Goal: Transaction & Acquisition: Obtain resource

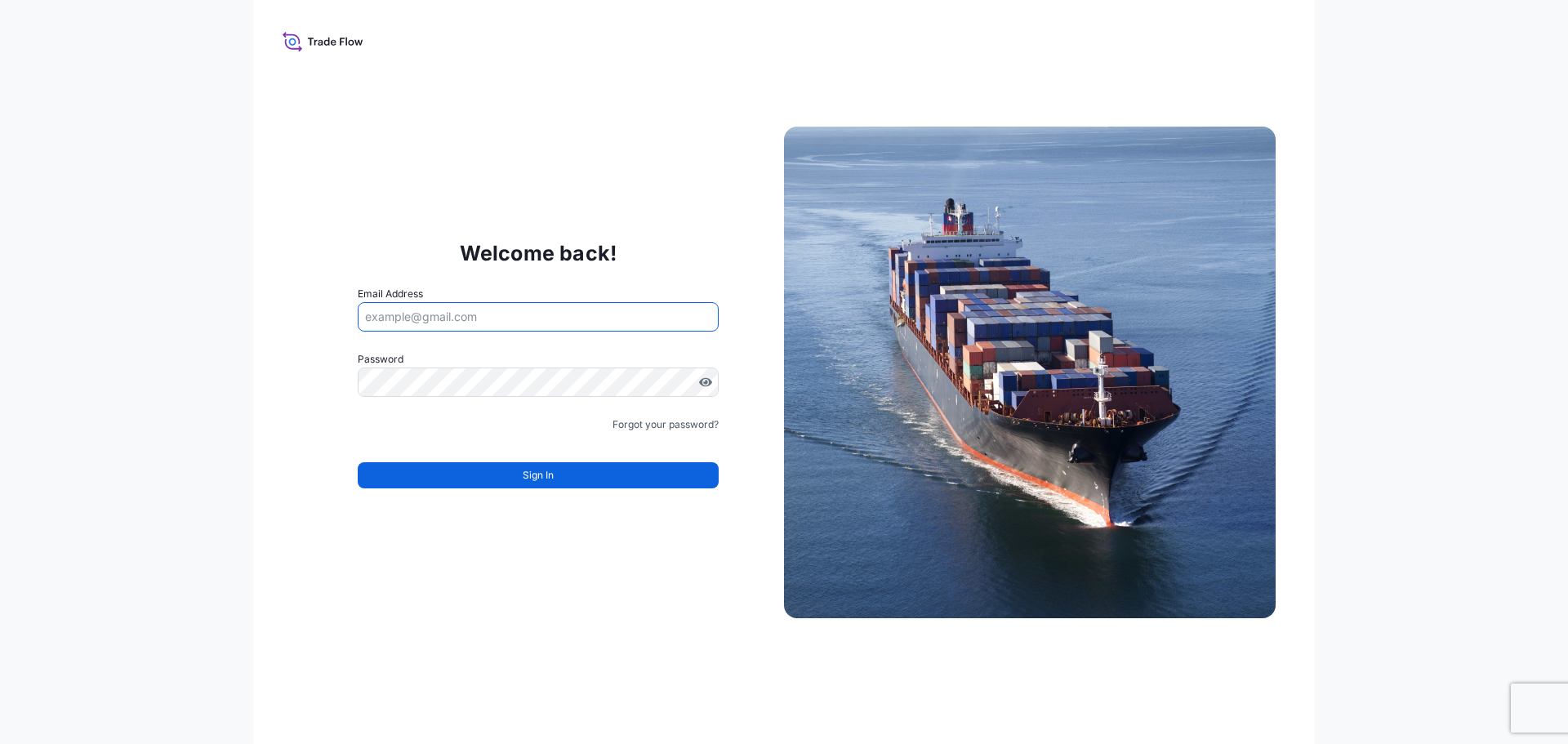
click at [548, 319] on input "Email Address" at bounding box center [538, 317] width 361 height 30
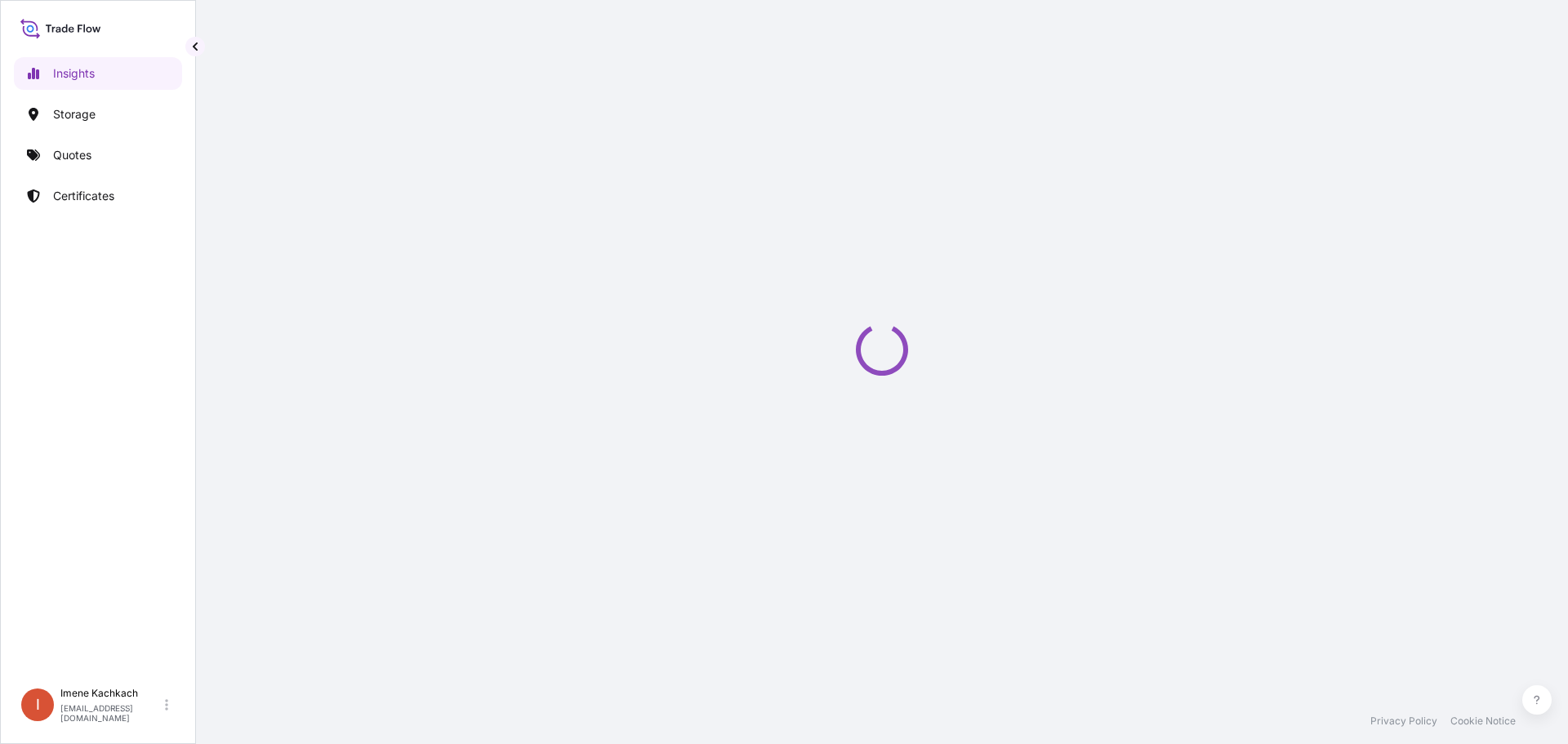
select select "2025"
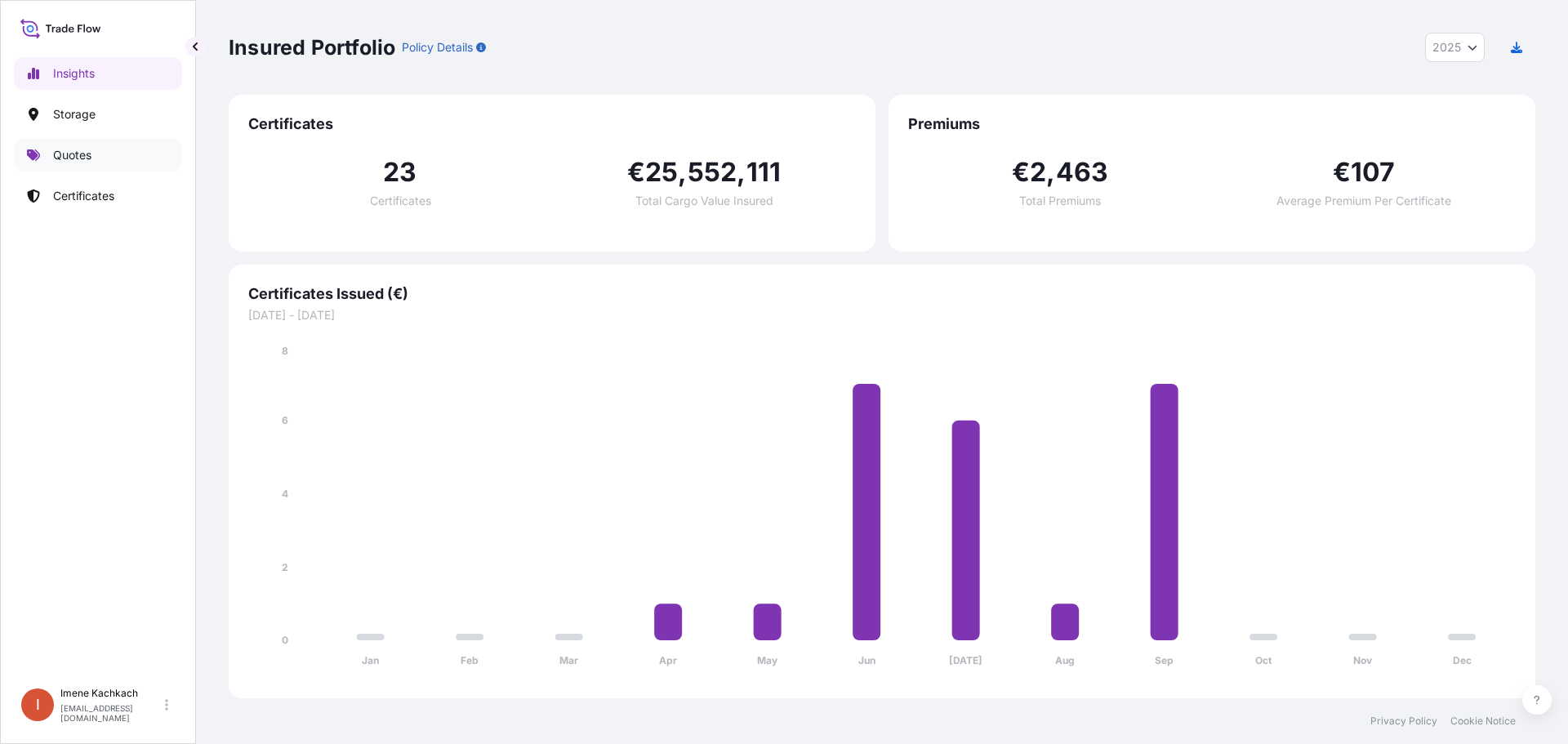
click at [86, 156] on p "Quotes" at bounding box center [72, 155] width 38 height 17
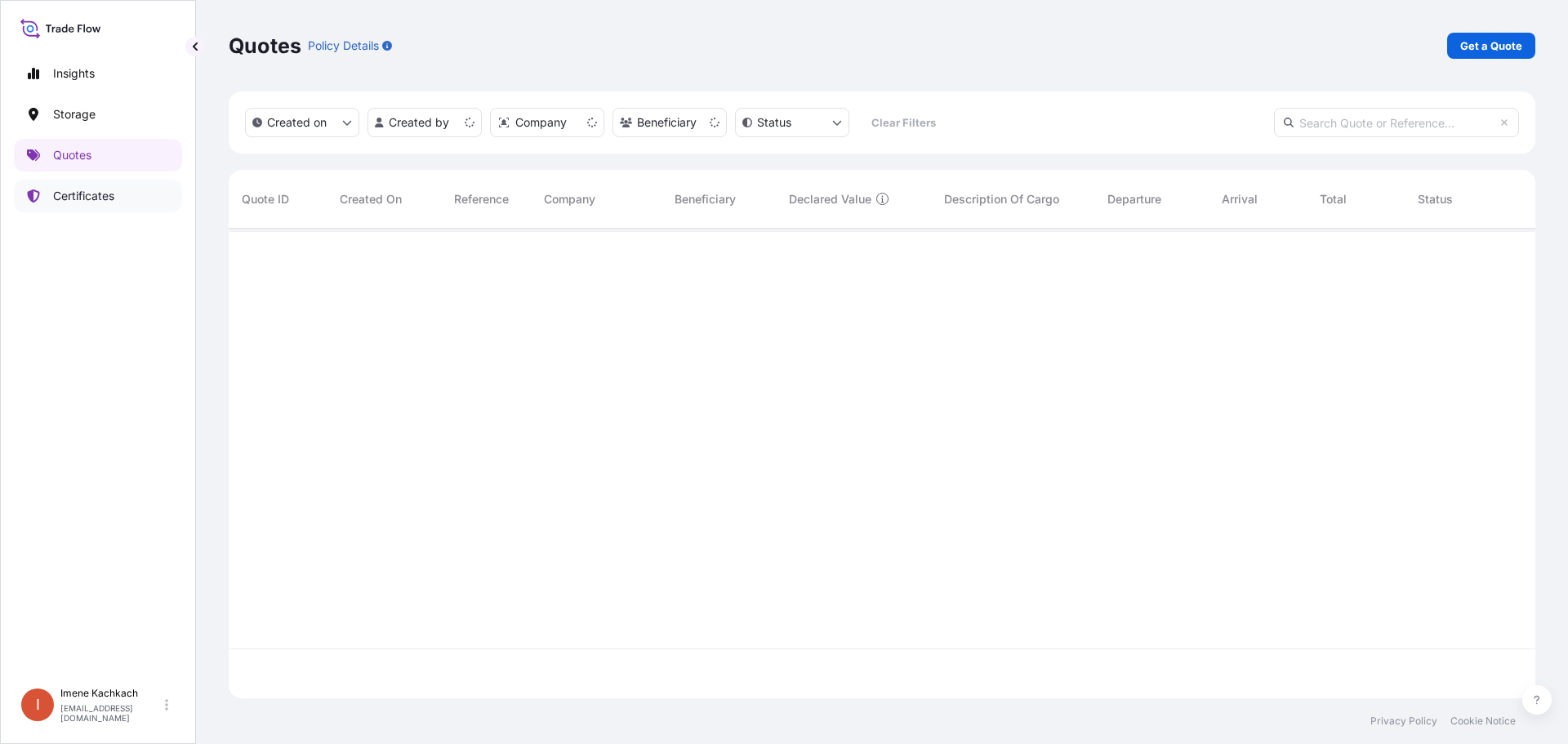
scroll to position [467, 1294]
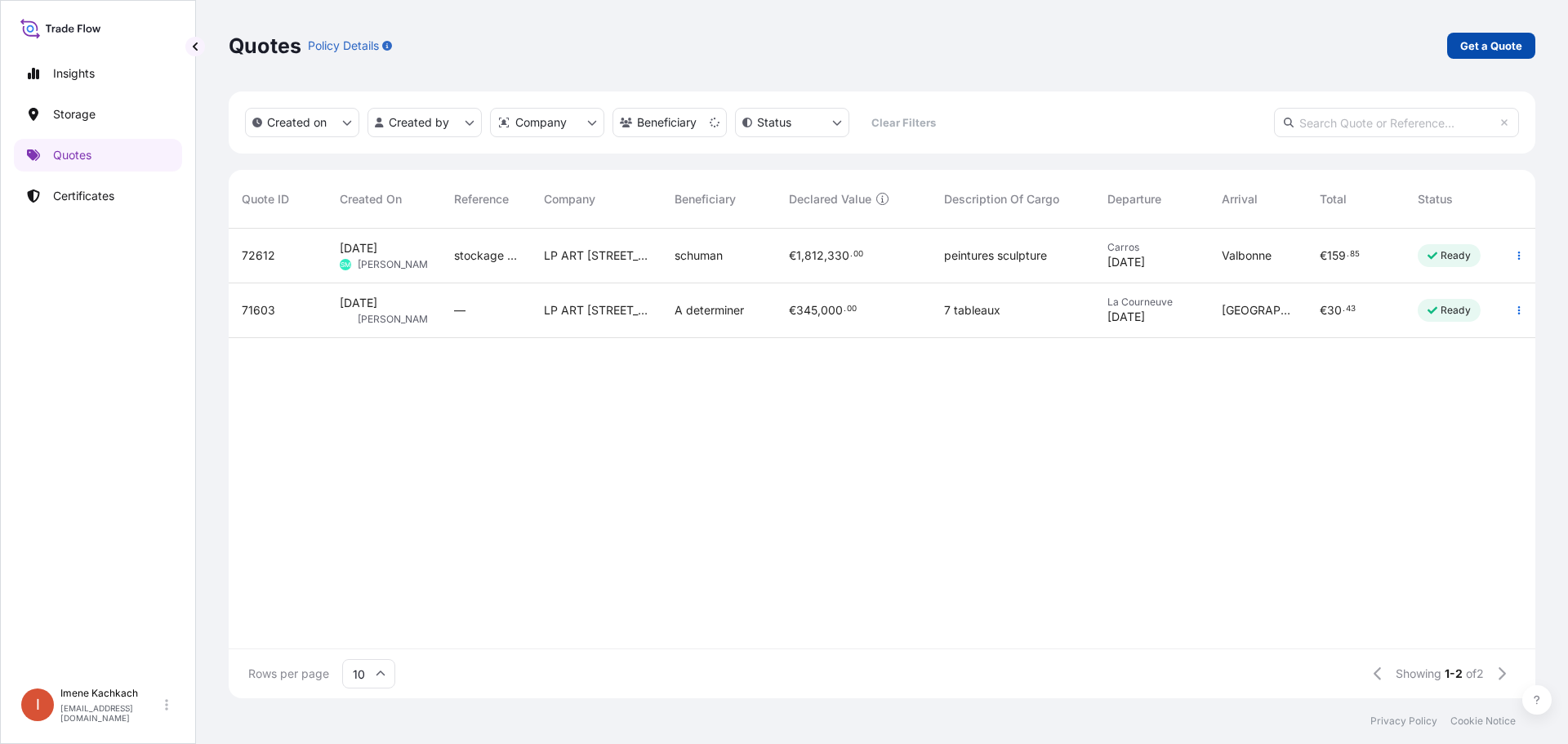
click at [1497, 44] on p "Get a Quote" at bounding box center [1491, 45] width 62 height 17
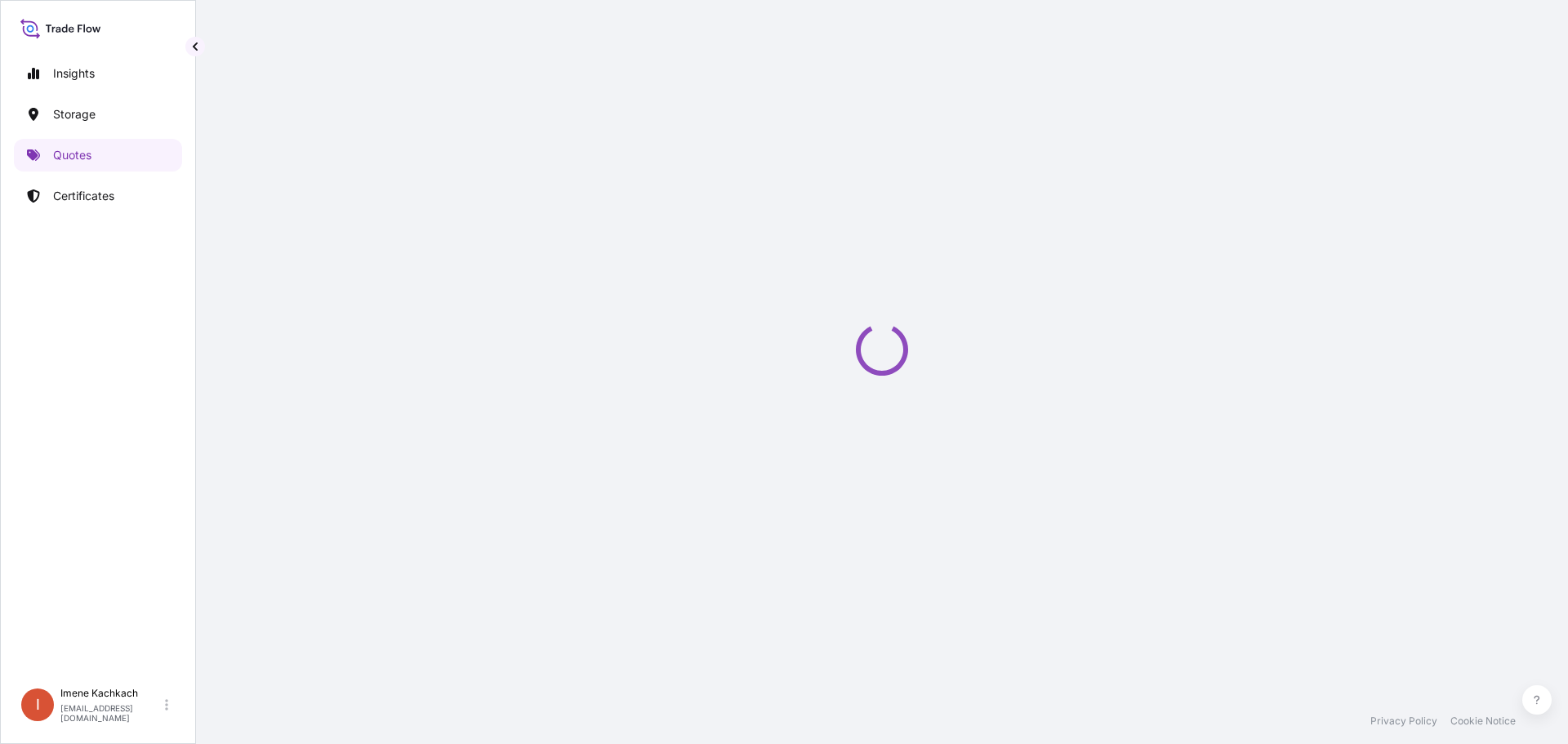
select select "Art Handling"
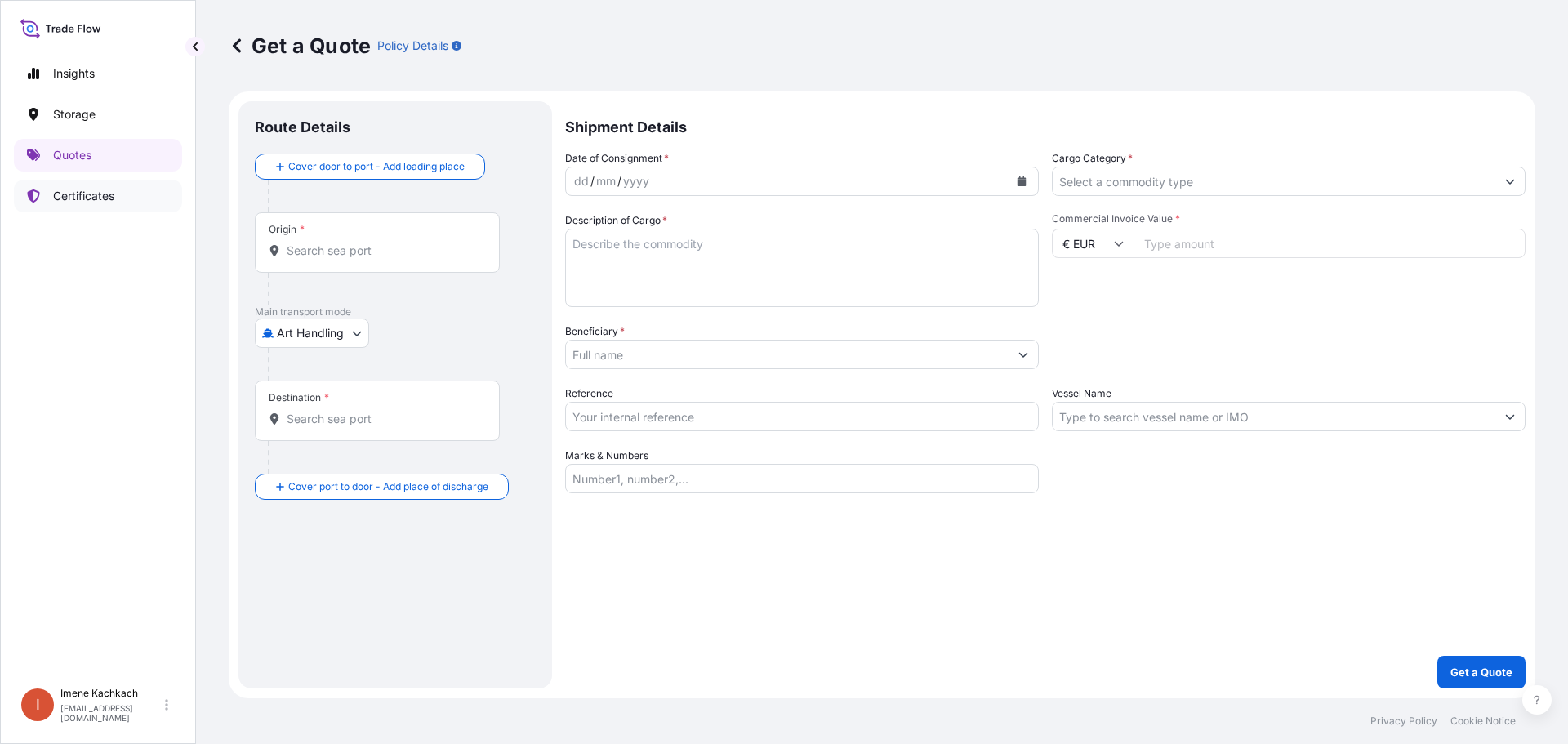
click at [80, 192] on p "Certificates" at bounding box center [84, 196] width 61 height 17
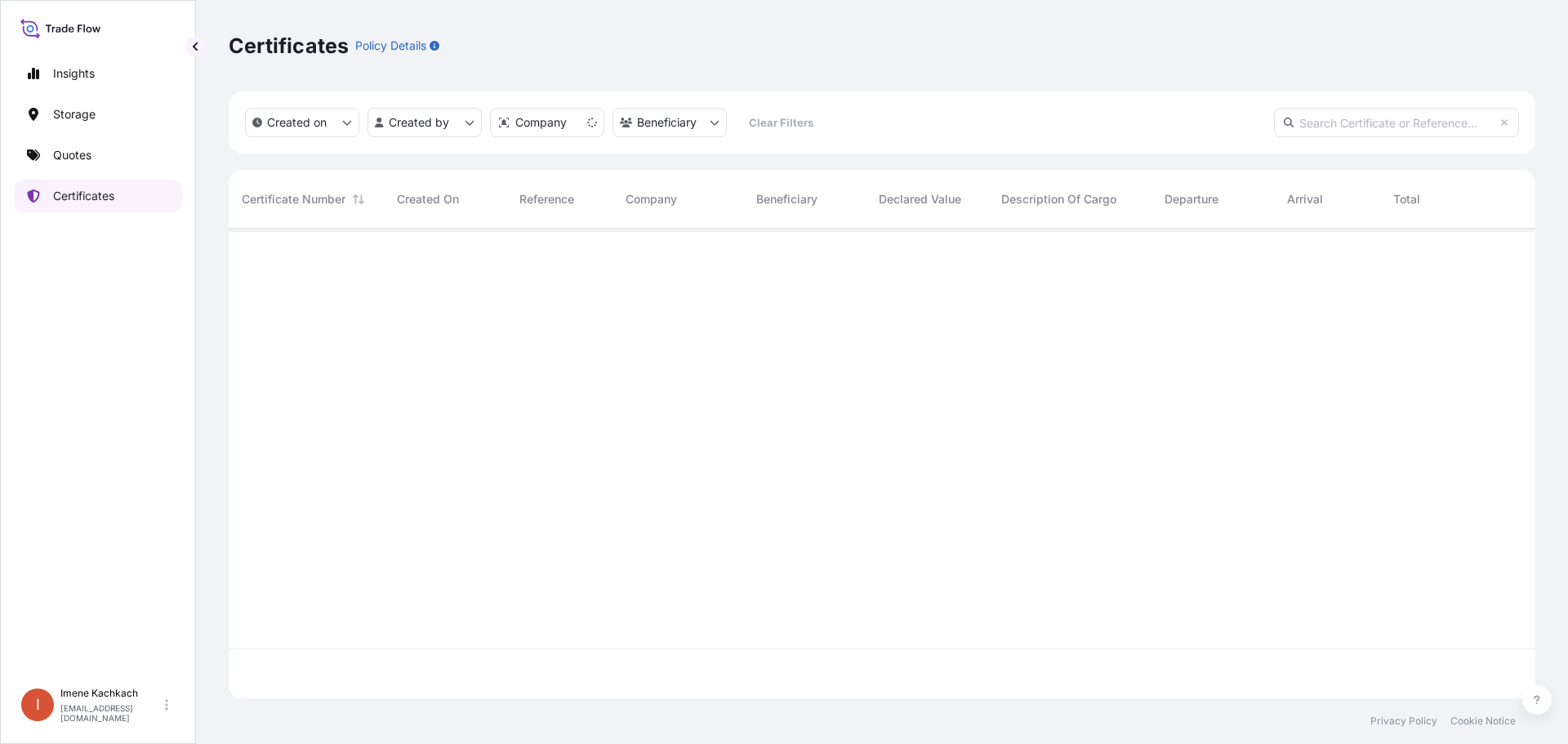
scroll to position [467, 1294]
click at [75, 167] on link "Quotes" at bounding box center [98, 155] width 168 height 33
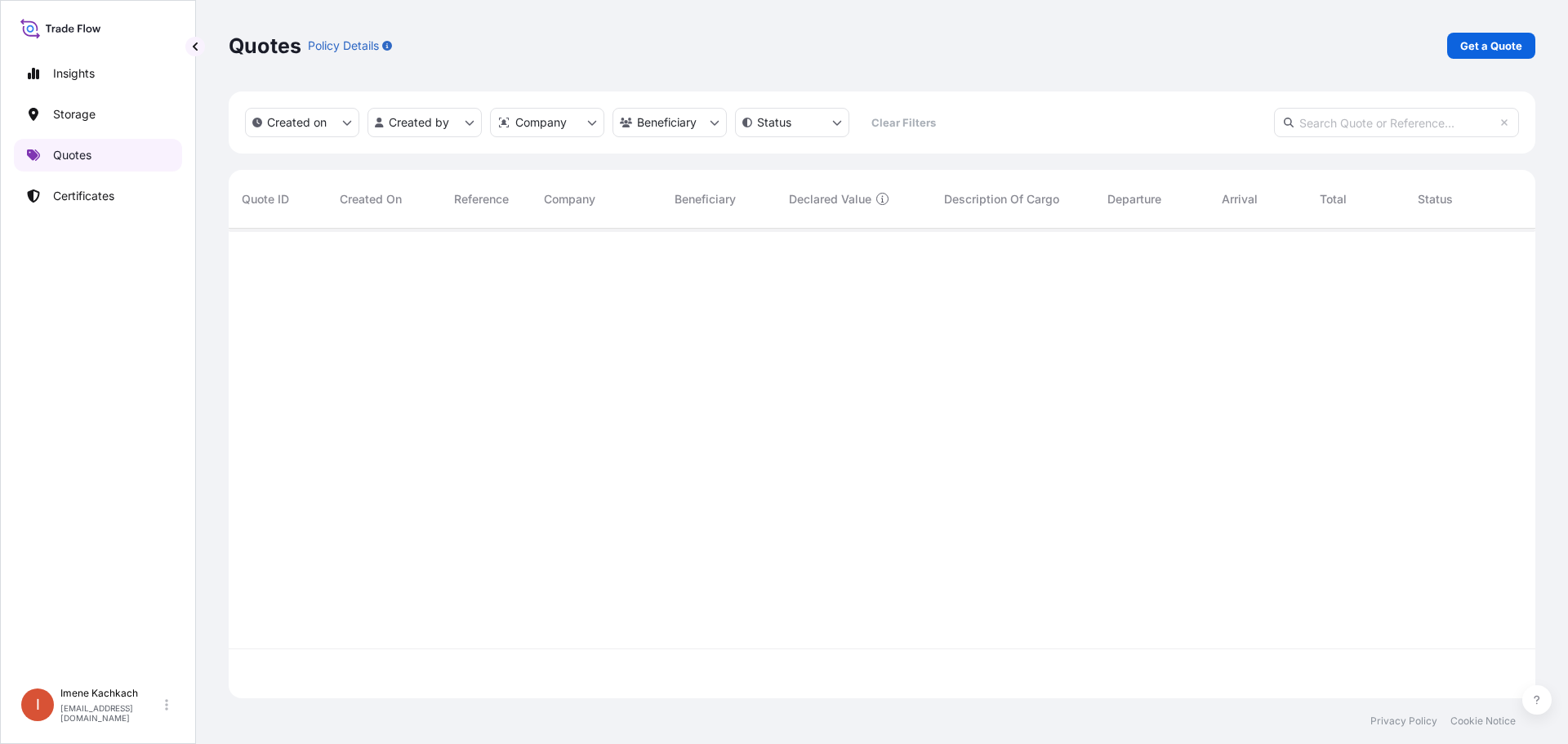
scroll to position [467, 1294]
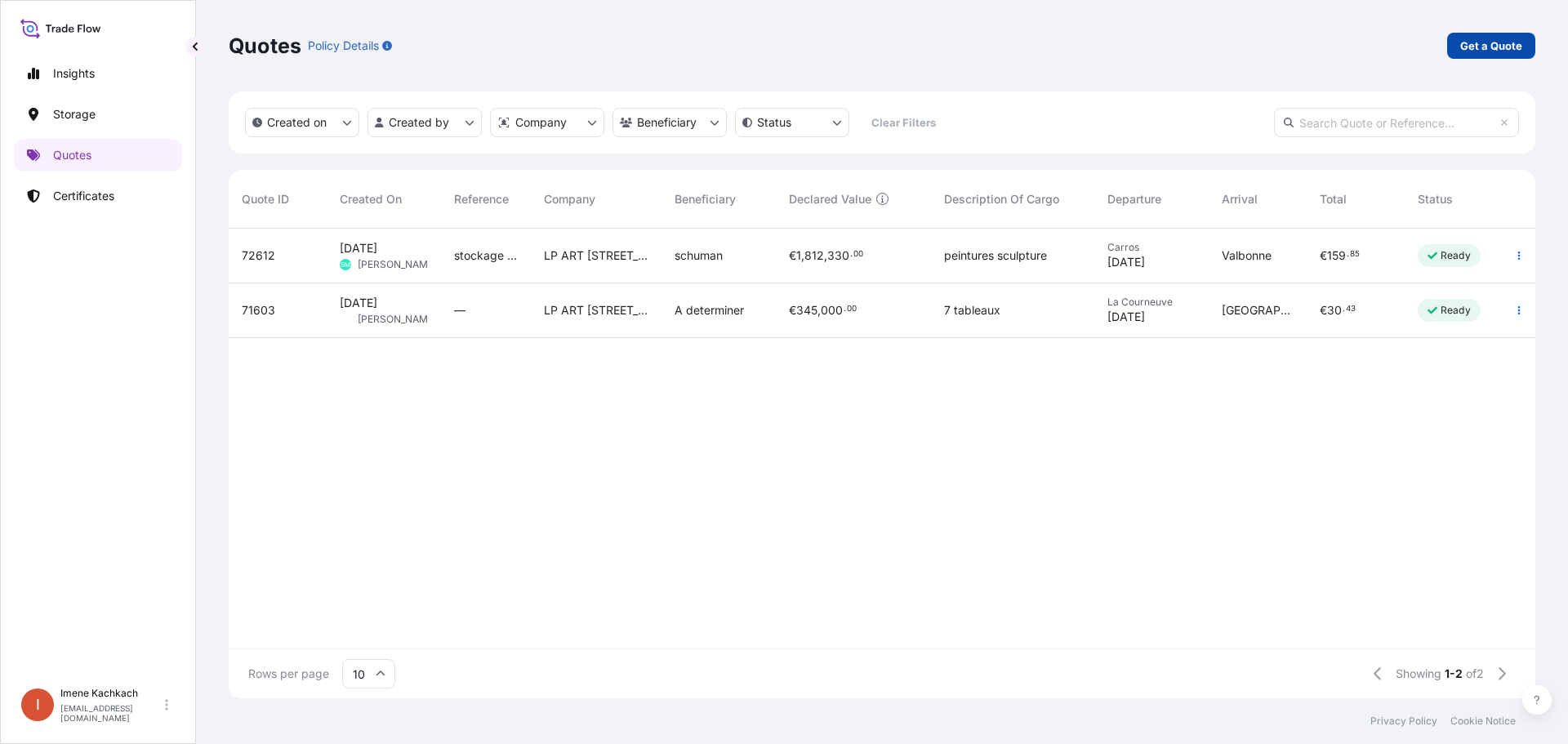
click at [1461, 55] on link "Get a Quote" at bounding box center [1491, 45] width 89 height 27
select select "Art Handling"
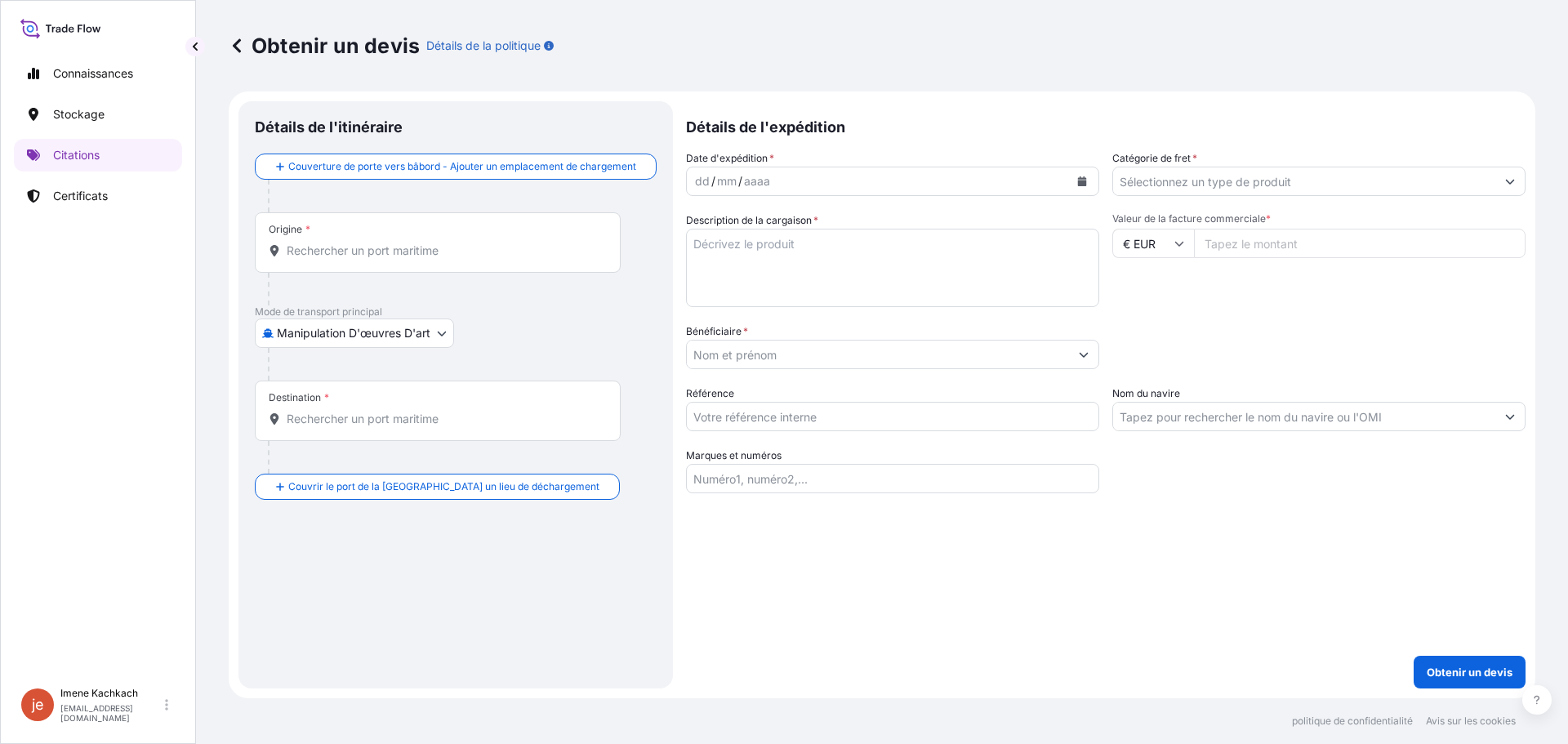
click at [448, 248] on input "Origine *" at bounding box center [443, 250] width 313 height 17
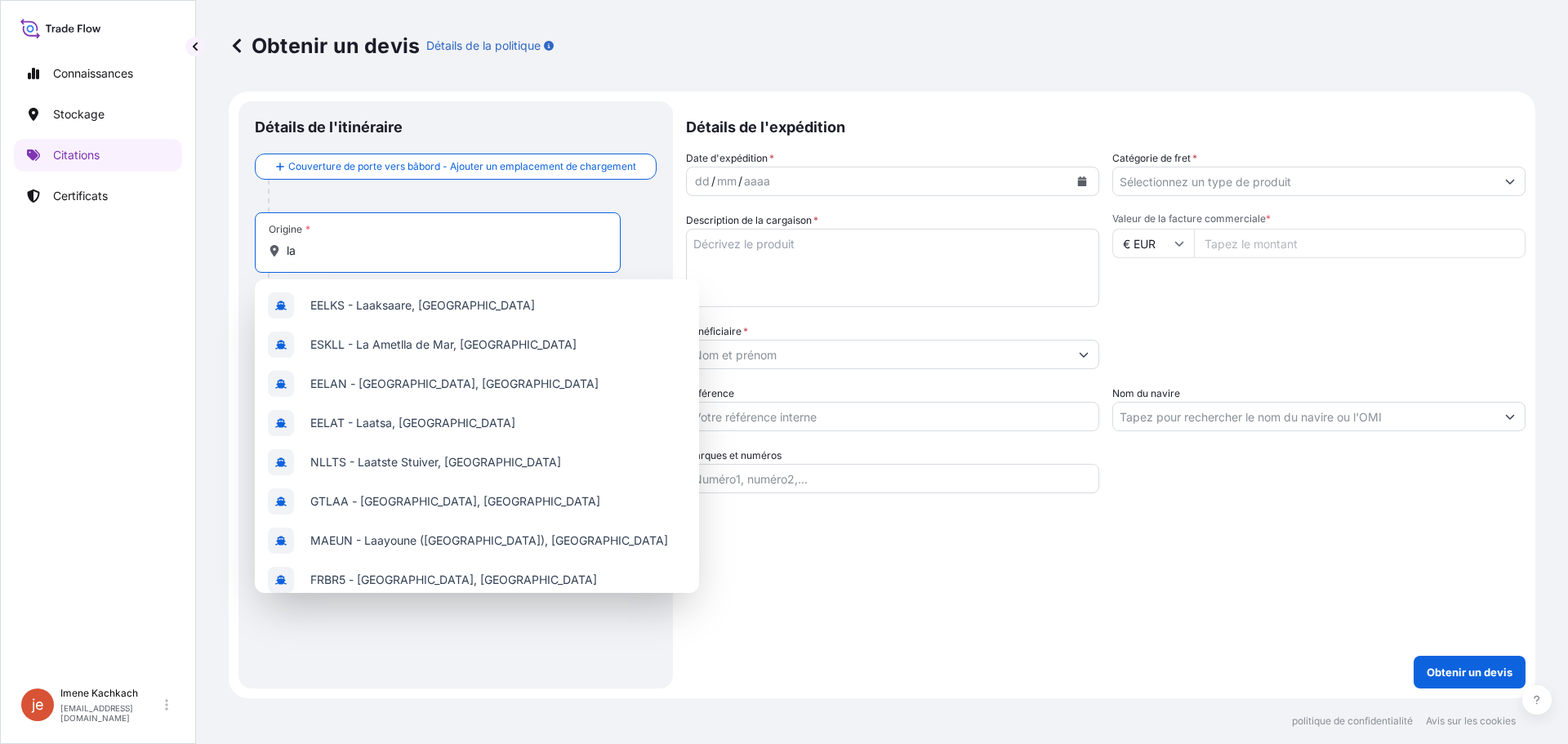
type input "l"
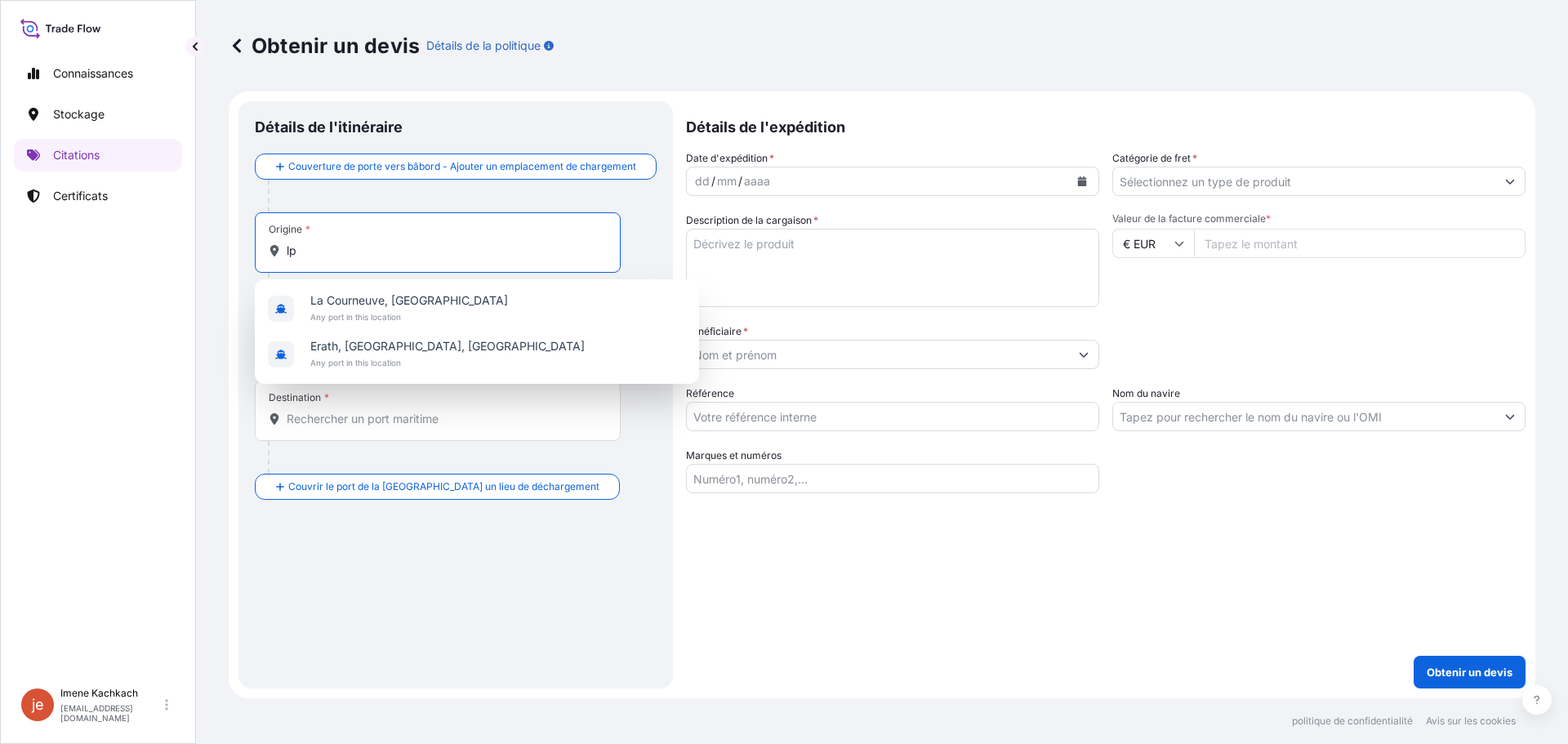
type input "l"
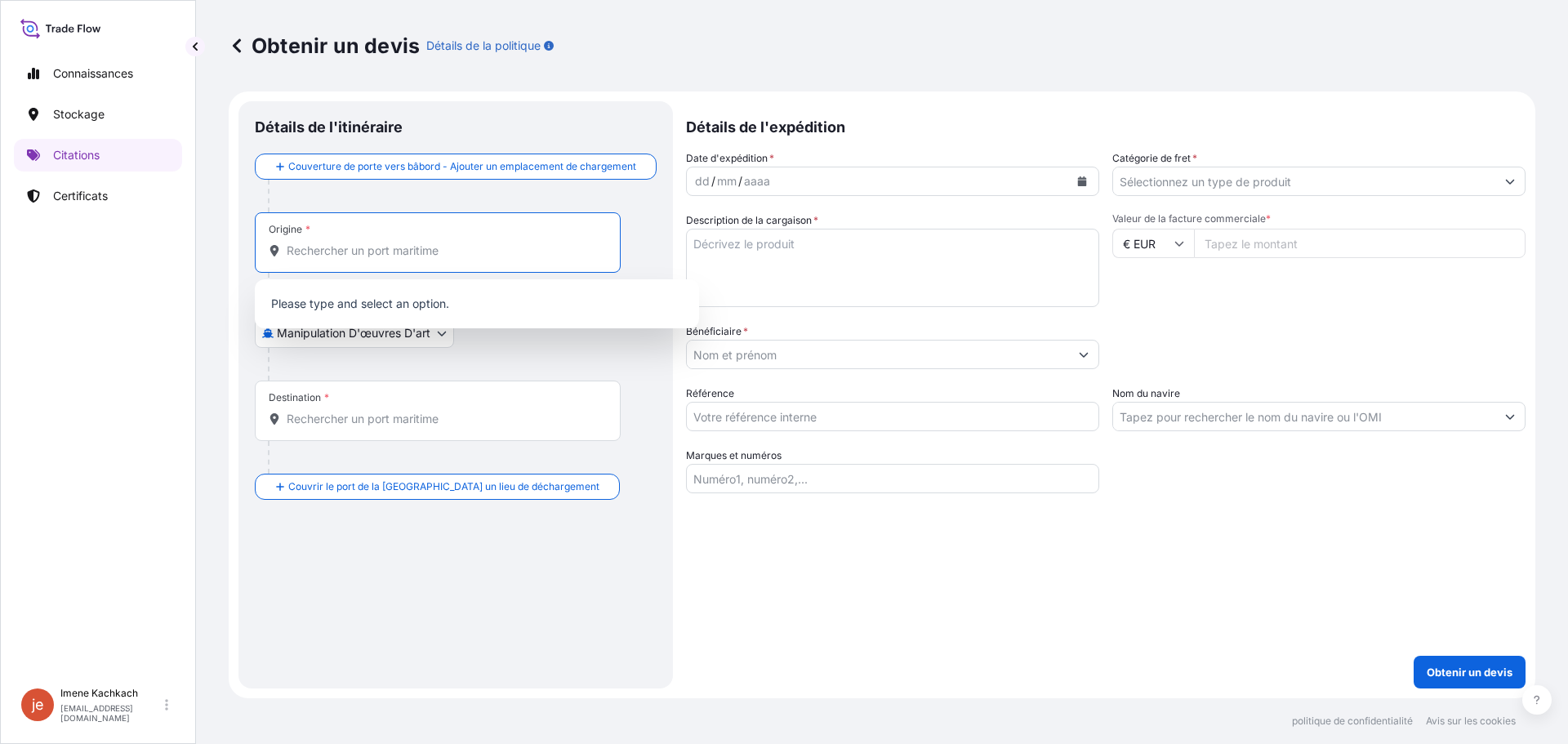
click at [525, 194] on div at bounding box center [462, 195] width 389 height 33
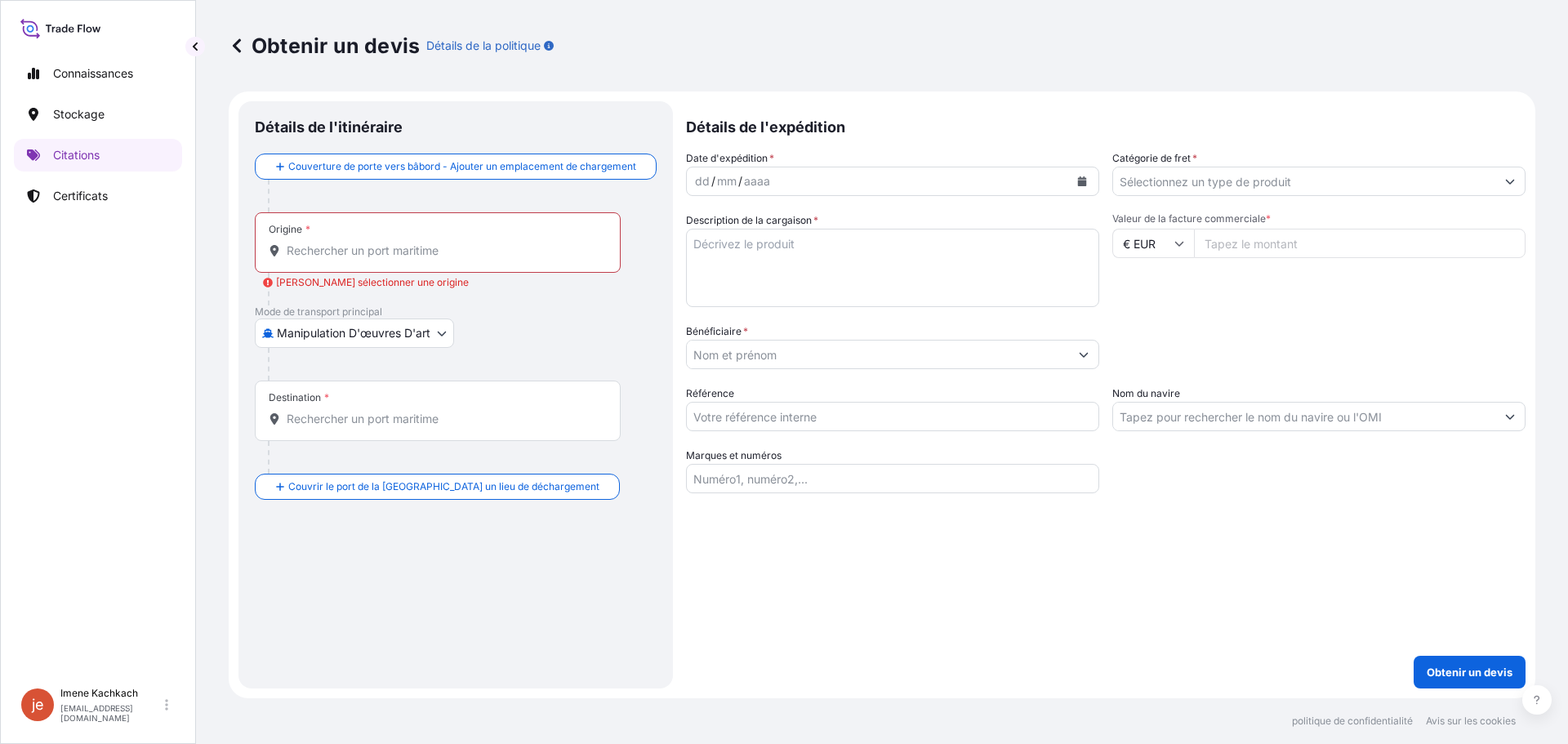
click at [362, 341] on body "2 options available. 0 options available. Connaissances Stockage Citations Cert…" at bounding box center [784, 372] width 1568 height 744
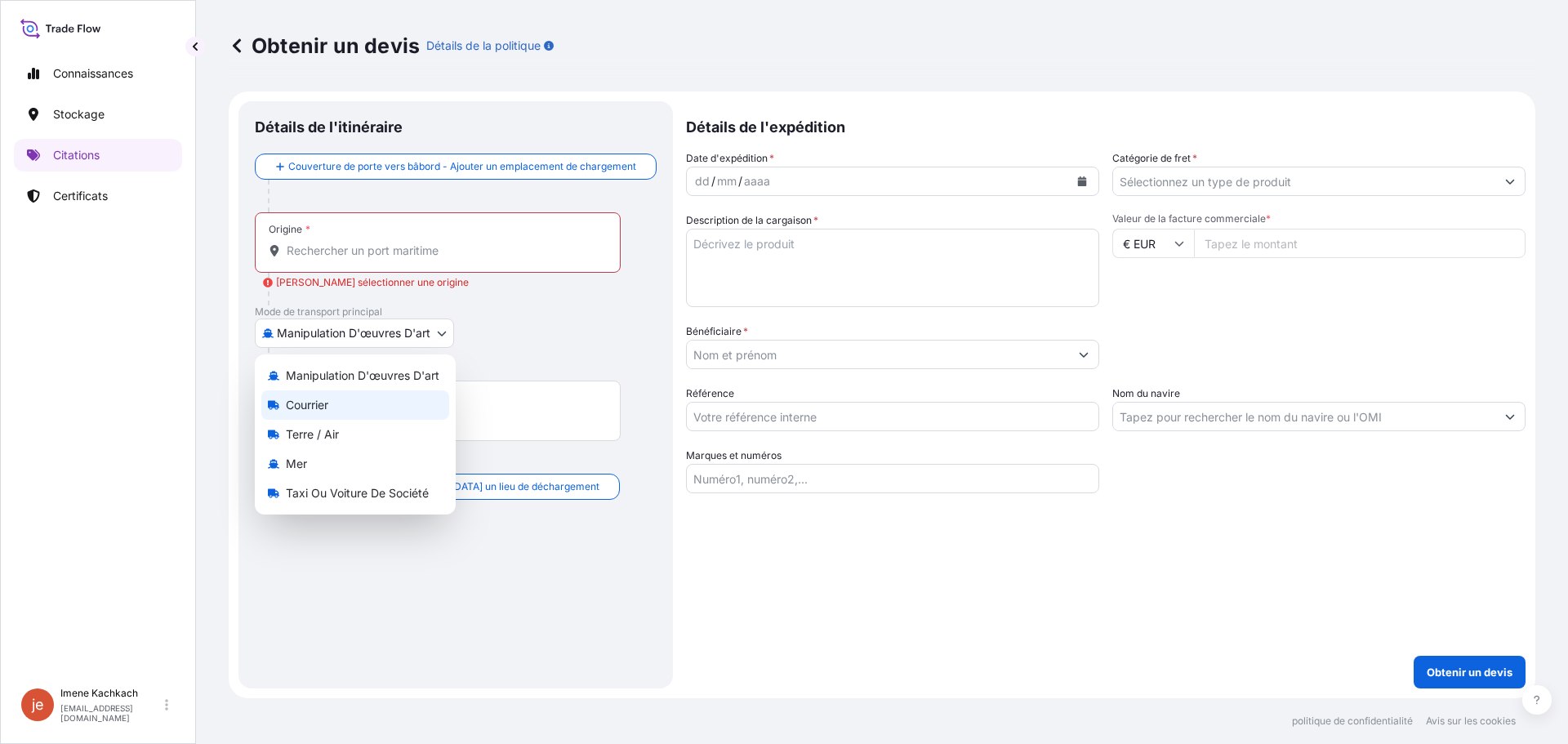
click at [362, 403] on div "Courrier" at bounding box center [355, 405] width 188 height 30
select select "Courier"
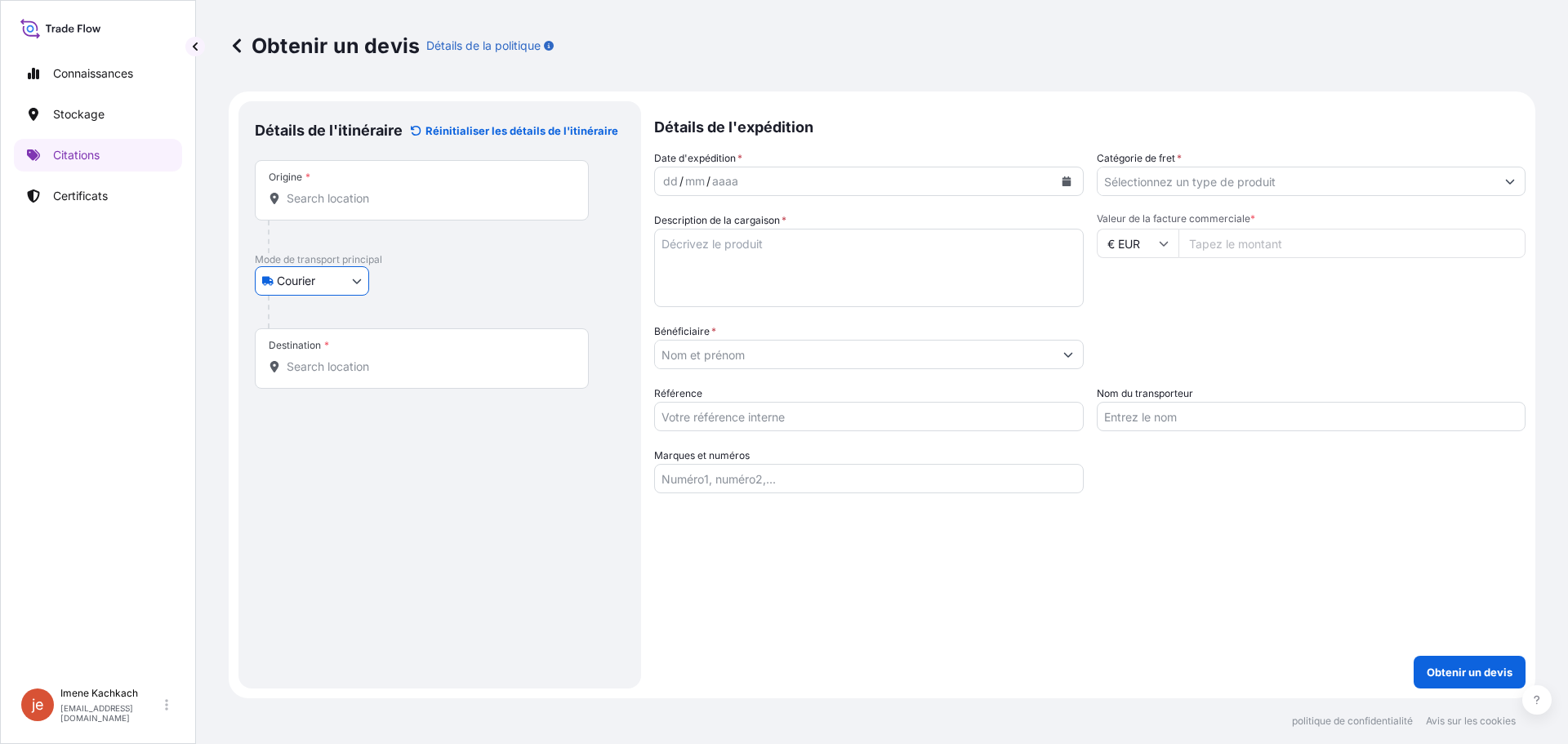
click at [382, 197] on input "Origine *" at bounding box center [427, 198] width 282 height 17
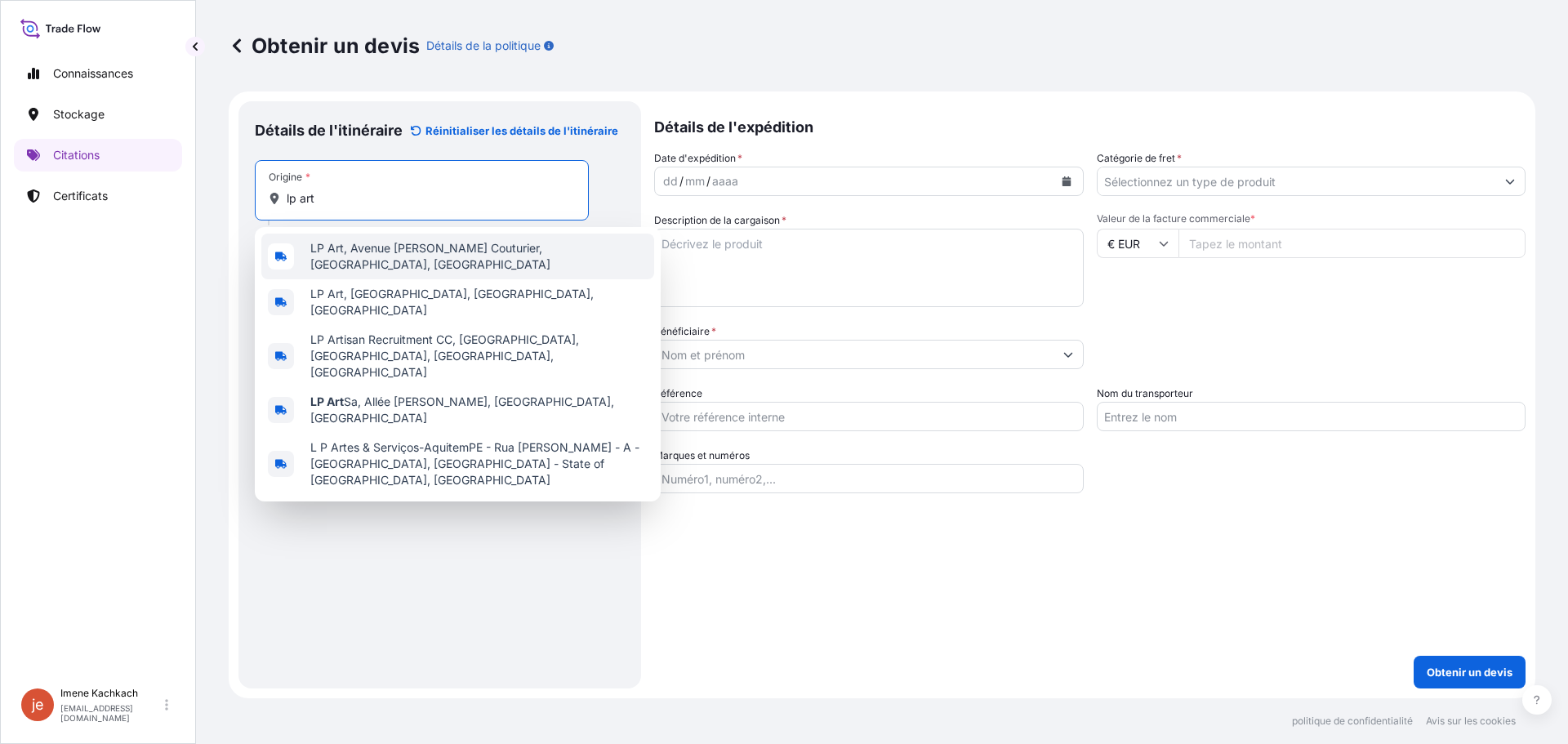
click at [395, 241] on div "LP Art, Avenue Paul Vaillant Couturier, La Courneuve, France" at bounding box center [457, 256] width 393 height 45
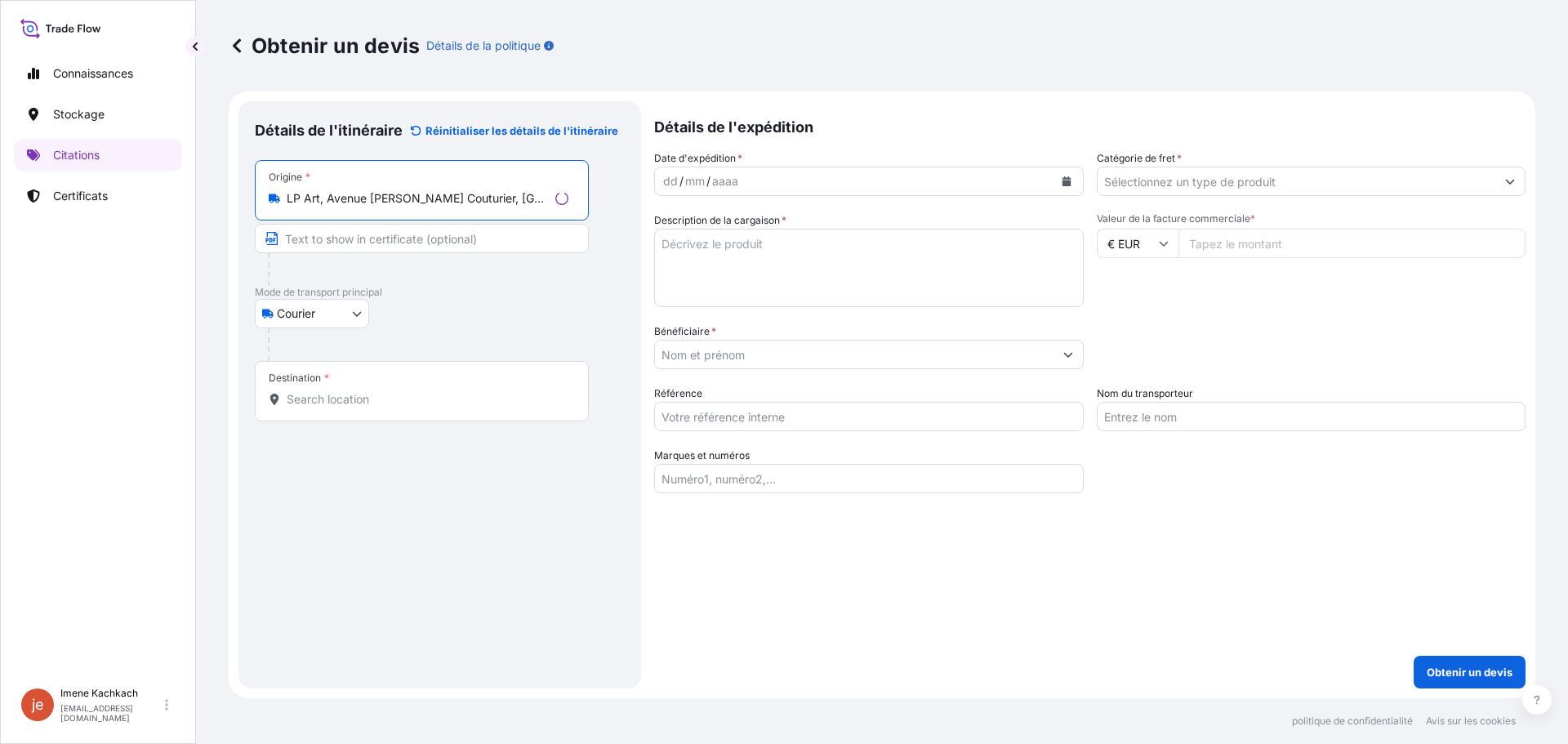
type input "LP Art, Avenue Paul Vaillant Couturier, La Courneuve, France"
click at [355, 404] on input "Destination *" at bounding box center [427, 399] width 282 height 17
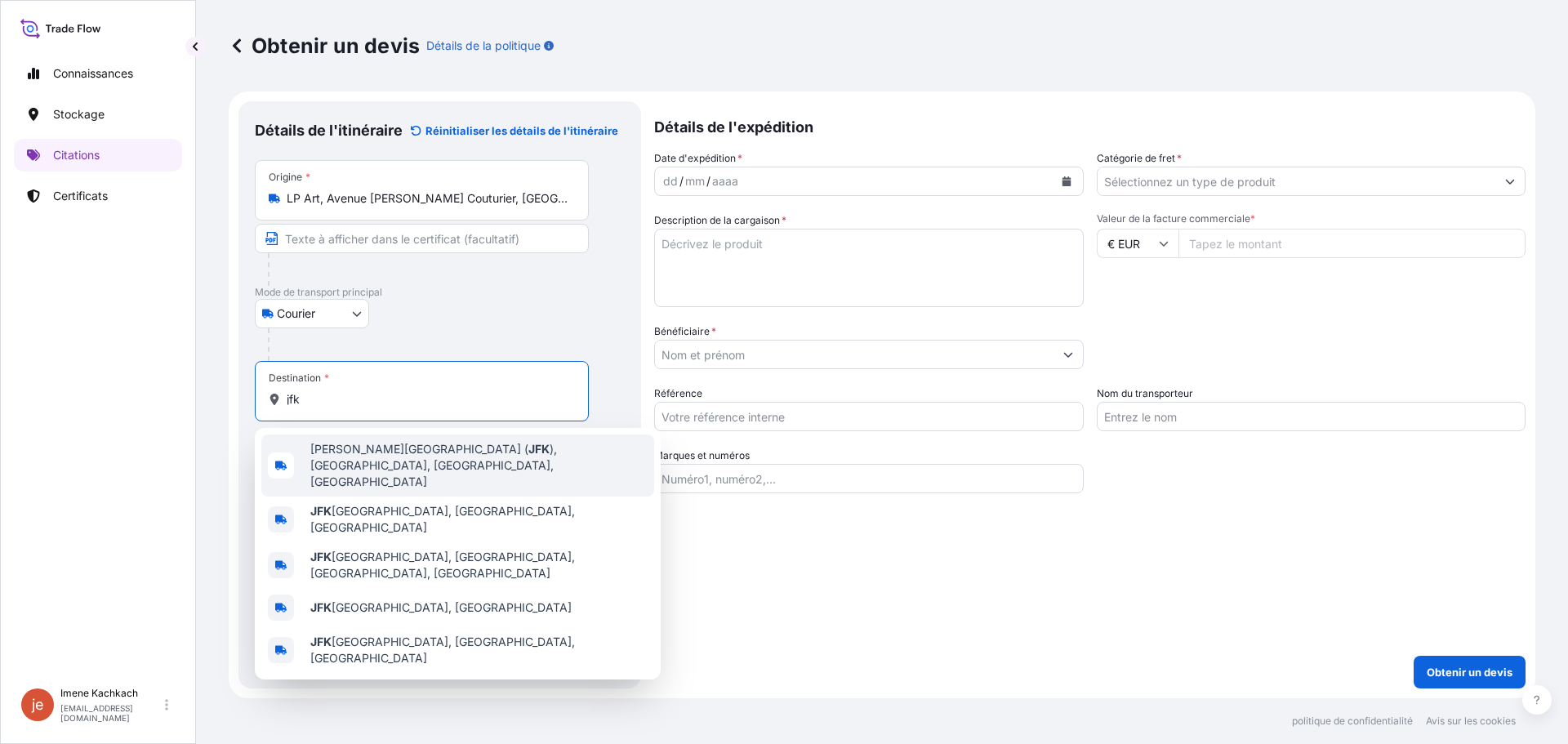
click at [404, 459] on span "John F. Kennedy International Airport ( JFK ), Queens, NY, USA" at bounding box center [479, 466] width 337 height 49
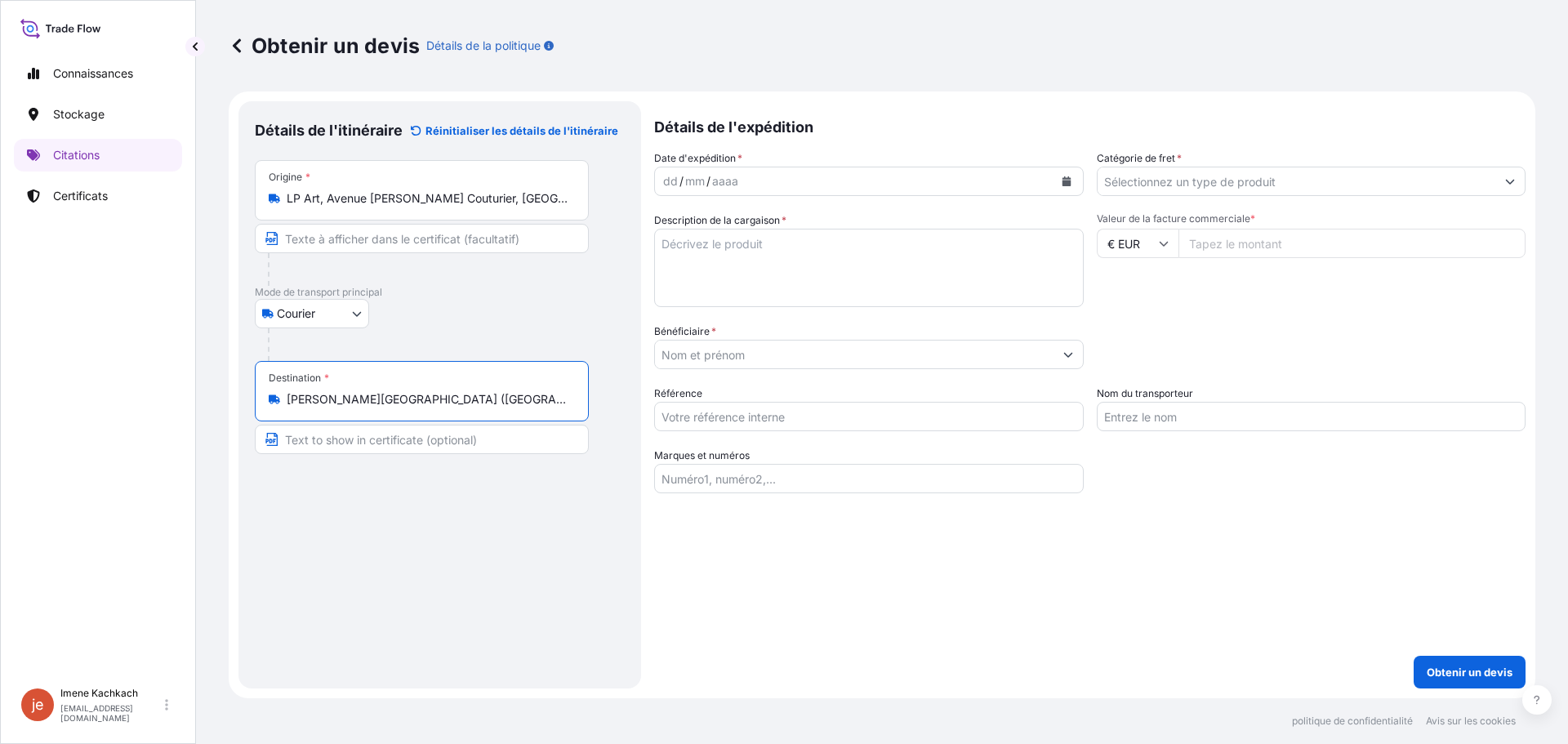
type input "John F. Kennedy International Airport (JFK), Queens, NY, USA"
click at [779, 185] on div "dd / mm / aaaa" at bounding box center [854, 181] width 399 height 30
click at [1062, 178] on icon "Calendrier" at bounding box center [1066, 181] width 9 height 10
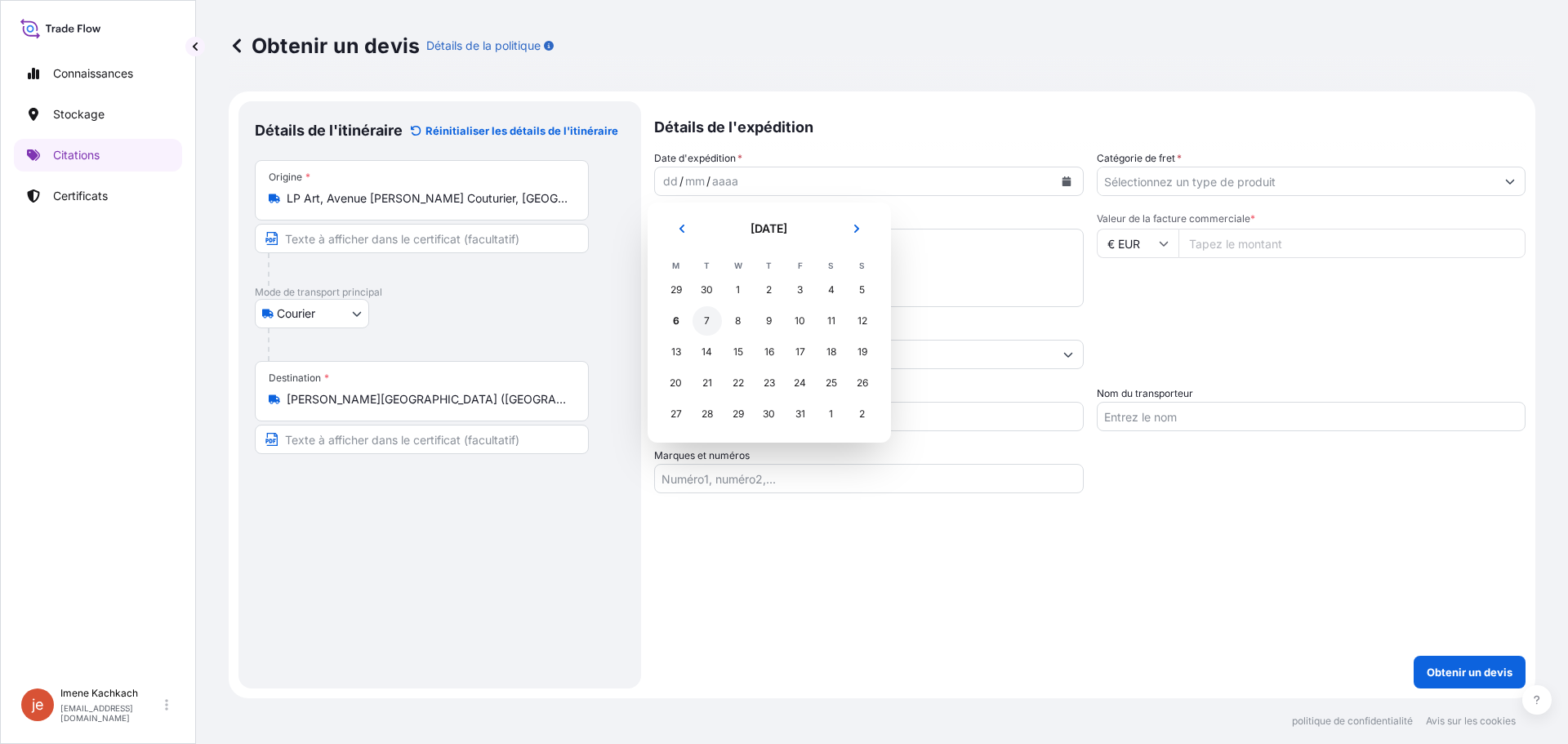
click at [712, 325] on div "7" at bounding box center [707, 321] width 30 height 30
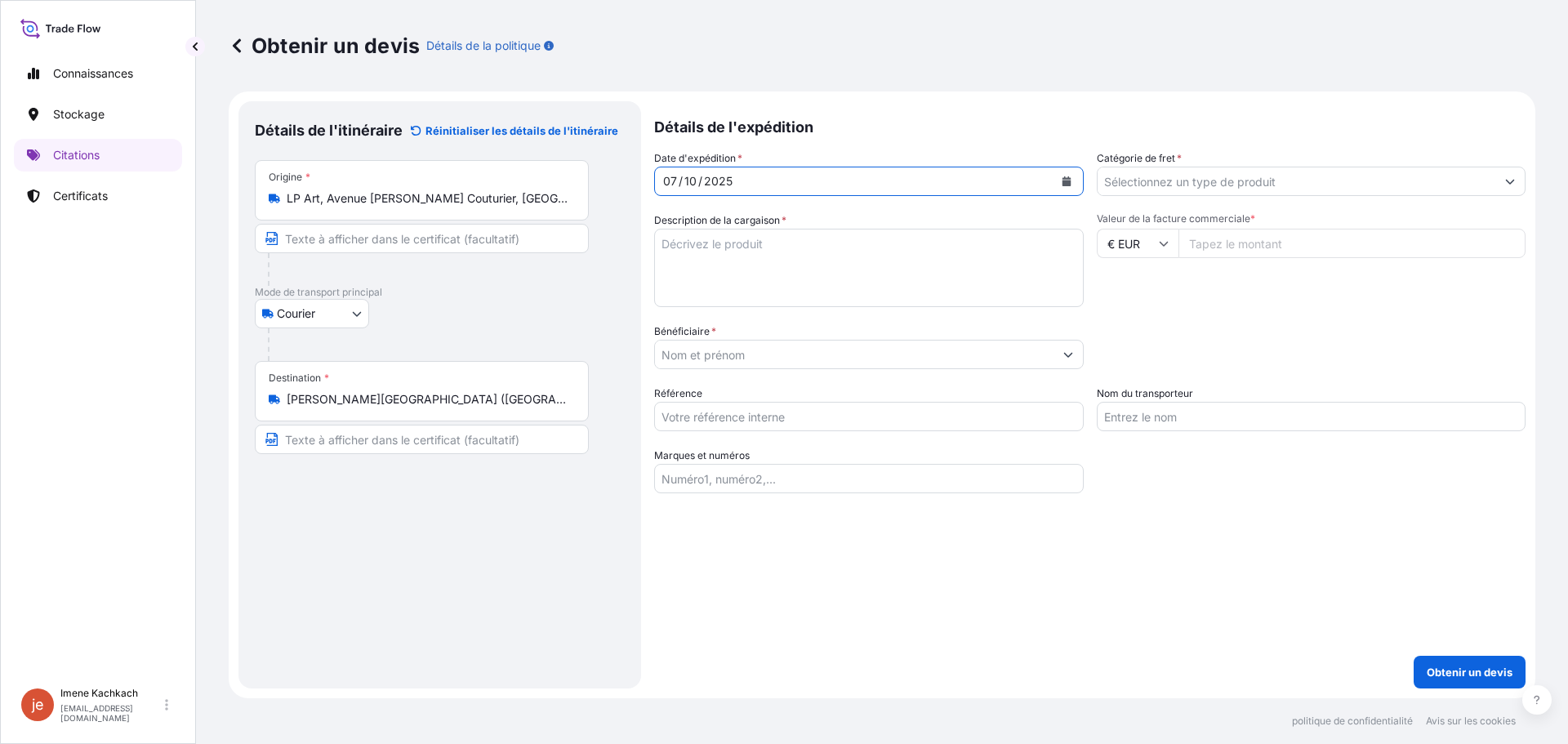
click at [696, 246] on textarea "Description de la cargaison *" at bounding box center [869, 268] width 429 height 79
click at [705, 252] on textarea "Description de la cargaison *" at bounding box center [869, 268] width 429 height 79
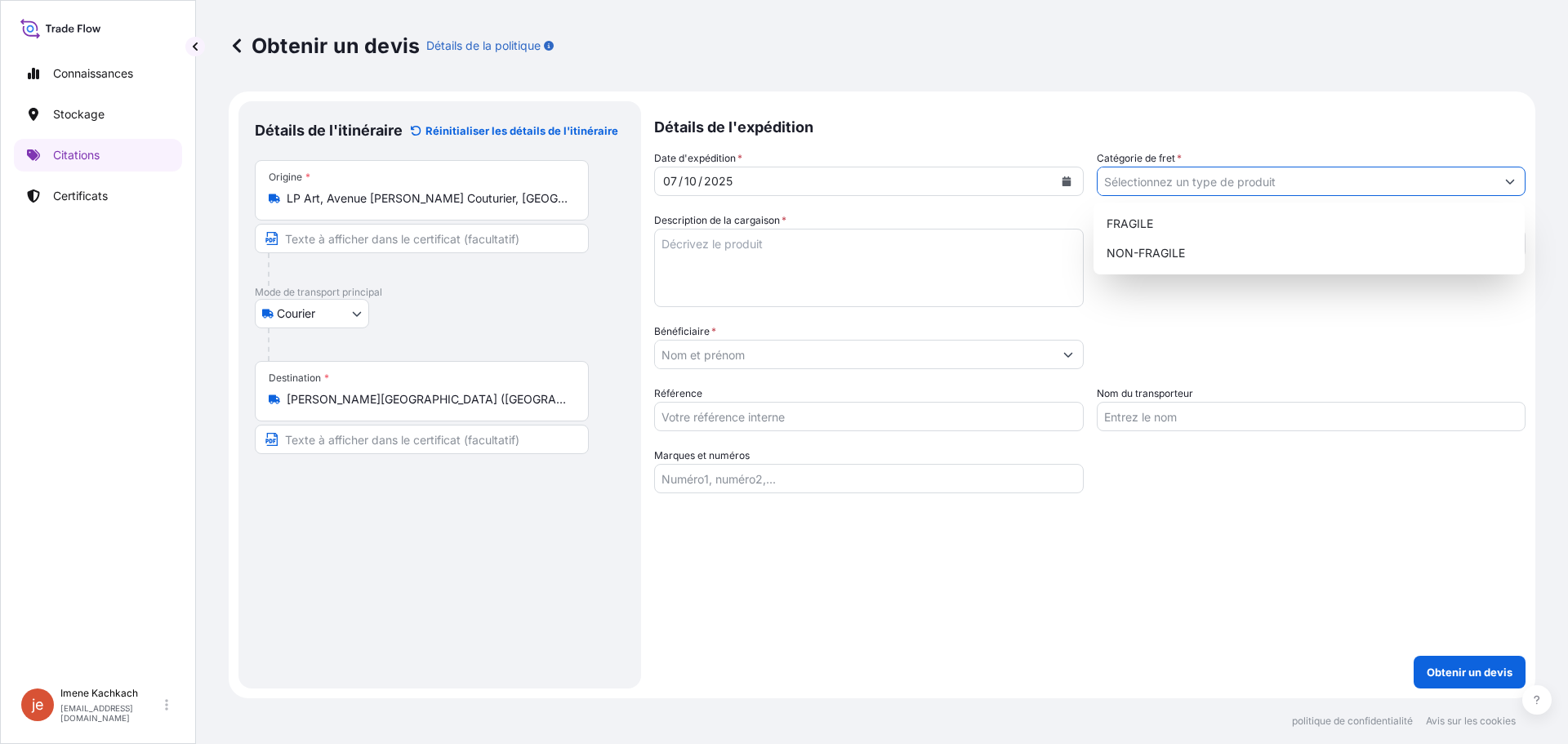
click at [1209, 192] on input "Catégorie de fret *" at bounding box center [1297, 181] width 399 height 30
click at [1188, 227] on div "FRAGILE" at bounding box center [1309, 224] width 419 height 30
type input "FRAGILE"
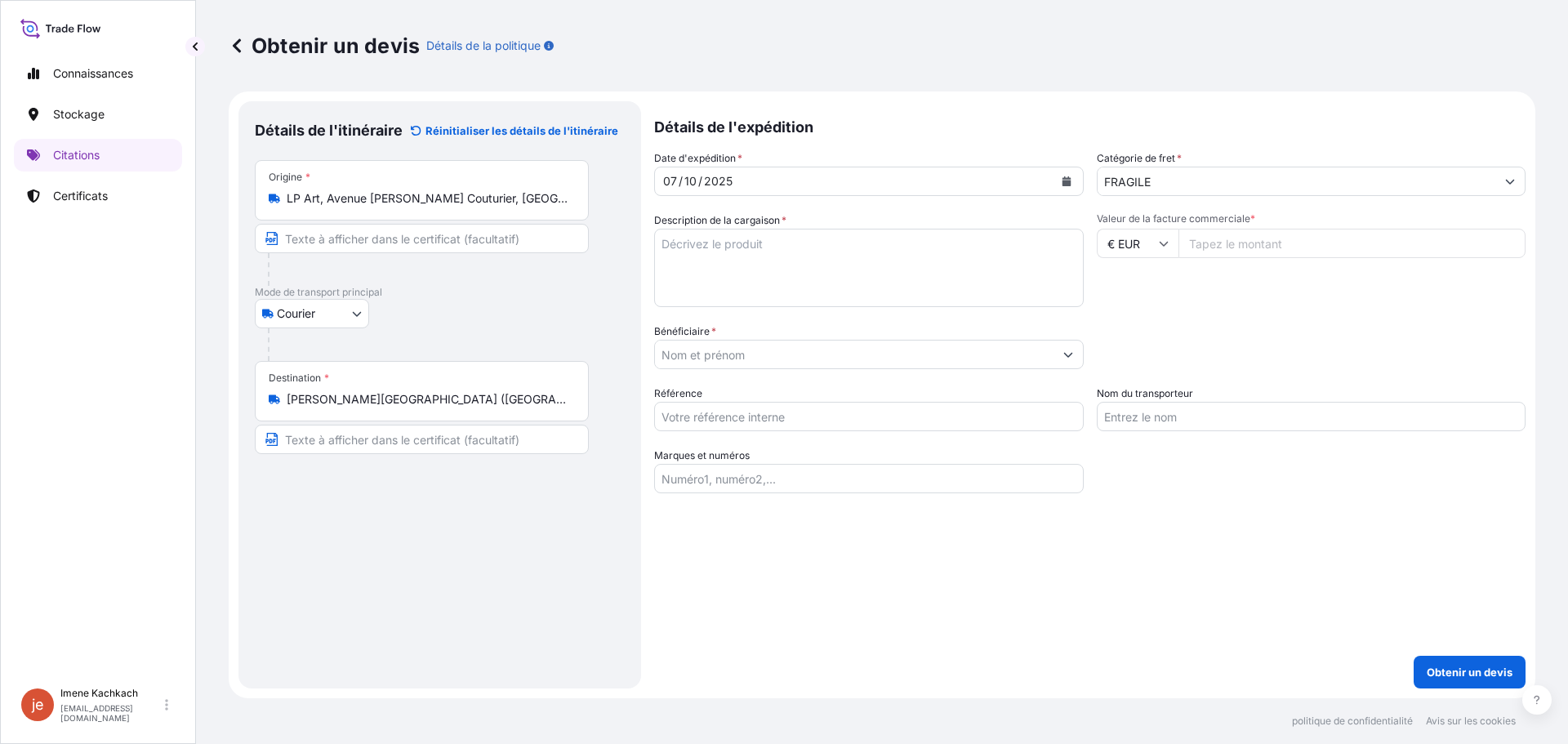
click at [1220, 250] on input "Valeur de la facture commerciale *" at bounding box center [1352, 243] width 348 height 30
type input "315000"
click at [1231, 296] on div "Valeur de la facture commerciale * € EUR 315000" at bounding box center [1312, 260] width 429 height 95
click at [1205, 244] on input "315000" at bounding box center [1352, 243] width 348 height 30
click at [1141, 245] on input "€ EUR" at bounding box center [1138, 243] width 82 height 30
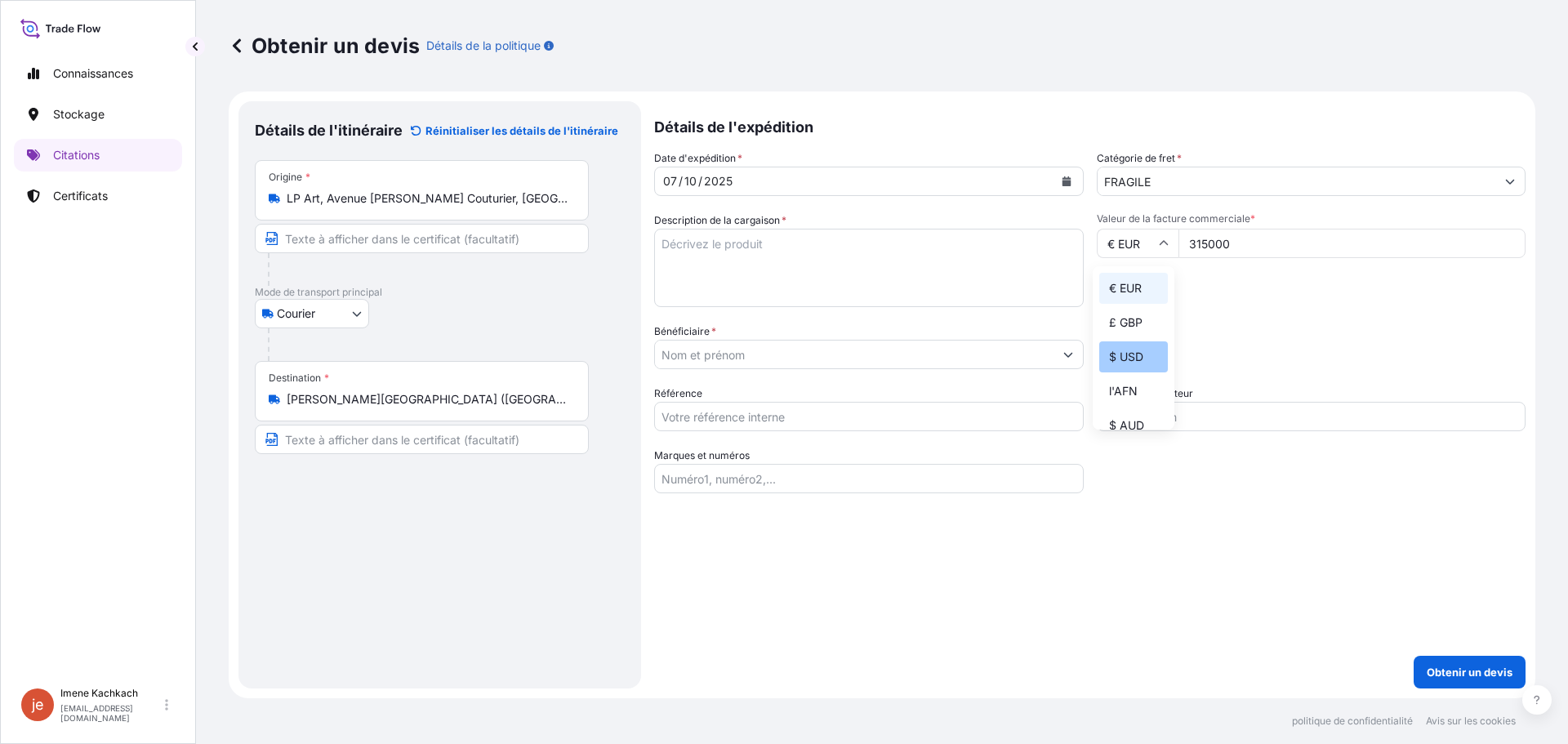
click at [1135, 352] on font "$ USD" at bounding box center [1126, 357] width 34 height 14
type input "$ USD"
click at [757, 357] on input "Bénéficiaire *" at bounding box center [854, 355] width 399 height 30
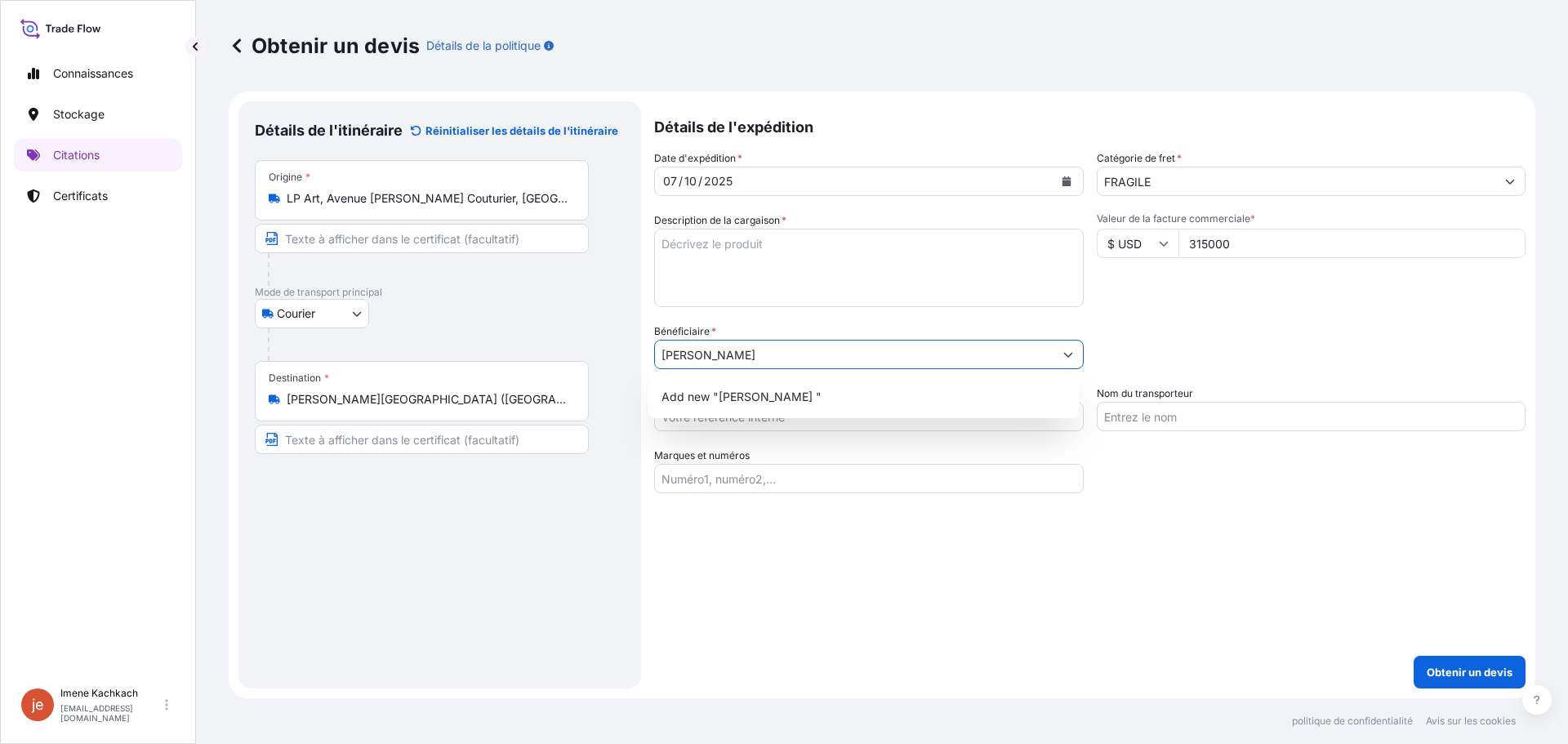
type input "David zwirner"
click at [769, 323] on div "Bénéficiaire * David zwirner" at bounding box center [869, 346] width 429 height 45
click at [756, 421] on input "Référence" at bounding box center [869, 417] width 429 height 30
click at [745, 419] on input "Référence" at bounding box center [869, 417] width 429 height 30
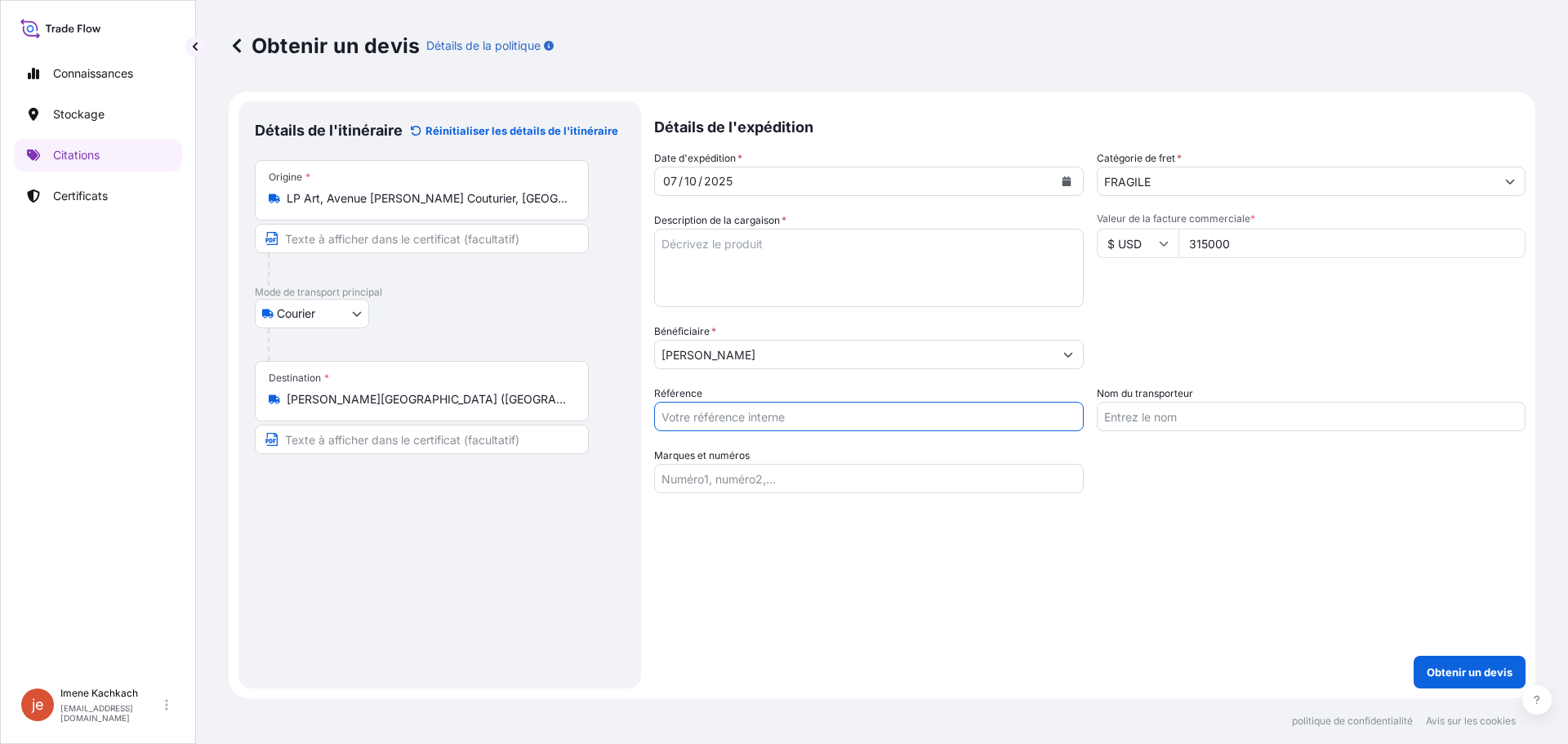
paste input "EG.250865.IKH FRESU0525 - DZ - New-York"
type input "EG.250865.IKH FRESU0525 - DZ - New-York"
click at [735, 483] on input "Marques et numéros" at bounding box center [869, 479] width 429 height 30
click at [1165, 425] on input "Nom du transporteur" at bounding box center [1312, 417] width 429 height 30
type input "Lp art"
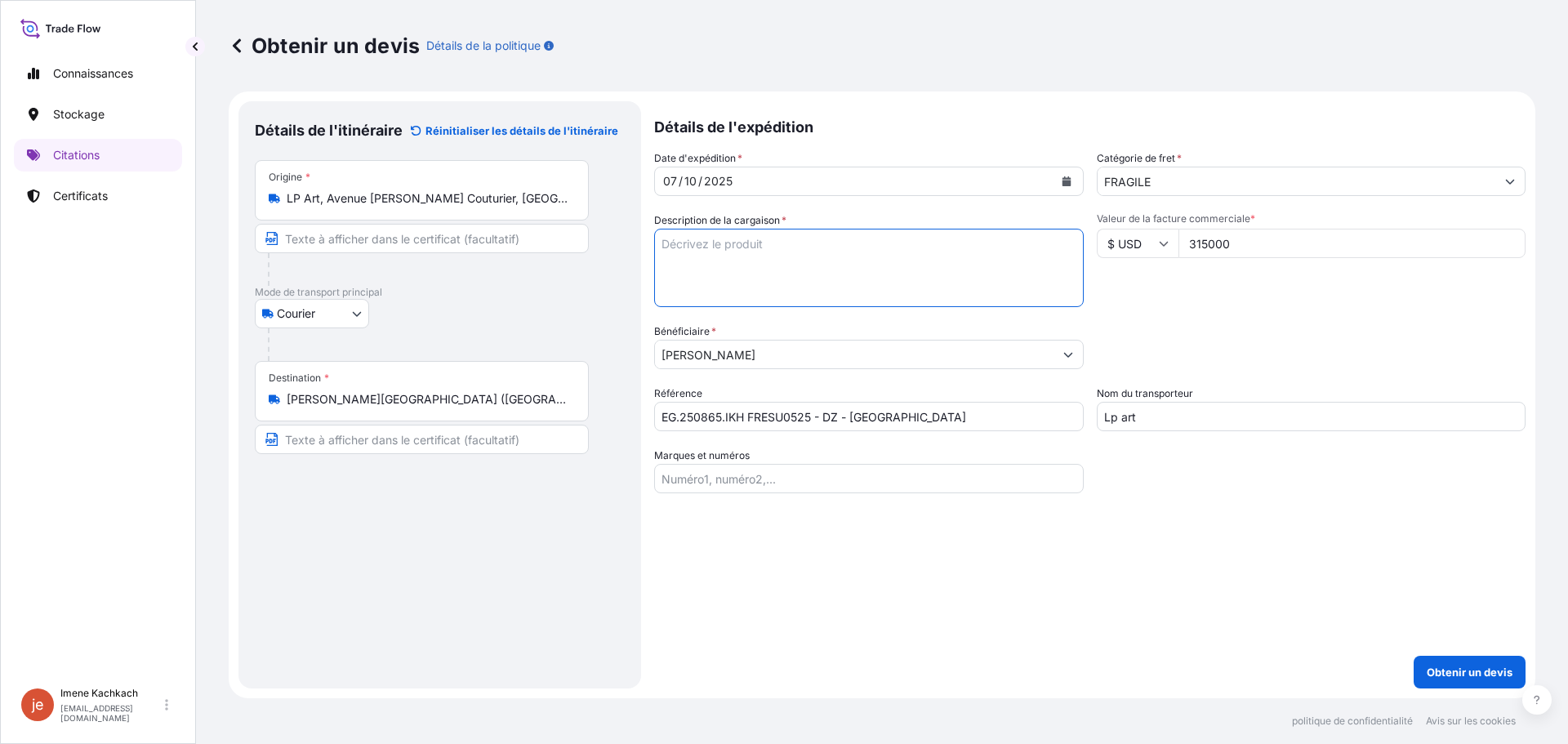
click at [715, 252] on textarea "Description de la cargaison *" at bounding box center [869, 268] width 429 height 79
drag, startPoint x: 787, startPoint y: 249, endPoint x: 612, endPoint y: 249, distance: 175.0
click at [612, 249] on form "Détails de l'itinéraire Réinitialiser les détails de l'itinéraire Lieu de charg…" at bounding box center [882, 395] width 1307 height 607
paste textarea "Suzan Frecon bancha bamboo matcha, 2025 Oil on linen 87 3/8 x 54 x 1 1/2 inches…"
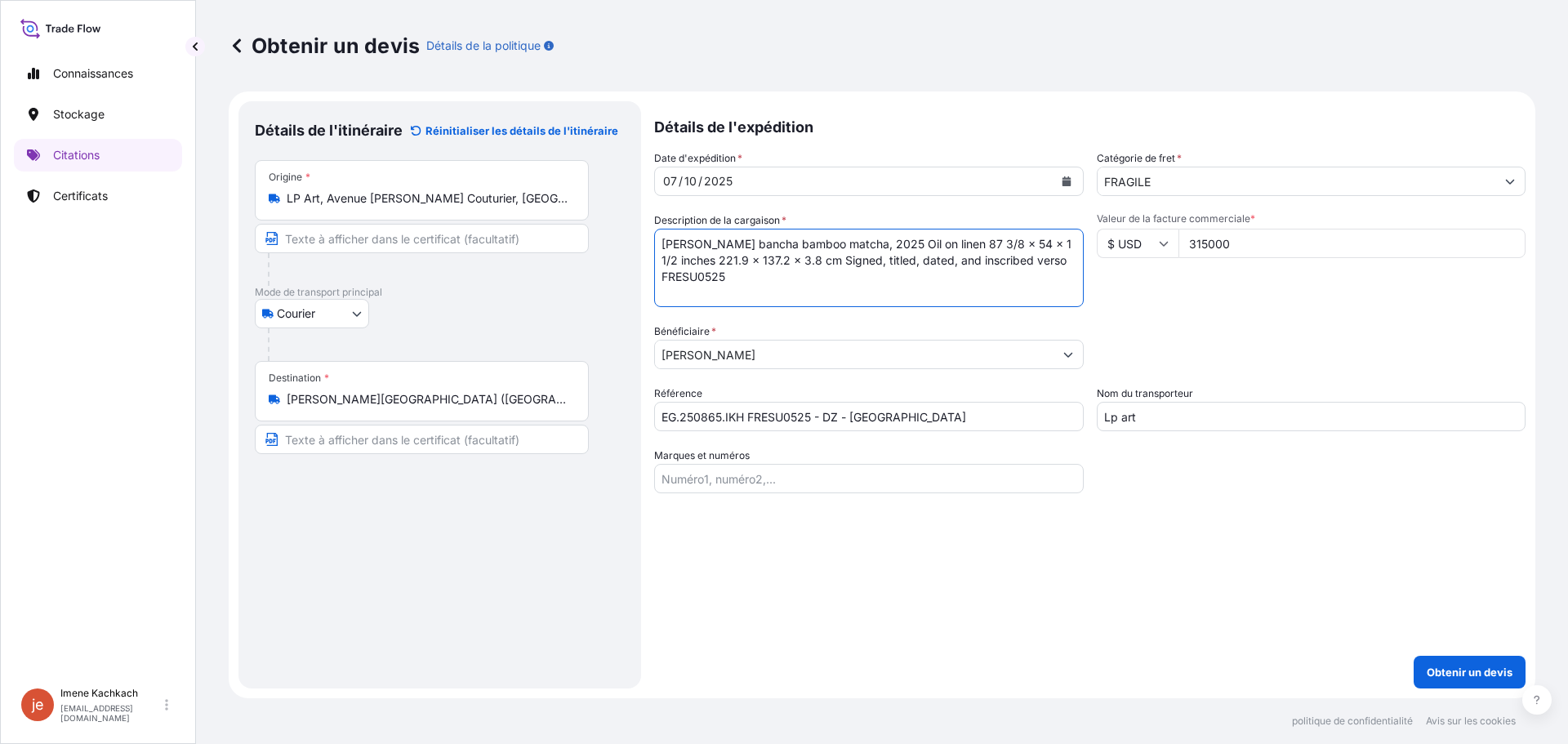
click at [963, 246] on textarea "Suzan Frecon bancha bamboo matcha, 2025 Oil on linen 87 3/8 x 54 x 1 1/2 inches…" at bounding box center [869, 268] width 429 height 79
click at [799, 265] on textarea "Suzan Frecon bancha bamboo matcha, 2025 Oil on linen 87 3/8 x 54 x 1 1/2 inches…" at bounding box center [869, 268] width 429 height 79
click at [780, 280] on textarea "Suzan Frecon bancha bamboo matcha, 2025 Oil on linen 87 3/8 x 54 x 1 1/2 inches…" at bounding box center [869, 268] width 429 height 79
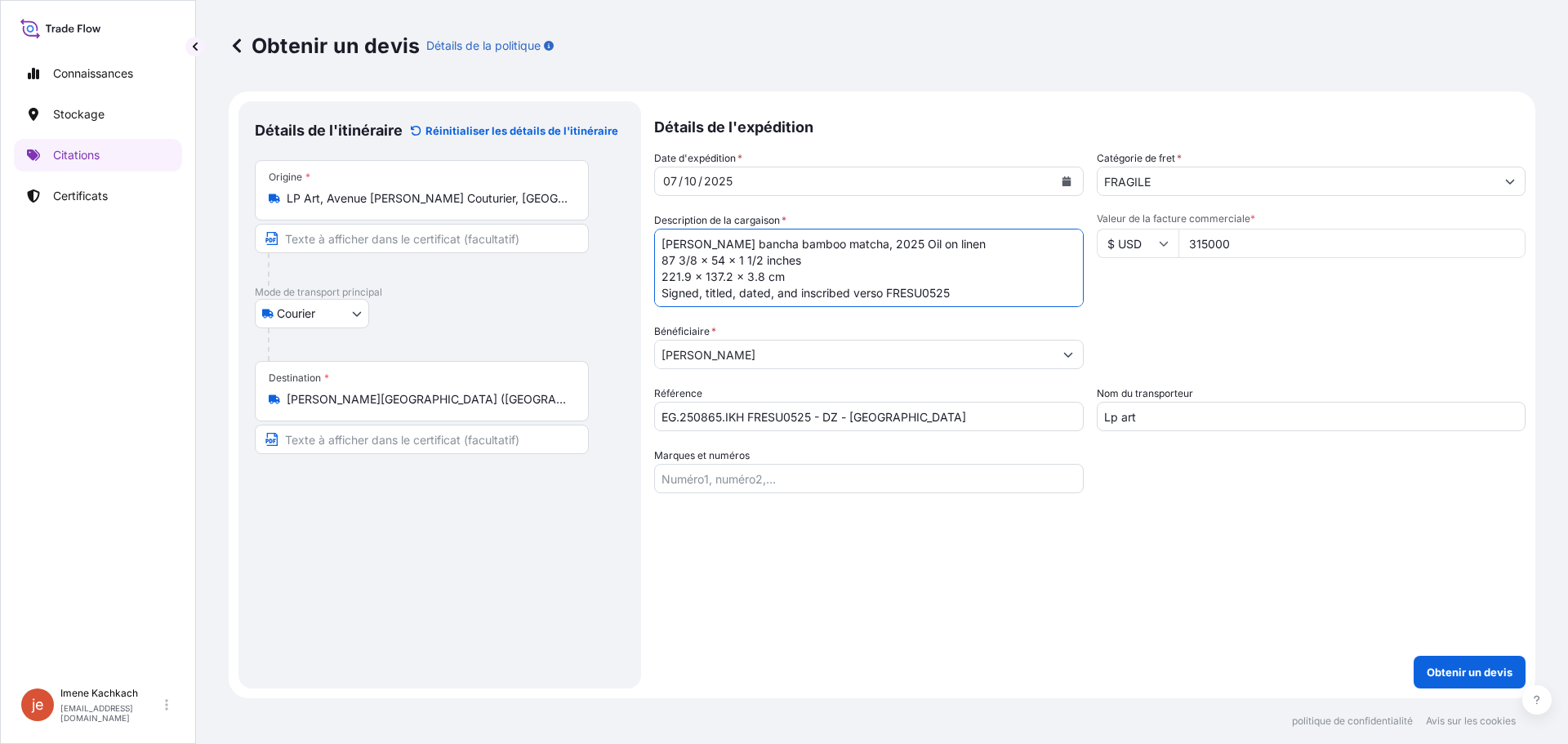
click at [879, 295] on textarea "Suzan Frecon bancha bamboo matcha, 2025 Oil on linen 87 3/8 x 54 x 1 1/2 inches…" at bounding box center [869, 268] width 429 height 79
click at [732, 244] on textarea "Suzan Frecon bancha bamboo matcha, 2025 Oil on linen 87 3/8 x 54 x 1 1/2 inches…" at bounding box center [869, 268] width 429 height 79
click at [792, 263] on textarea "Suzan Frecon bancha bamboo matcha, 2025 Oil on linen 87 3/8 x 54 x 1 1/2 inches…" at bounding box center [869, 268] width 429 height 79
click at [825, 261] on textarea "Suzan Frecon bancha bamboo matcha, 2025 Oil on linen 87 3/8 x 54 x 1 1/2 inches…" at bounding box center [869, 268] width 429 height 79
type textarea "Suzan Frecon bancha bamboo matcha, 2025 Oil on linen 87 3/8 x 54 x 1 1/2 inches…"
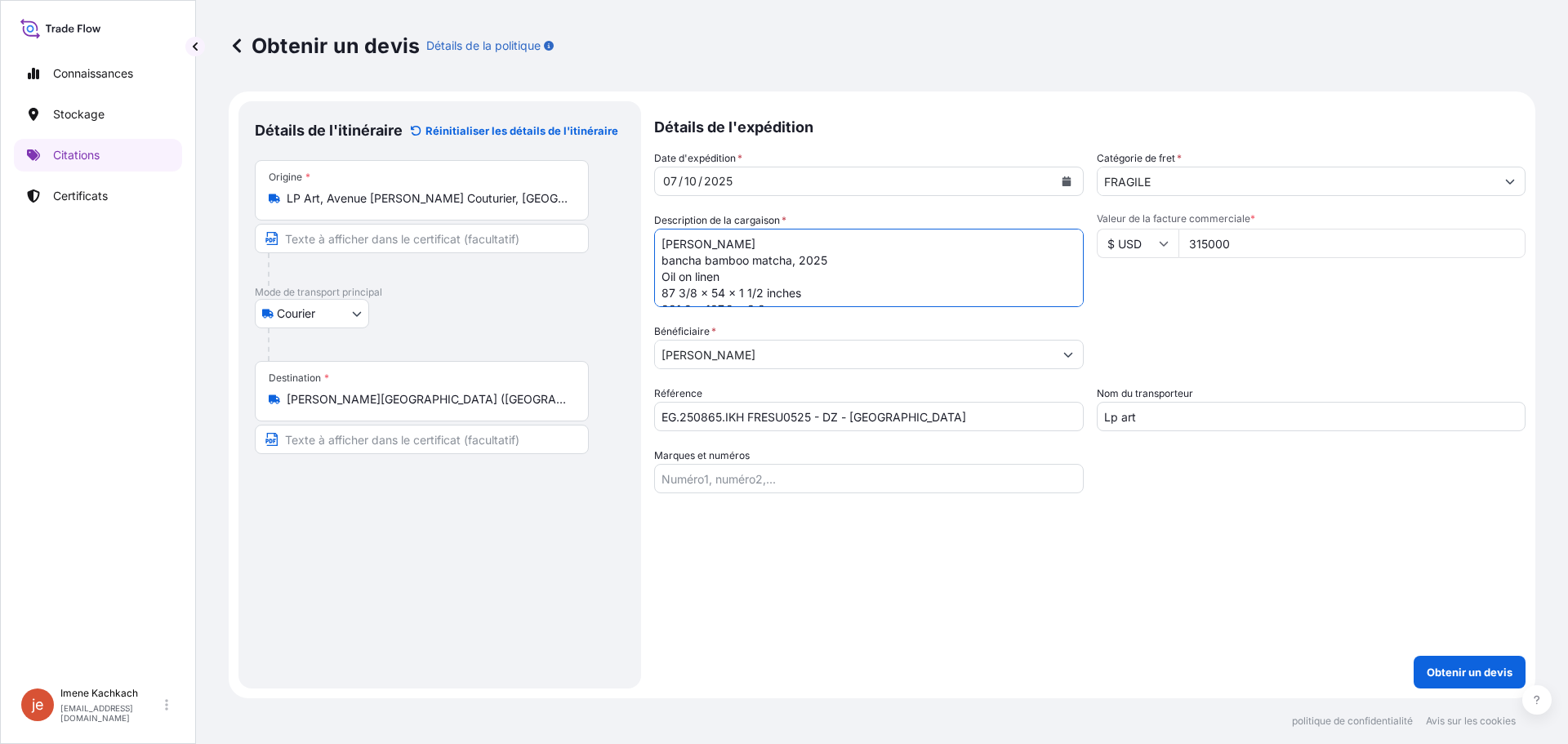
click at [1248, 244] on input "315000" at bounding box center [1352, 243] width 348 height 30
click at [1512, 250] on input "314999" at bounding box center [1352, 243] width 348 height 30
click at [1507, 235] on input "314999" at bounding box center [1352, 243] width 348 height 30
click at [1508, 237] on input "315000" at bounding box center [1352, 243] width 348 height 30
click at [1205, 239] on input "315000" at bounding box center [1352, 243] width 348 height 30
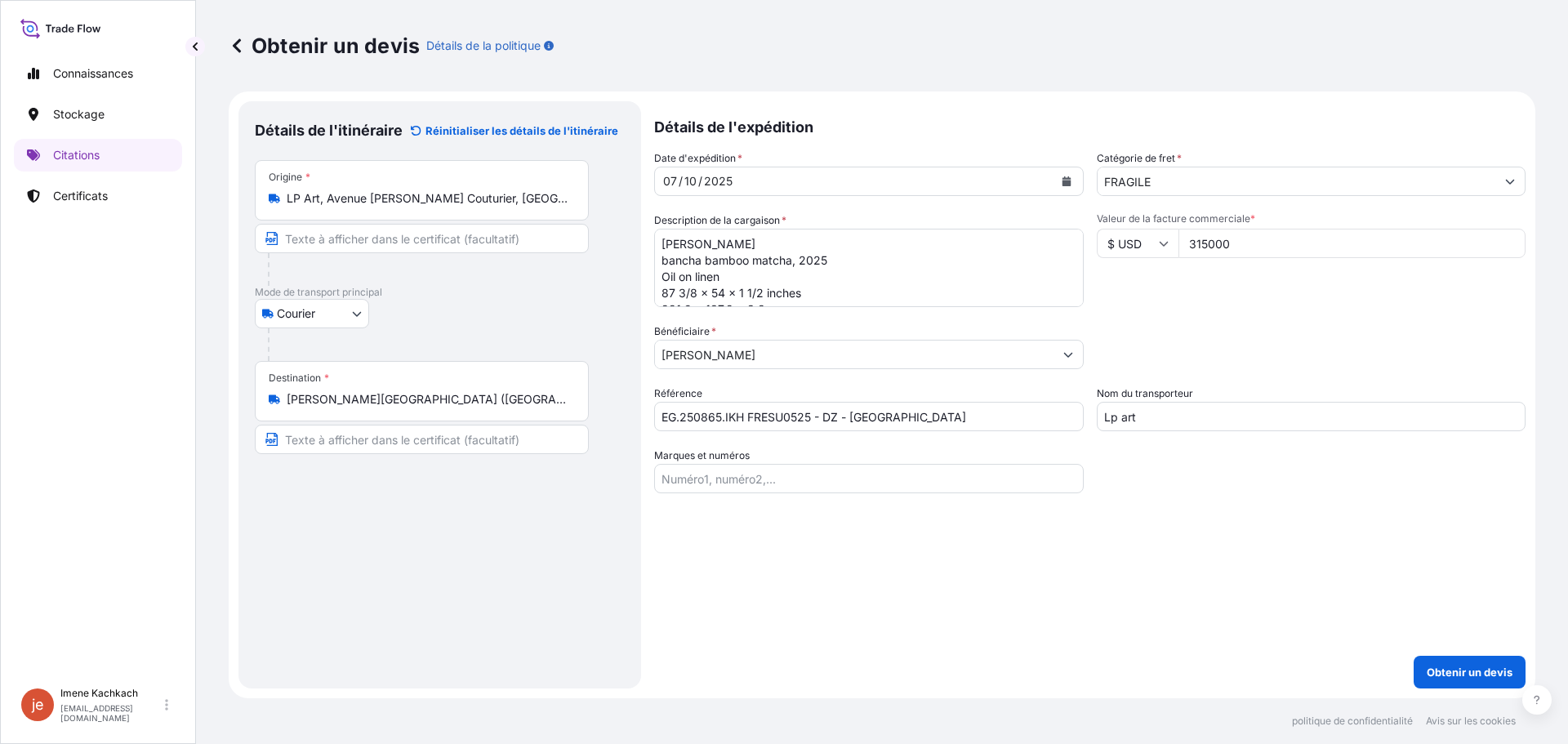
click at [1232, 275] on div "Valeur de la facture commerciale * $ USD 315000" at bounding box center [1312, 260] width 429 height 95
click at [1202, 301] on div "Valeur de la facture commerciale * $ USD 315000" at bounding box center [1312, 260] width 429 height 95
click at [1242, 247] on input "315000" at bounding box center [1352, 243] width 348 height 30
type input "315000"
click at [1241, 327] on div "Catégorie d'emballage Tapez pour rechercher un mode conteneur Veuillez d’abord …" at bounding box center [1312, 346] width 429 height 45
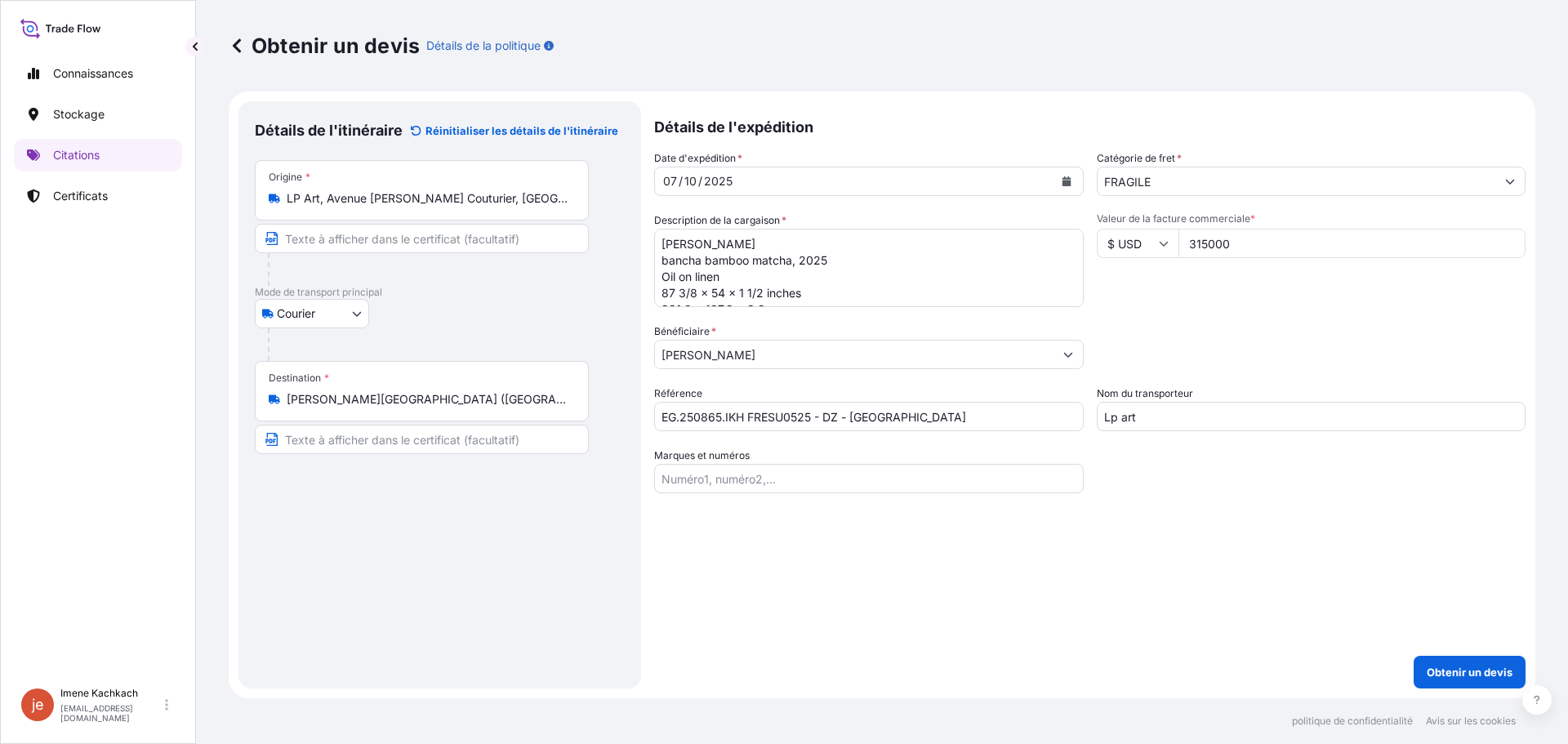
click at [1208, 244] on input "315000" at bounding box center [1352, 243] width 348 height 30
click at [1206, 244] on input "315000" at bounding box center [1352, 243] width 348 height 30
click at [1226, 313] on div "Date d'expédition * 07 / 10 / 2025 Catégorie de fret * FRAGILE Description de l…" at bounding box center [1089, 322] width 872 height 343
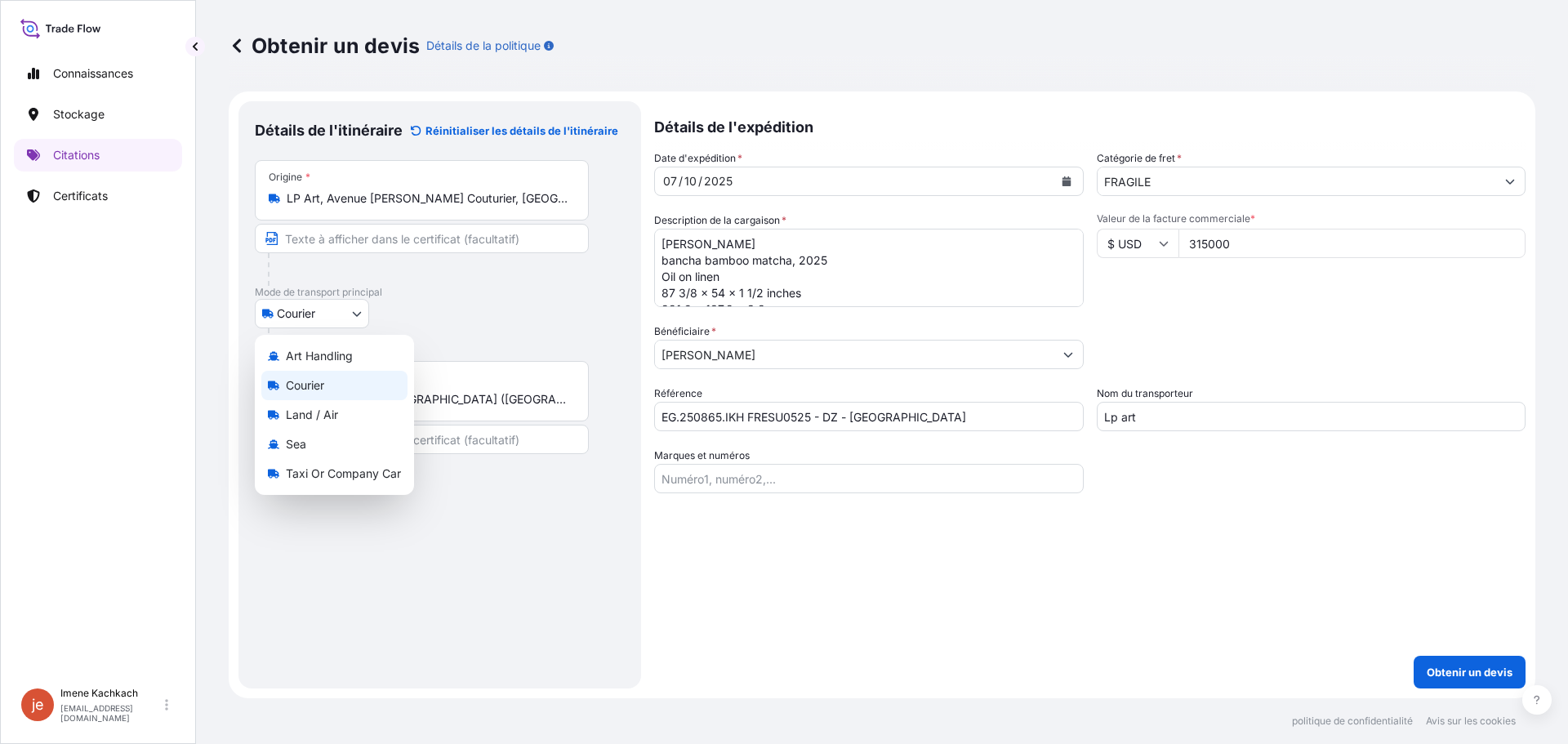
click at [348, 312] on body "Connaissances Stockage Citations Certificats je Imene Kachkach ikachkach@lpart.…" at bounding box center [784, 372] width 1568 height 744
click at [352, 409] on div "Terre / Air" at bounding box center [353, 415] width 184 height 30
select select "Land / Air"
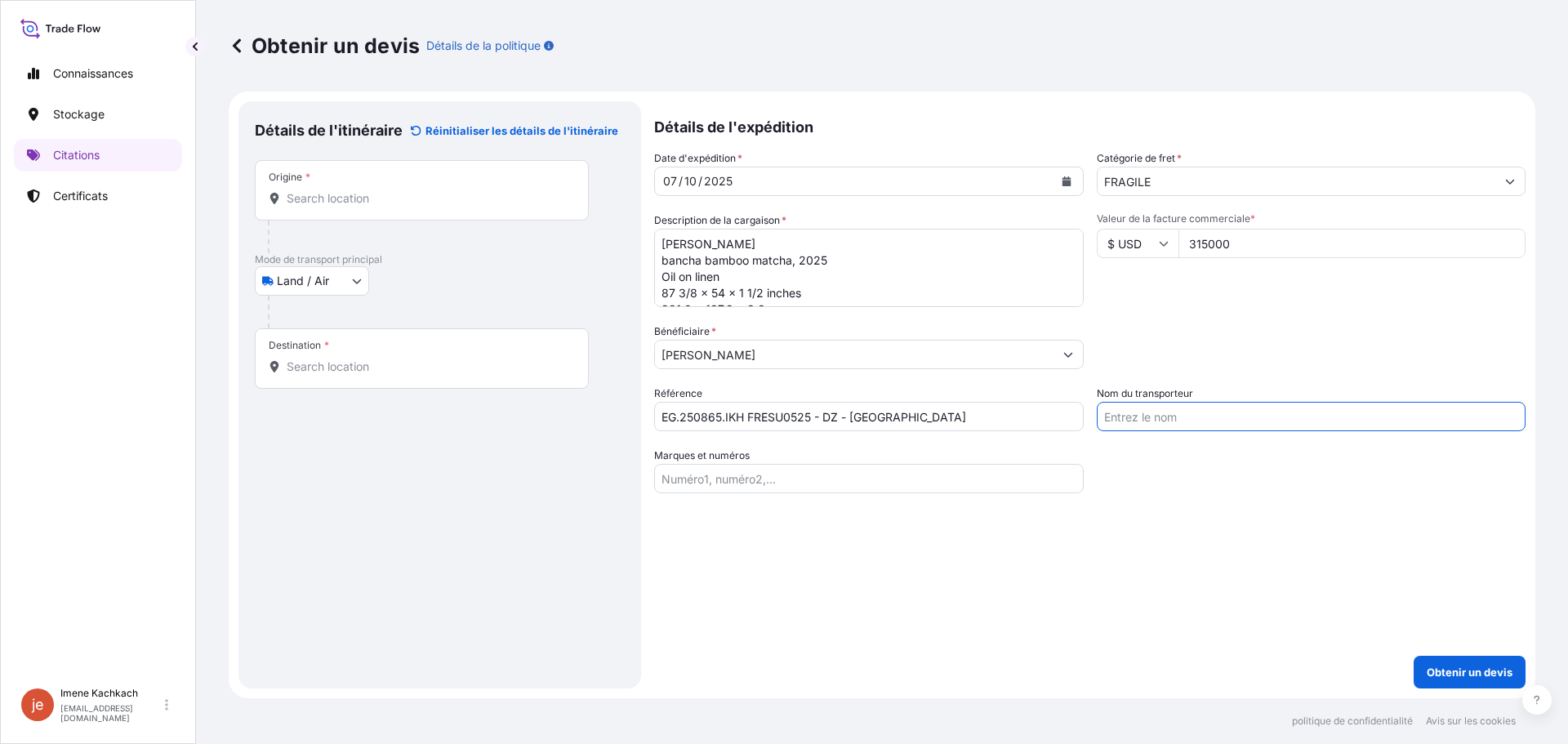
click at [1220, 410] on input "Nom du transporteur" at bounding box center [1312, 417] width 429 height 30
type input "Lp art"
click at [861, 291] on textarea "Suzan Frecon bancha bamboo matcha, 2025 Oil on linen 87 3/8 x 54 x 1 1/2 inches…" at bounding box center [869, 268] width 429 height 79
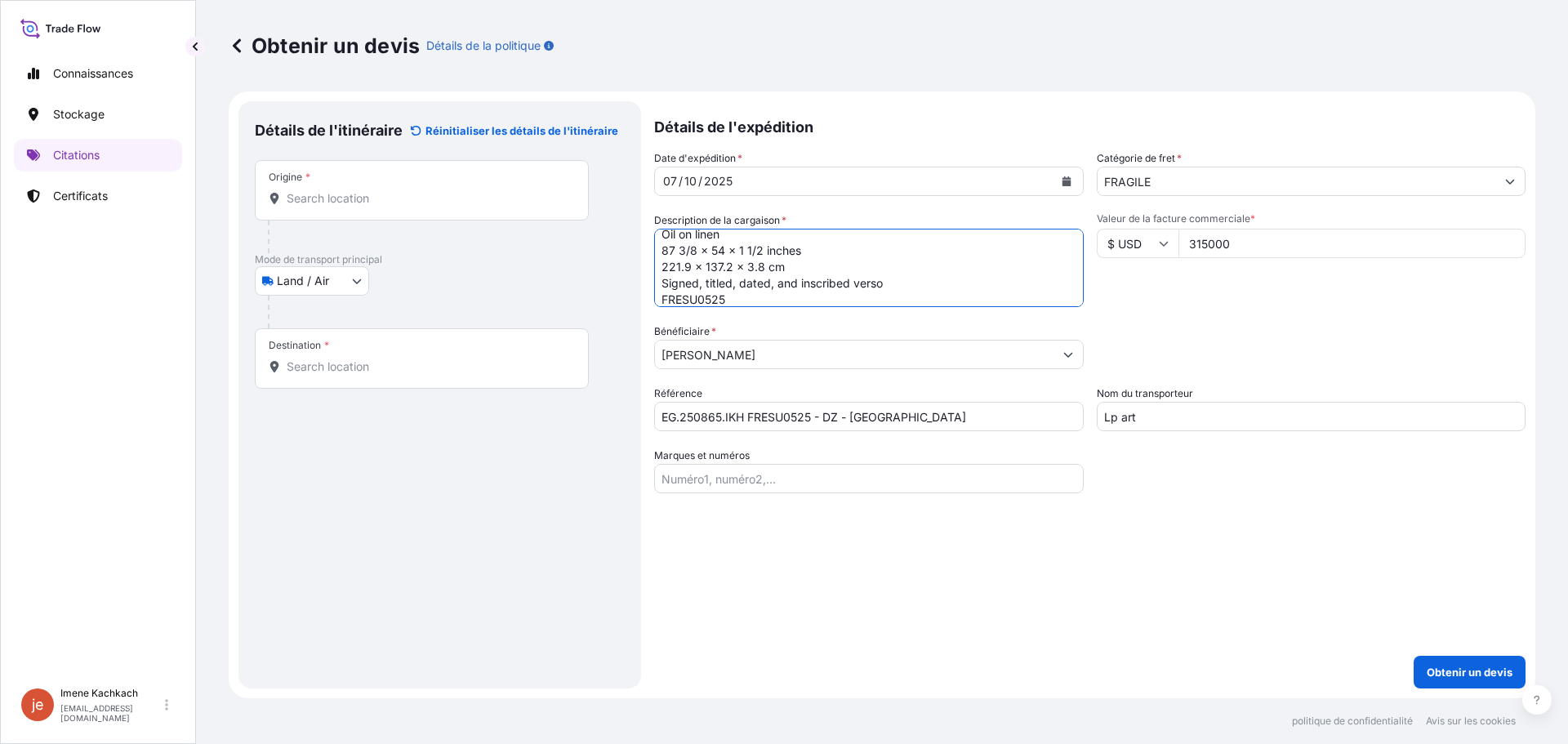
scroll to position [59, 0]
paste textarea "315,000.00"
click at [946, 269] on textarea "Suzan Frecon bancha bamboo matcha, 2025 Oil on linen 87 3/8 x 54 x 1 1/2 inches…" at bounding box center [869, 268] width 429 height 79
type textarea "Suzan Frecon bancha bamboo matcha, 2025 Oil on linen 87 3/8 x 54 x 1 1/2 inches…"
click at [342, 287] on body "Connaissances Stockage Citations Certificats je Imene Kachkach ikachkach@lpart.…" at bounding box center [784, 372] width 1568 height 744
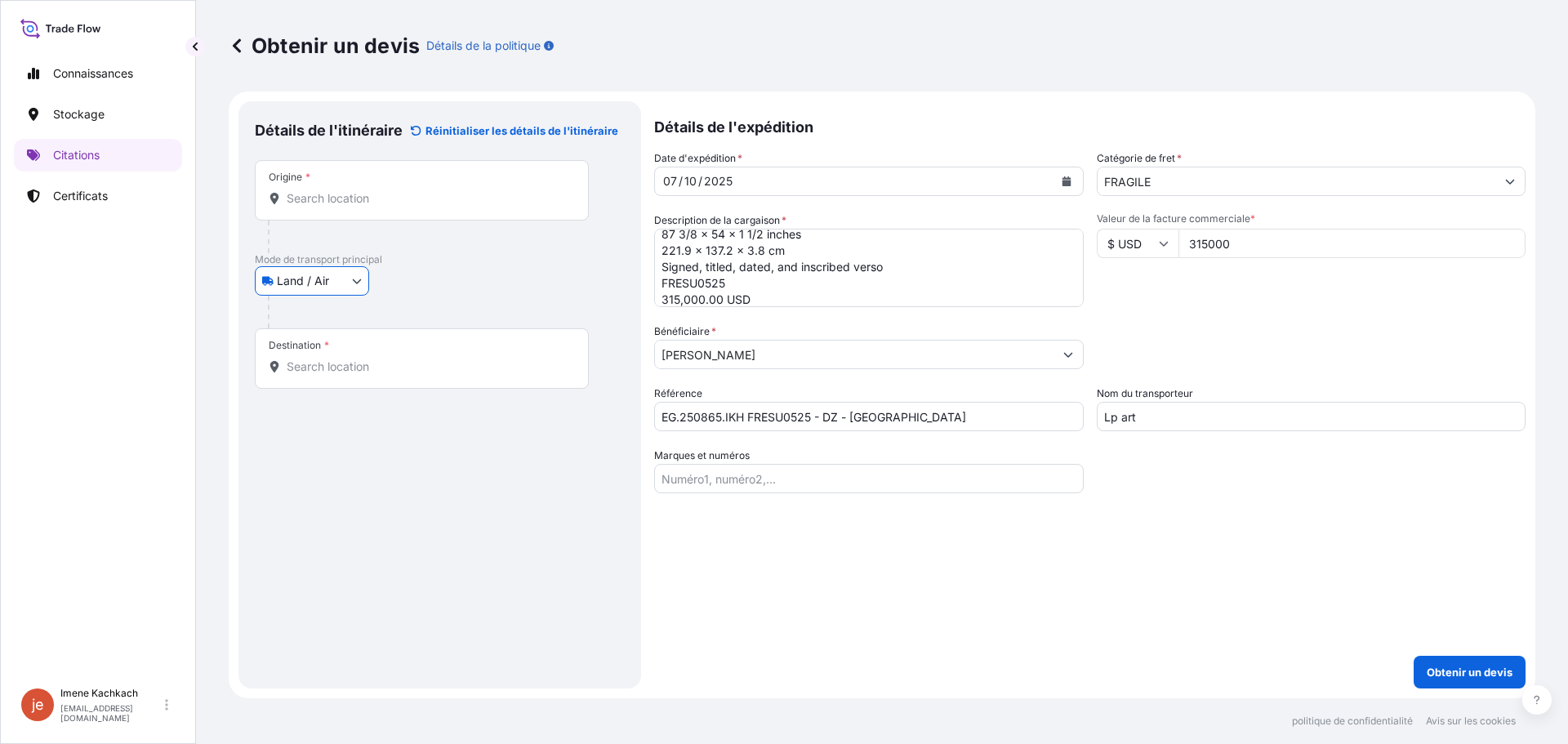
click at [319, 287] on body "Connaissances Stockage Citations Certificats je Imene Kachkach ikachkach@lpart.…" at bounding box center [784, 372] width 1568 height 744
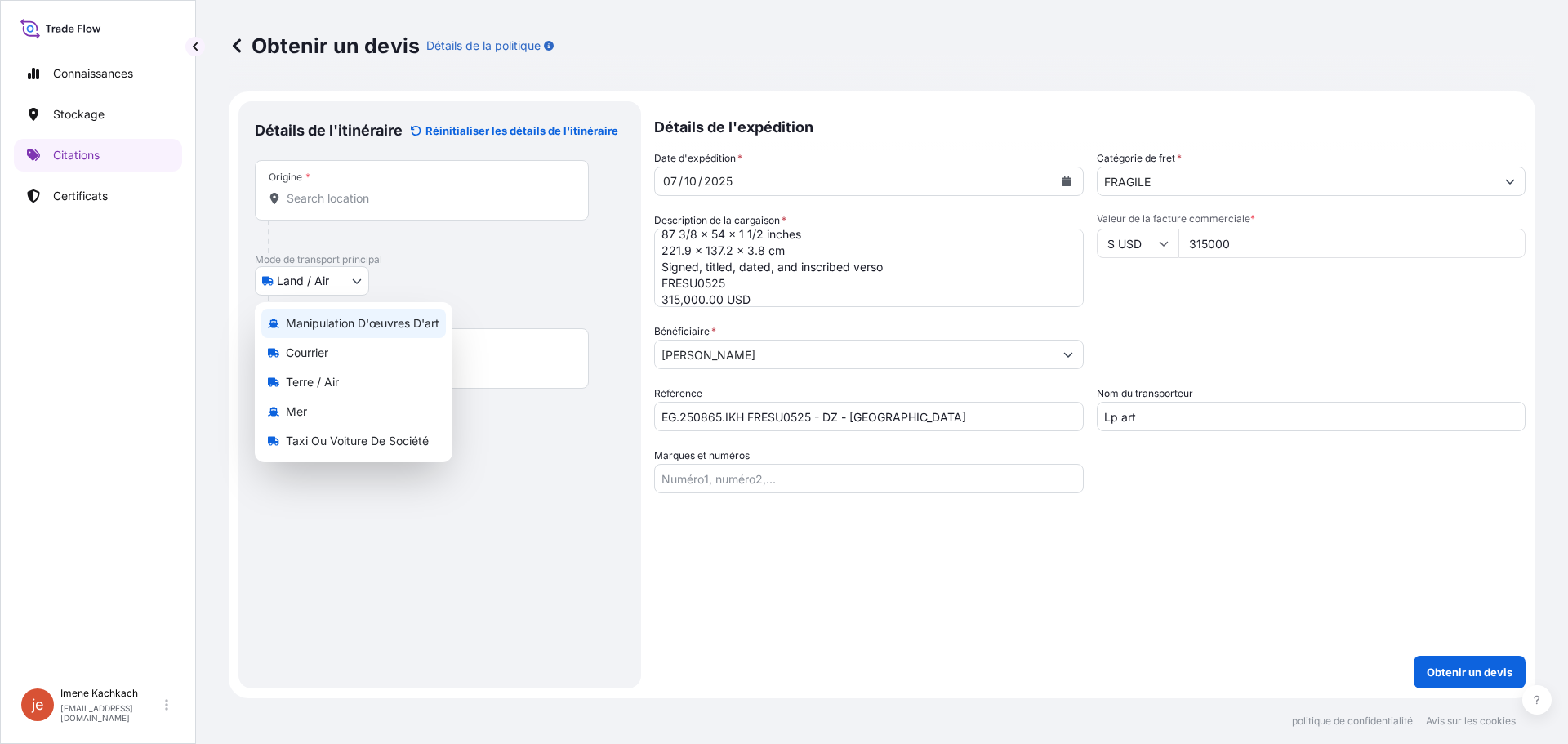
click at [372, 325] on font "Manipulation d'œuvres d'art" at bounding box center [362, 323] width 154 height 14
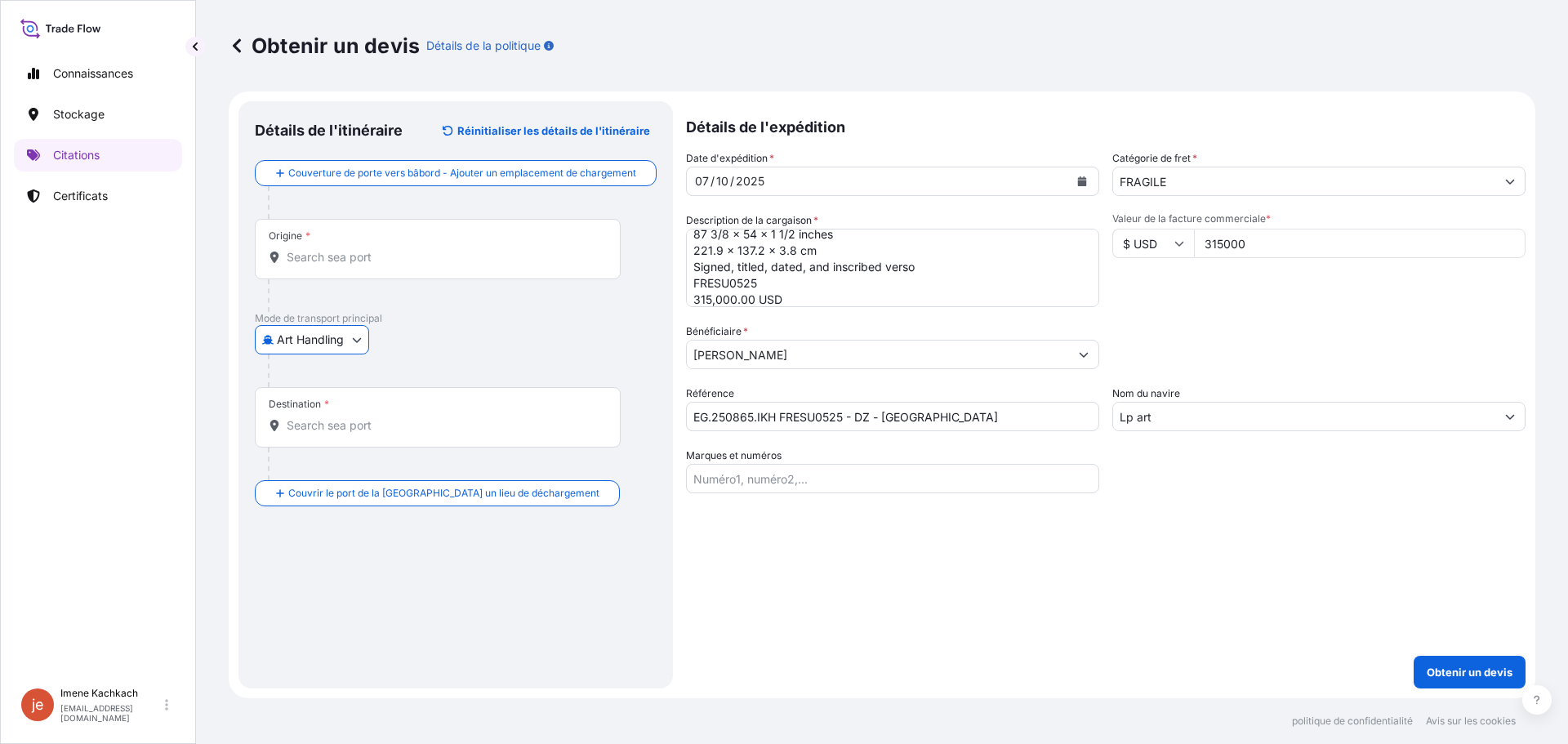
click at [336, 338] on body "Connaissances Stockage Citations Certificats je Imene Kachkach ikachkach@lpart.…" at bounding box center [784, 372] width 1568 height 744
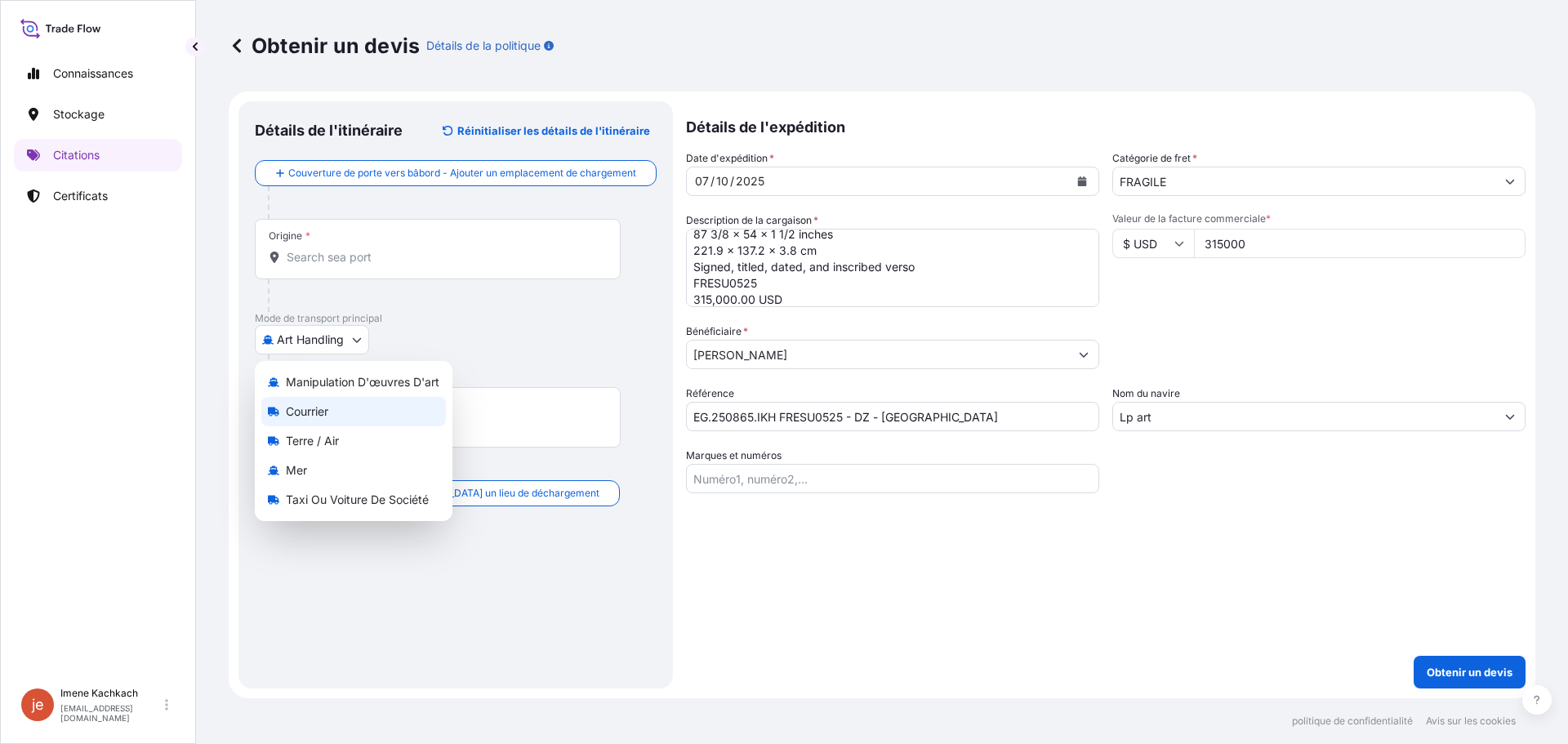
click at [341, 426] on div "Courrier" at bounding box center [353, 412] width 184 height 30
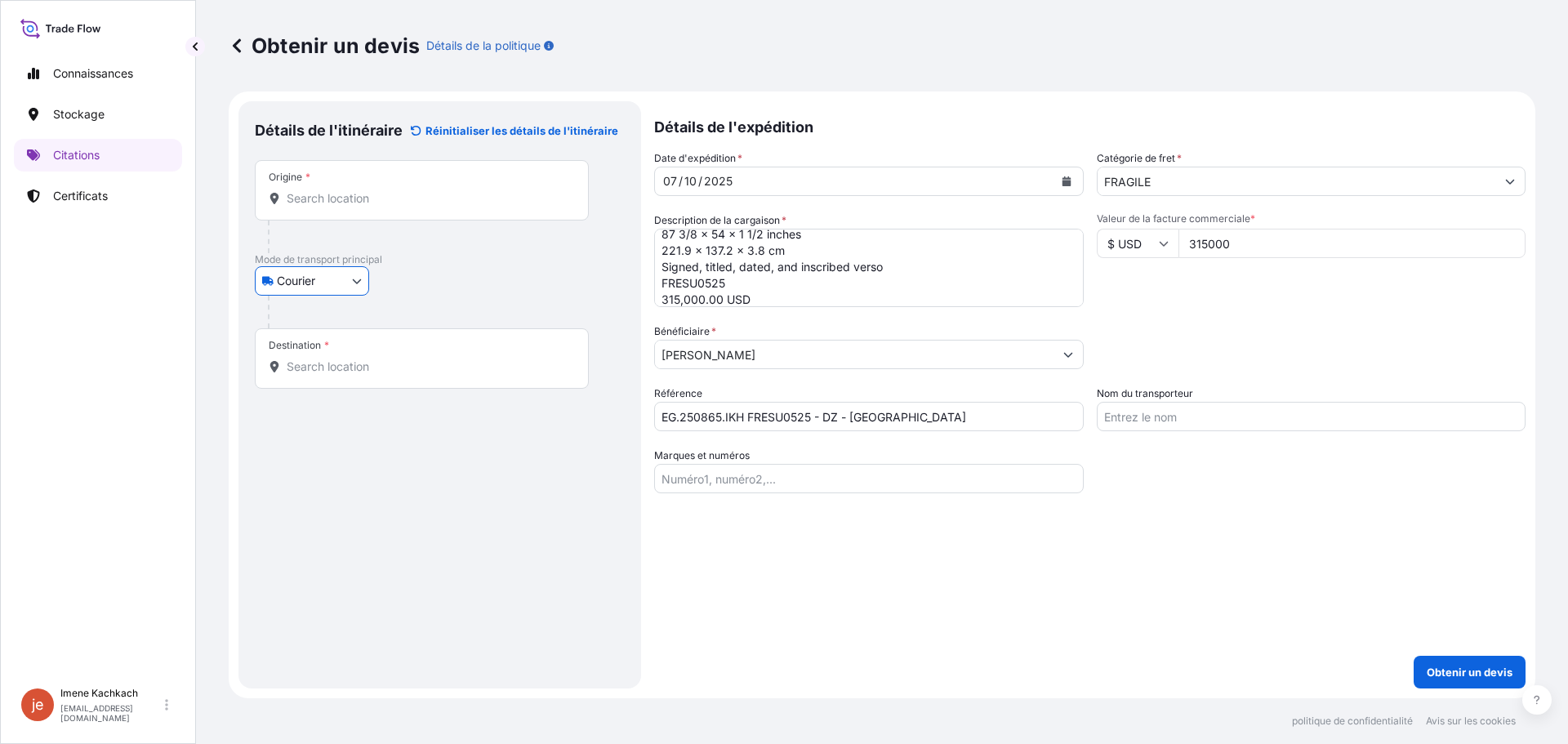
click at [332, 288] on body "Connaissances Stockage Citations Certificats je Imene Kachkach ikachkach@lpart.…" at bounding box center [784, 372] width 1568 height 744
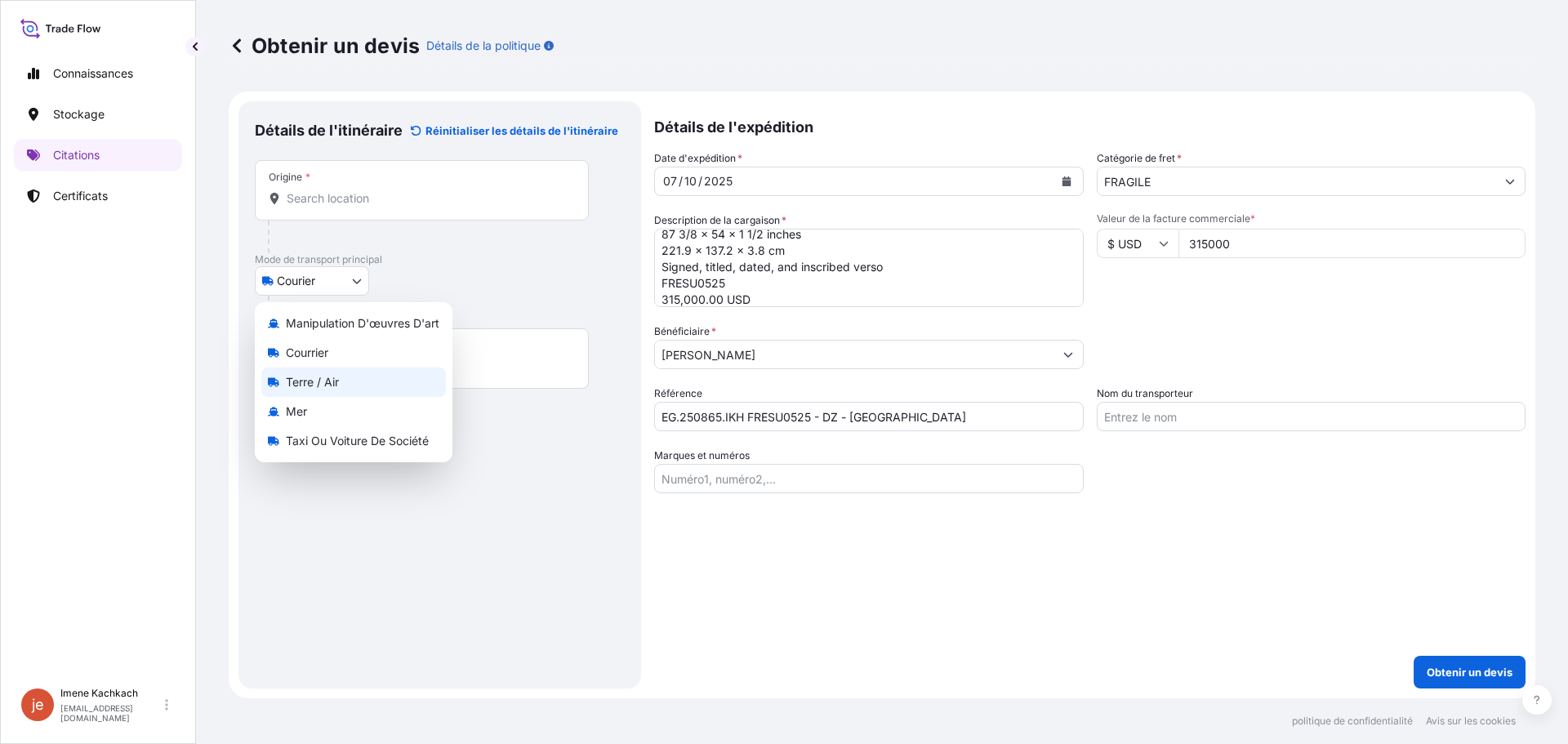
click at [339, 385] on font "Terre / Air" at bounding box center [312, 382] width 53 height 14
select select "Land / Air"
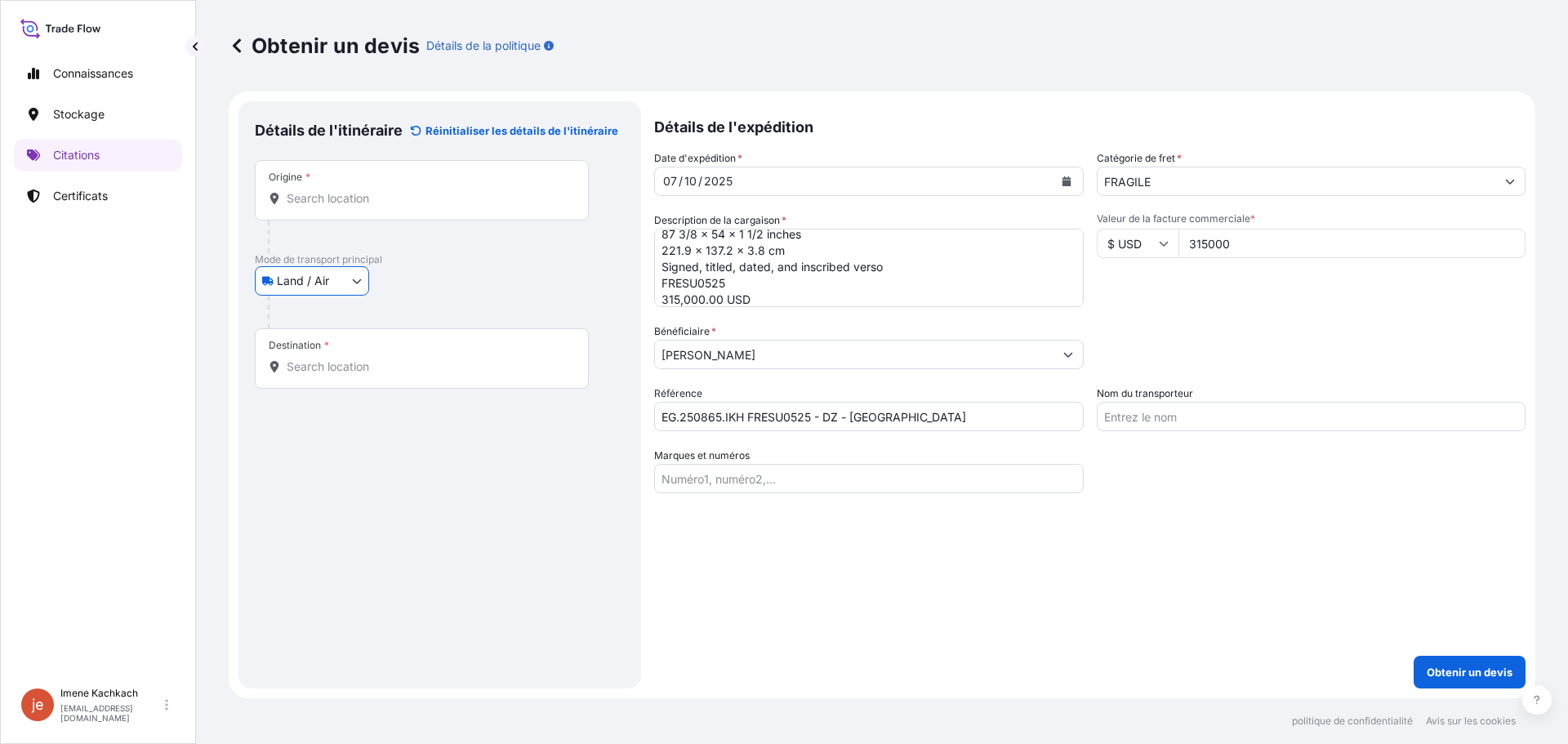
click at [352, 195] on input "Origine *" at bounding box center [427, 198] width 282 height 17
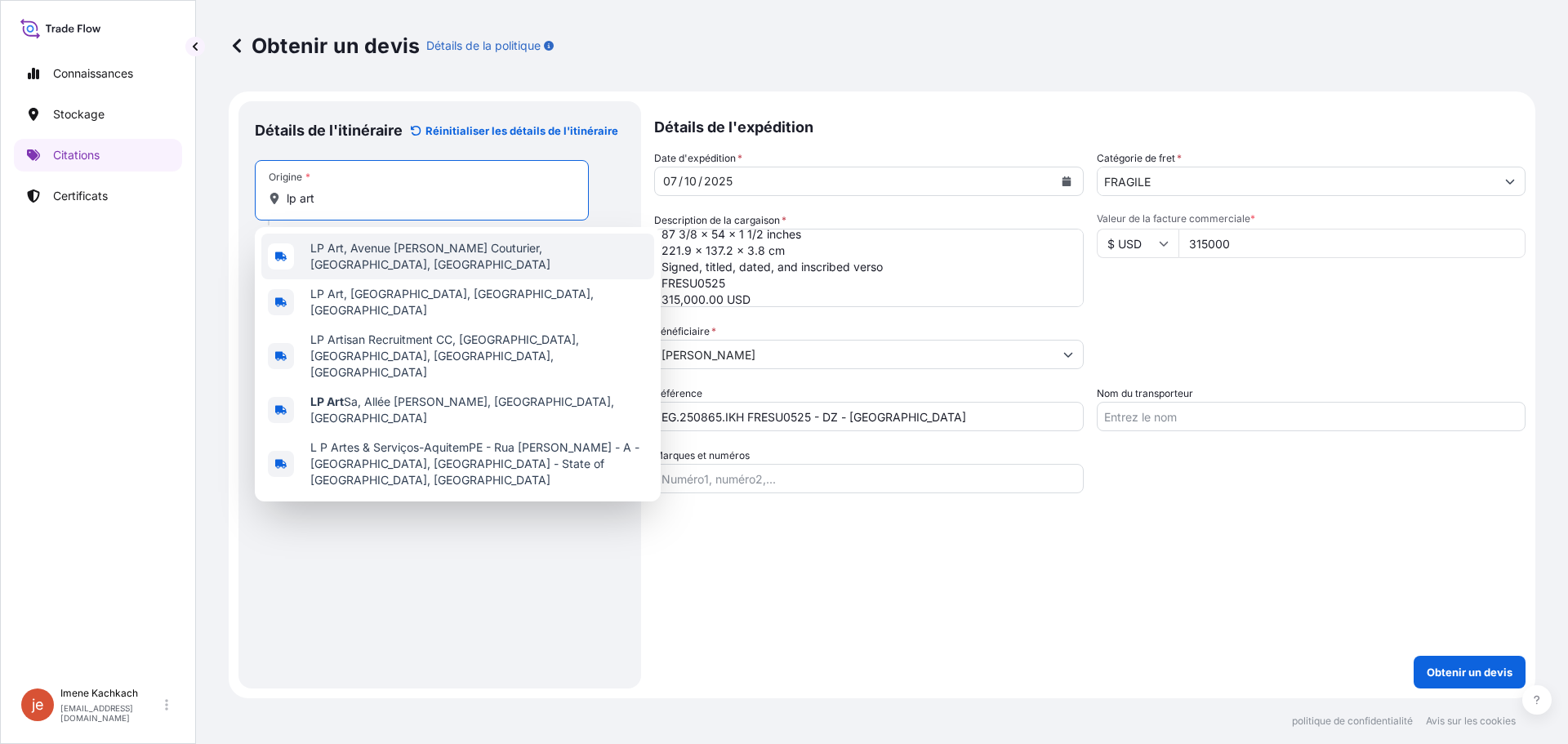
click at [378, 258] on span "LP Art, Avenue Paul Vaillant Couturier, La Courneuve, France" at bounding box center [479, 256] width 337 height 33
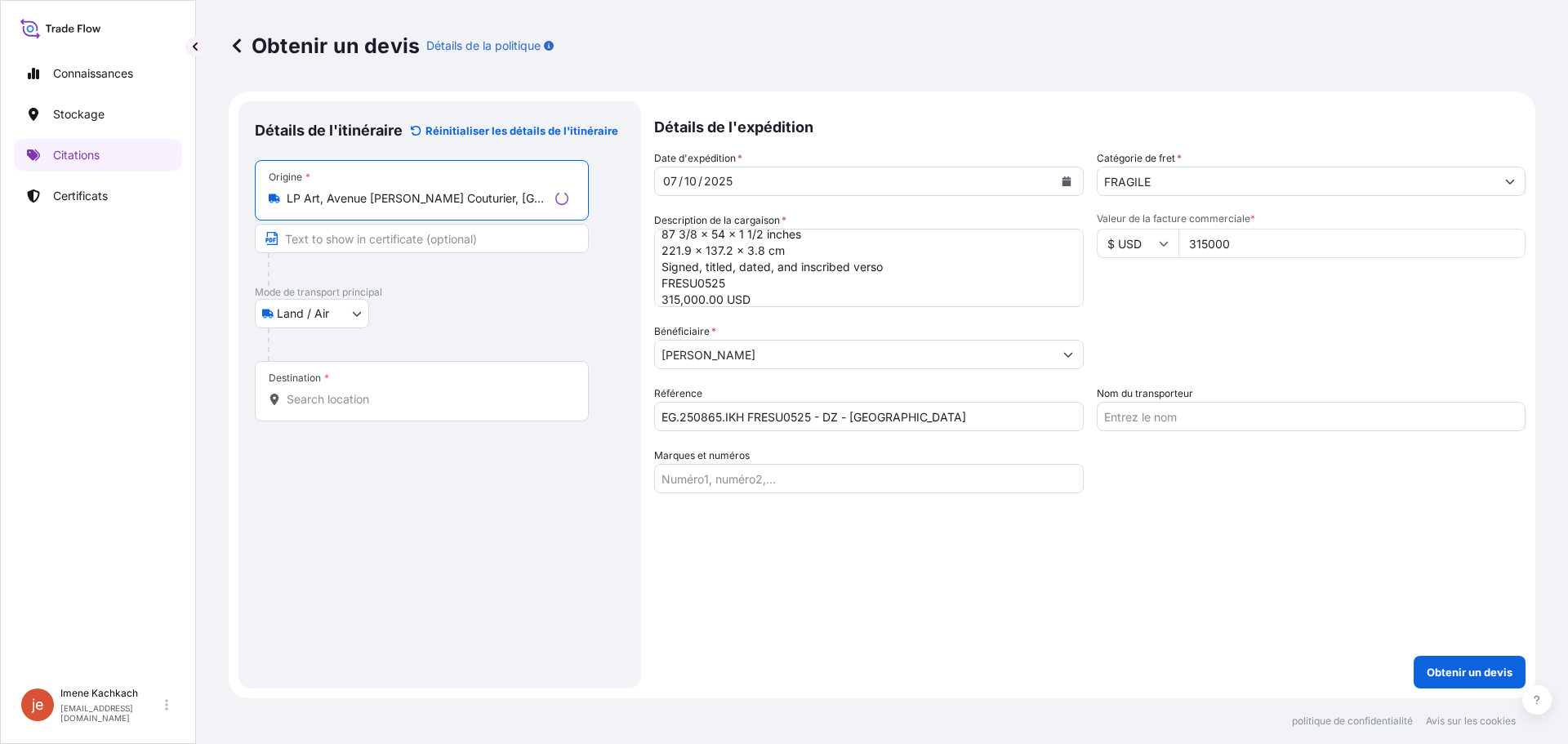
type input "LP Art, Avenue Paul Vaillant Couturier, La Courneuve, France"
click at [367, 399] on input "Destination *" at bounding box center [427, 399] width 282 height 17
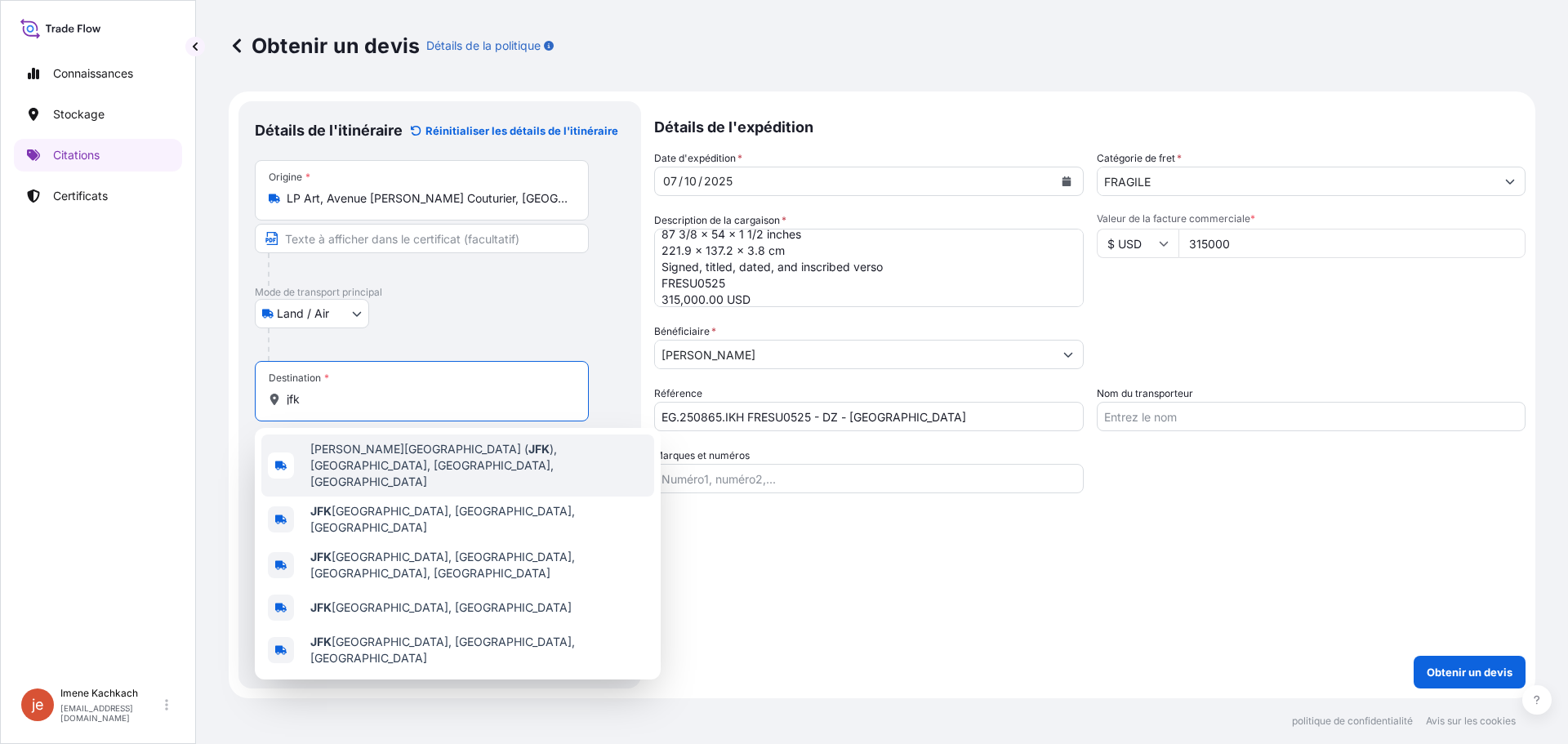
click at [380, 459] on span "John F. Kennedy International Airport ( JFK ), Queens, NY, USA" at bounding box center [479, 466] width 337 height 49
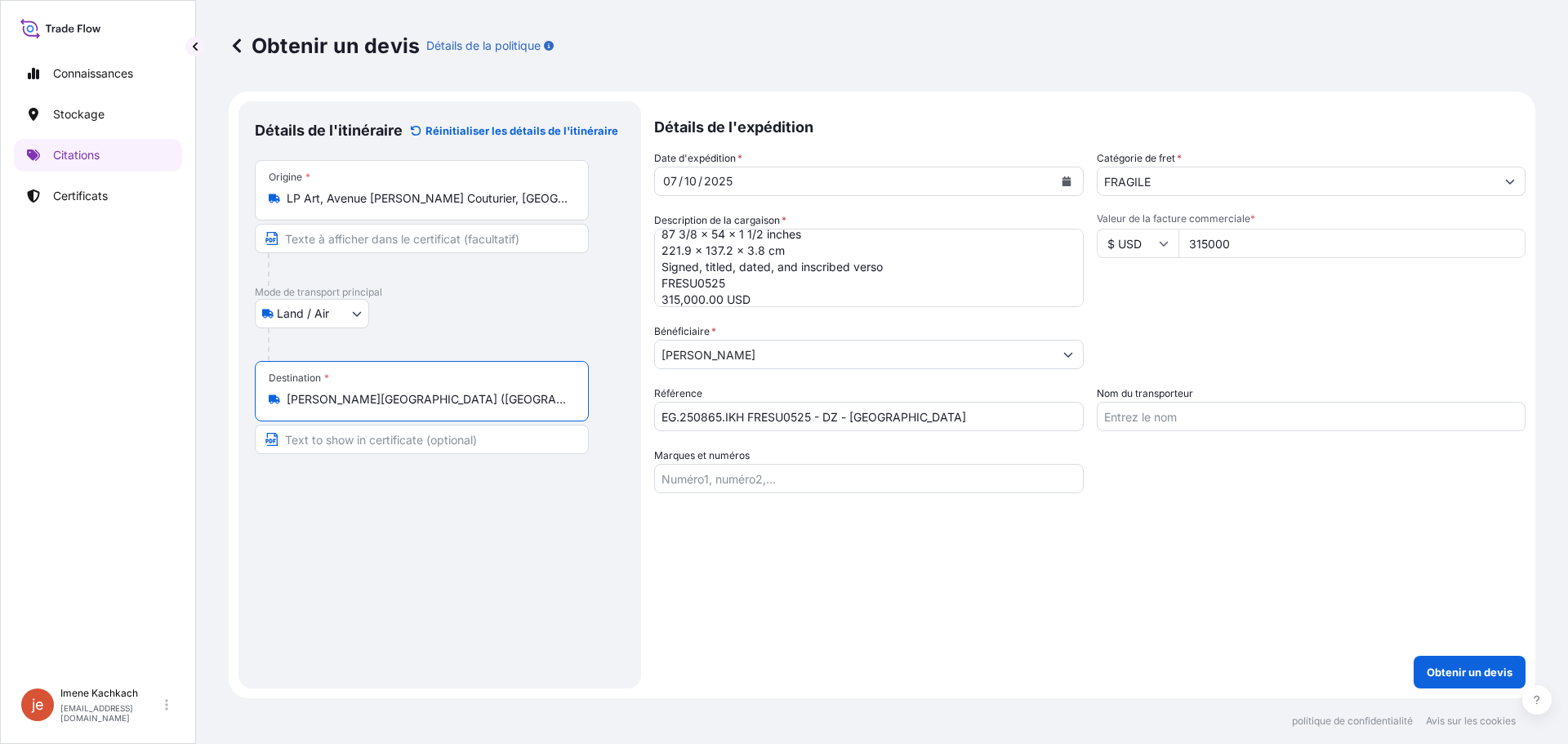
type input "John F. Kennedy International Airport (JFK), Queens, NY, USA"
click at [743, 475] on input "Marques et numéros" at bounding box center [869, 479] width 429 height 30
click at [730, 483] on input "Marques et numéros" at bounding box center [869, 479] width 429 height 30
paste input "EG.250865.IKH/ 1"
type input "EG.250865.IKH/ 1"
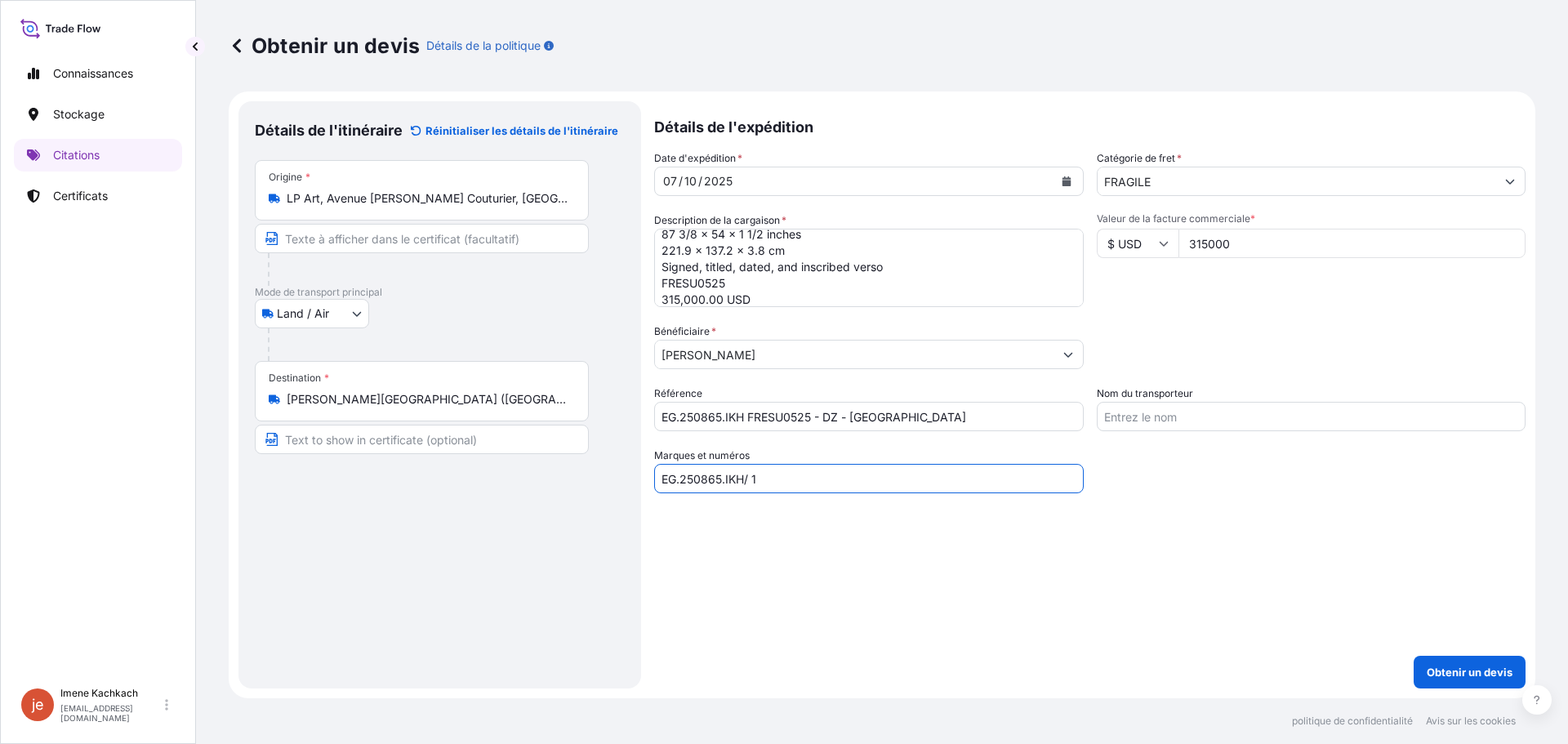
click at [761, 610] on div "Détails de l'expédition Date d'expédition * 07 / 10 / 2025 Catégorie de fret * …" at bounding box center [1089, 395] width 872 height 587
click at [672, 301] on textarea "Suzan Frecon bancha bamboo matcha, 2025 Oil on linen 87 3/8 x 54 x 1 1/2 inches…" at bounding box center [869, 268] width 429 height 79
type textarea "Suzan Frecon bancha bamboo matcha, 2025 Oil on linen 87 3/8 x 54 x 1 1/2 inches…"
click at [1203, 241] on input "315000" at bounding box center [1352, 243] width 348 height 30
type input "350000"
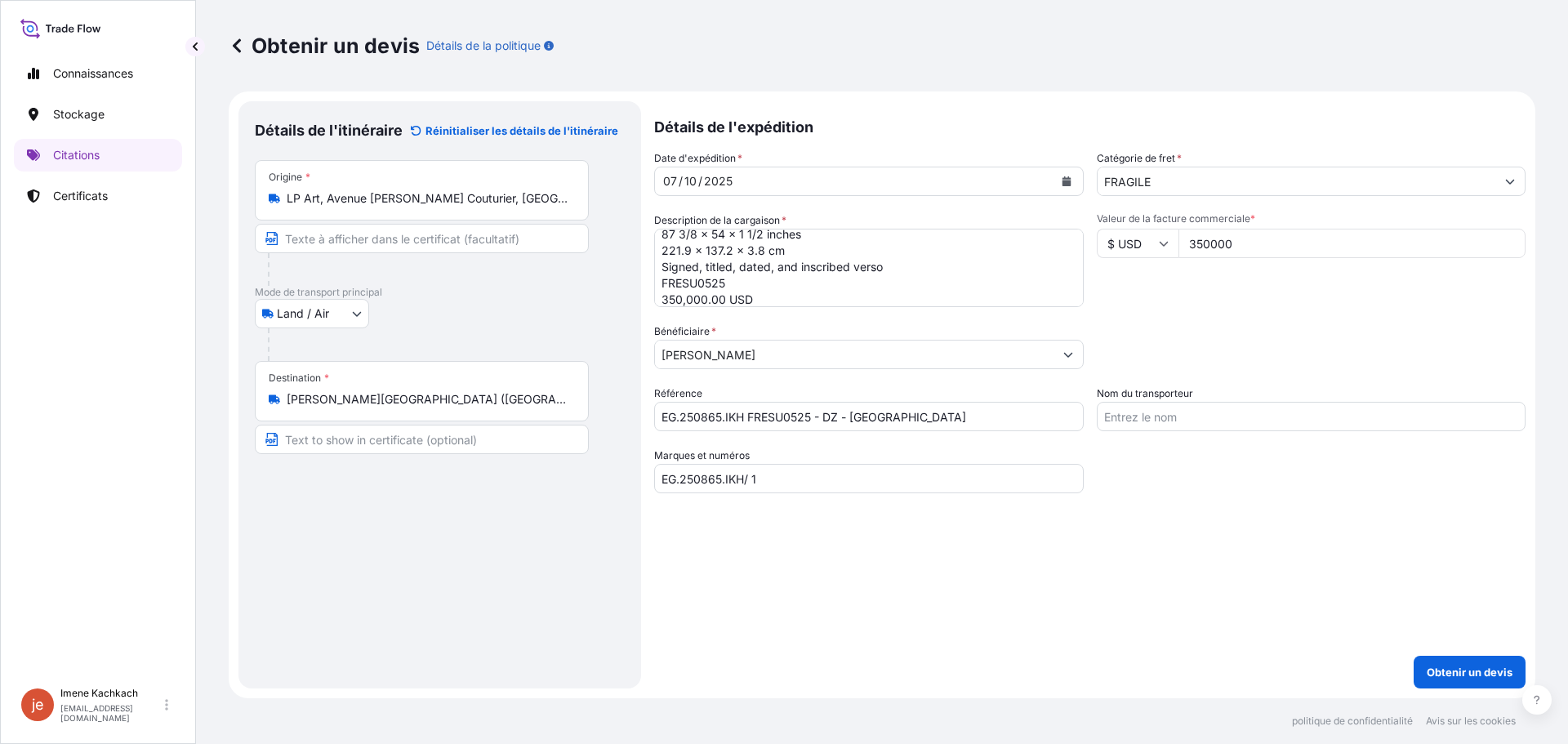
click at [1226, 290] on div "Valeur de la facture commerciale * $ USD 350000" at bounding box center [1312, 260] width 429 height 95
click at [719, 300] on textarea "Suzan Frecon bancha bamboo matcha, 2025 Oil on linen 87 3/8 x 54 x 1 1/2 inches…" at bounding box center [869, 268] width 429 height 79
click at [756, 287] on textarea "Suzan Frecon bancha bamboo matcha, 2025 Oil on linen 87 3/8 x 54 x 1 1/2 inches…" at bounding box center [869, 268] width 429 height 79
click at [680, 296] on textarea "Suzan Frecon bancha bamboo matcha, 2025 Oil on linen 87 3/8 x 54 x 1 1/2 inches…" at bounding box center [869, 268] width 429 height 79
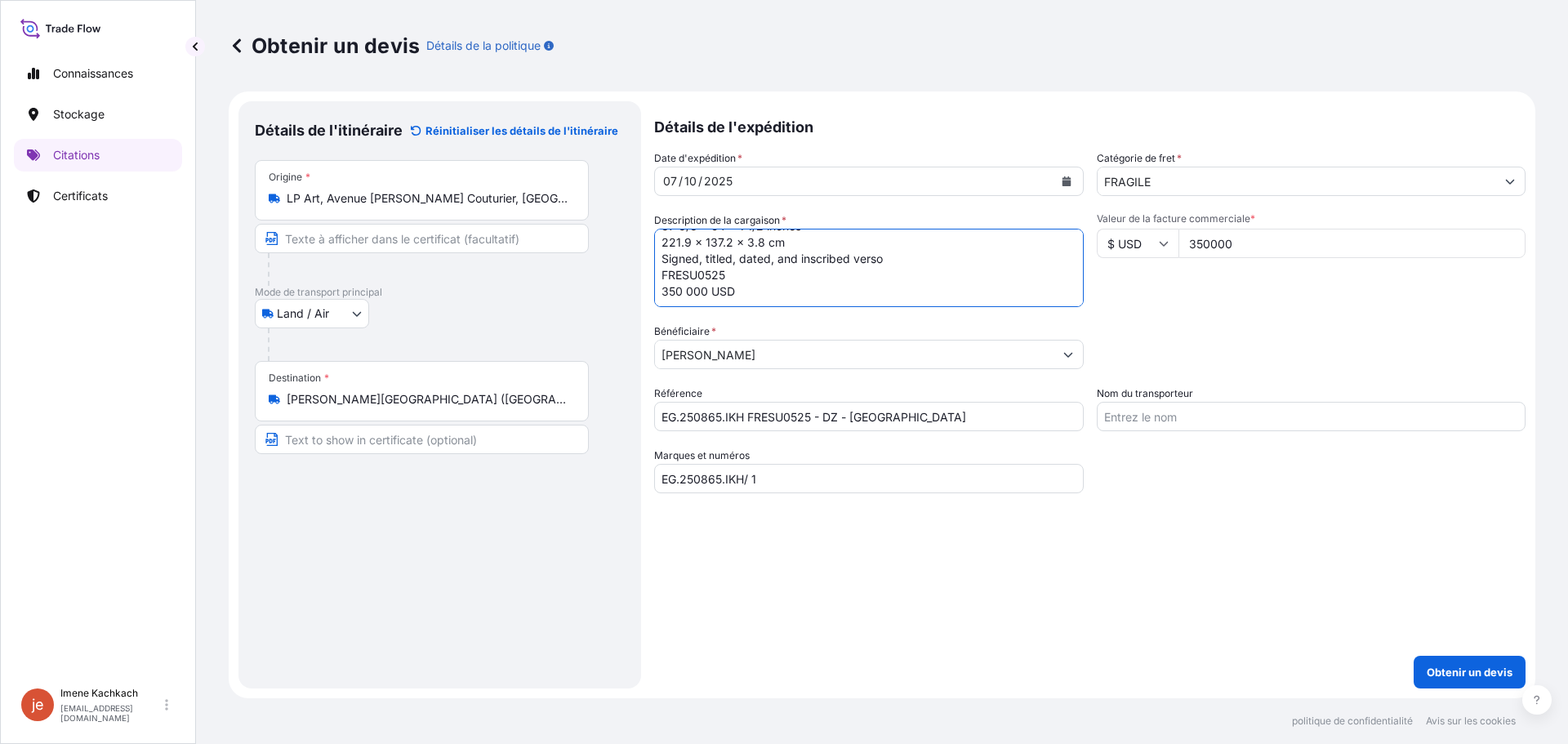
click at [764, 290] on textarea "Suzan Frecon bancha bamboo matcha, 2025 Oil on linen 87 3/8 x 54 x 1 1/2 inches…" at bounding box center [869, 268] width 429 height 79
type textarea "Suzan Frecon bancha bamboo matcha, 2025 Oil on linen 87 3/8 x 54 x 1 1/2 inches…"
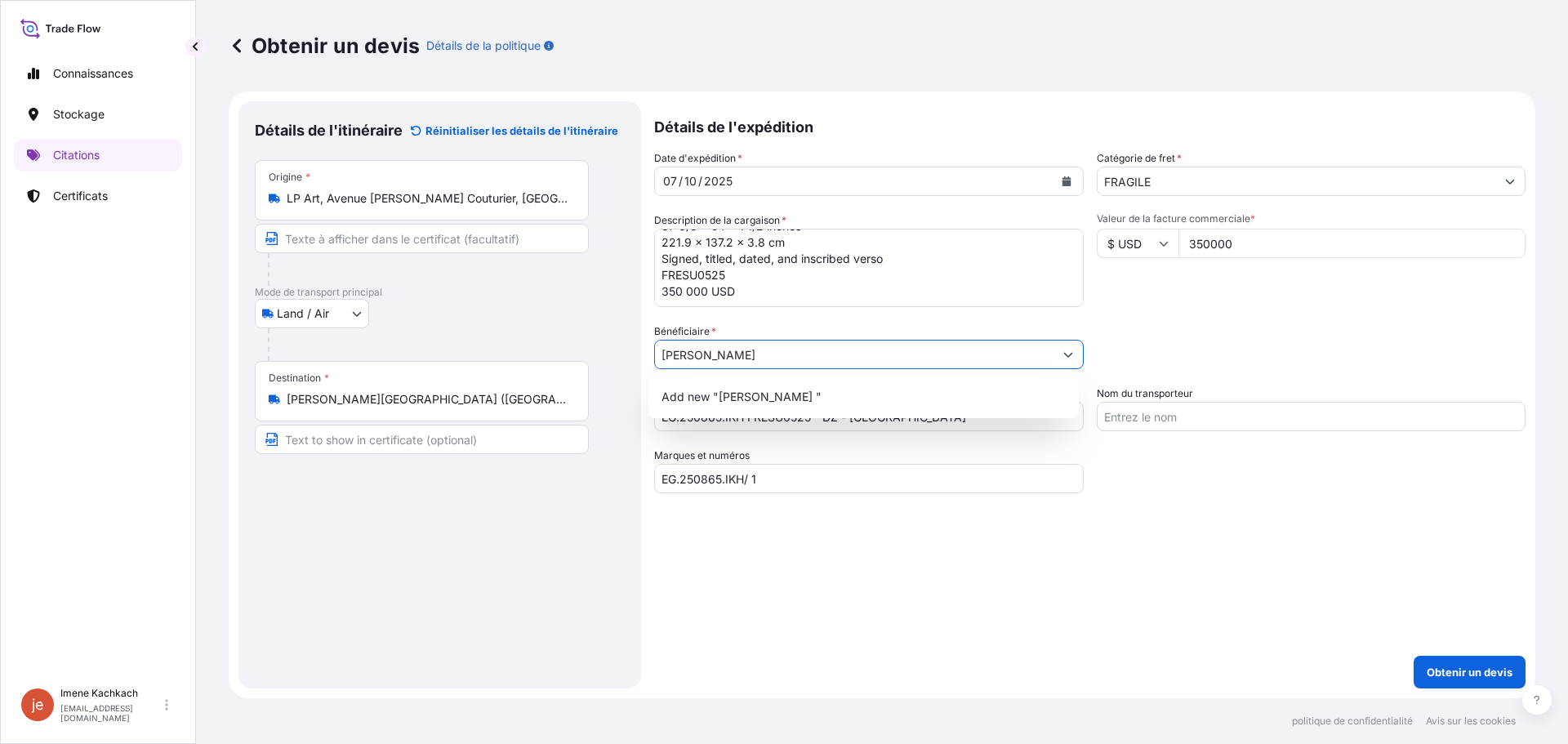
click at [693, 357] on input "David zwirner" at bounding box center [854, 355] width 399 height 30
click at [809, 357] on input "David Zwirner" at bounding box center [854, 355] width 399 height 30
click at [810, 401] on div "Add new "David Zwirner "" at bounding box center [864, 397] width 419 height 30
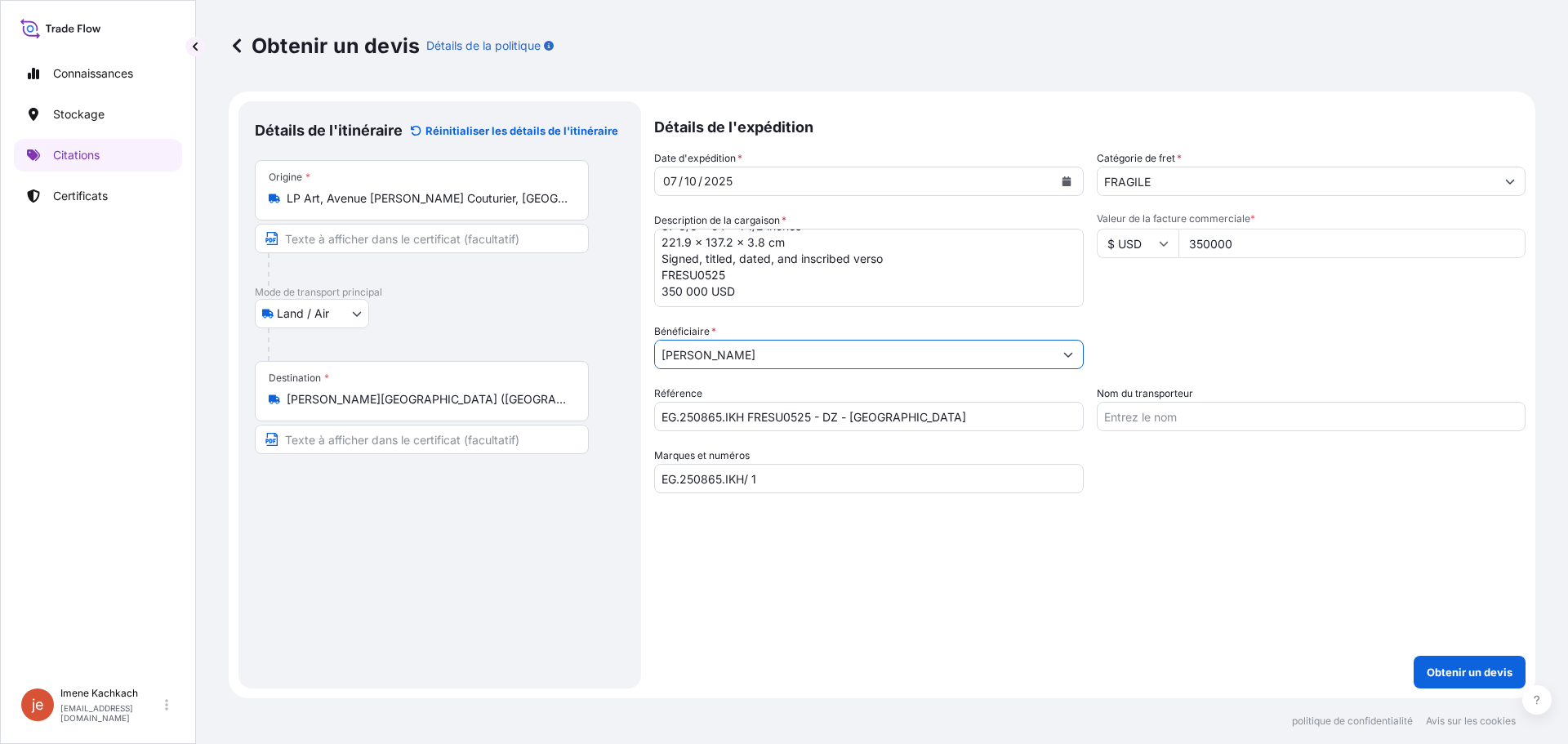
click at [869, 588] on div "Détails de l'expédition Date d'expédition * 07 / 10 / 2025 Catégorie de fret * …" at bounding box center [1089, 395] width 872 height 587
click at [786, 359] on input "David Zwirner" at bounding box center [854, 355] width 399 height 30
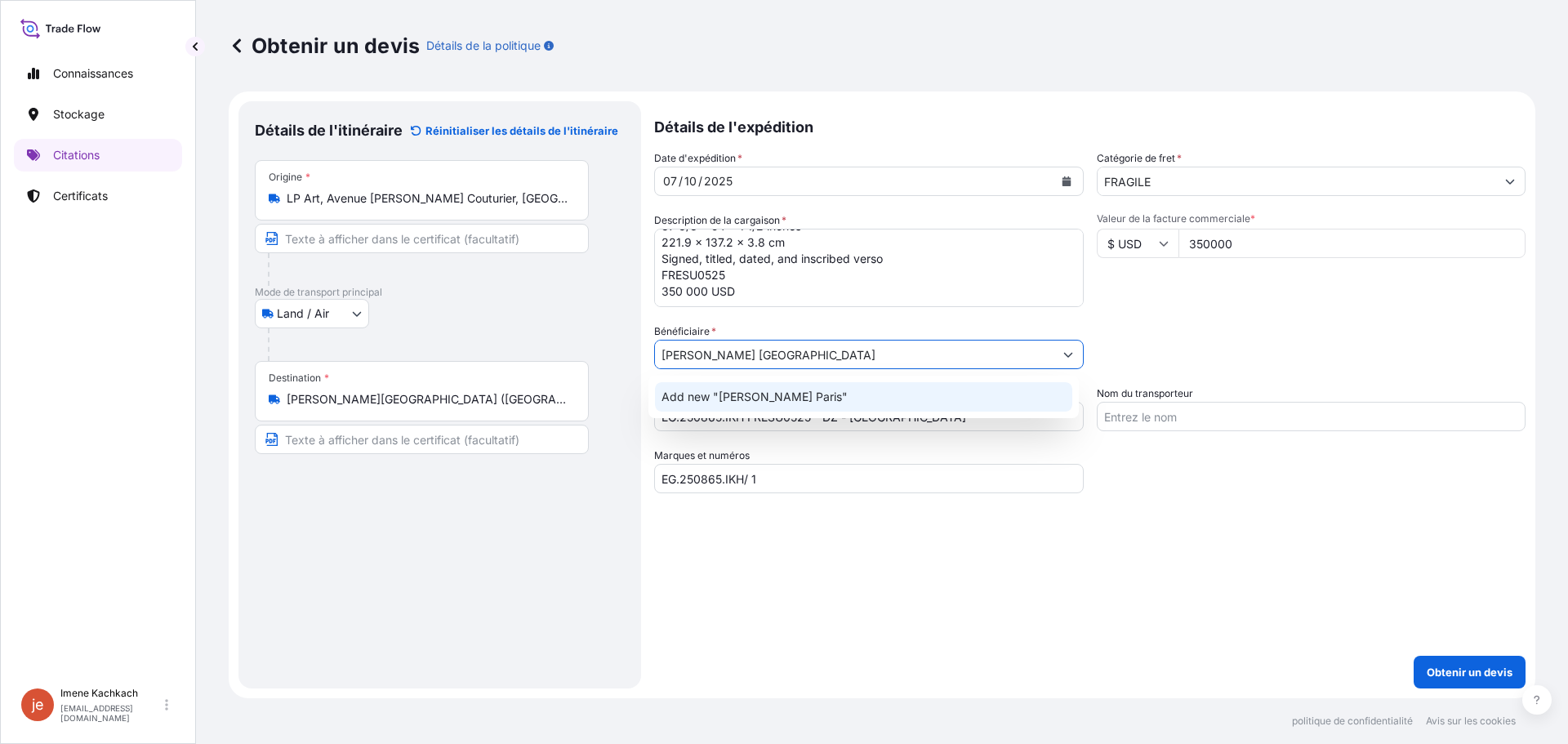
type input "David Zwirner Paris"
click at [872, 552] on div "Détails de l'expédition Date d'expédition * 07 / 10 / 2025 Catégorie de fret * …" at bounding box center [1089, 395] width 872 height 587
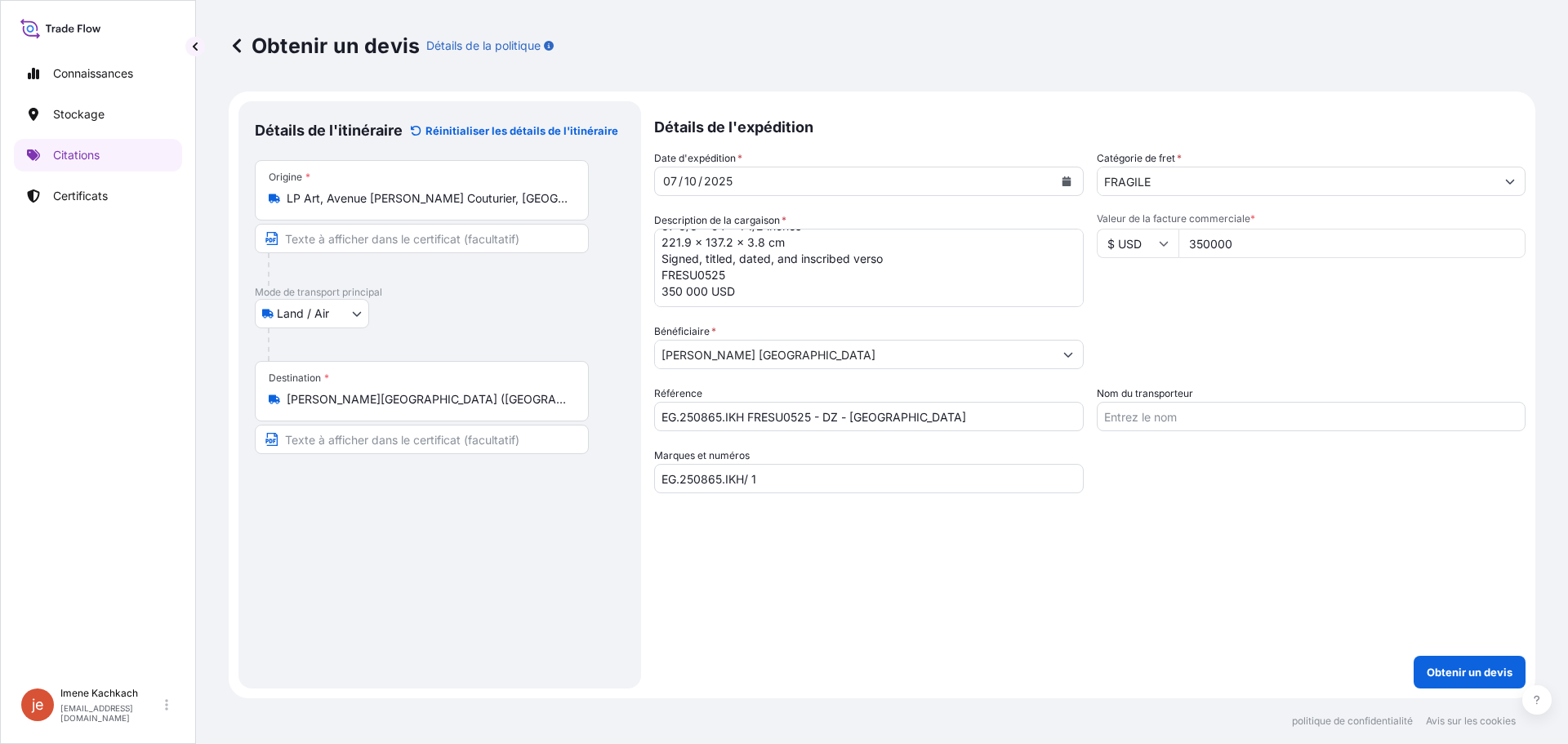
click at [1143, 424] on input "Nom du transporteur" at bounding box center [1312, 417] width 429 height 30
type input "Lp art"
click at [1057, 572] on div "Détails de l'expédition Date d'expédition * 07 / 10 / 2025 Catégorie de fret * …" at bounding box center [1089, 395] width 872 height 587
click at [1486, 674] on font "Obtenir un devis" at bounding box center [1470, 672] width 86 height 13
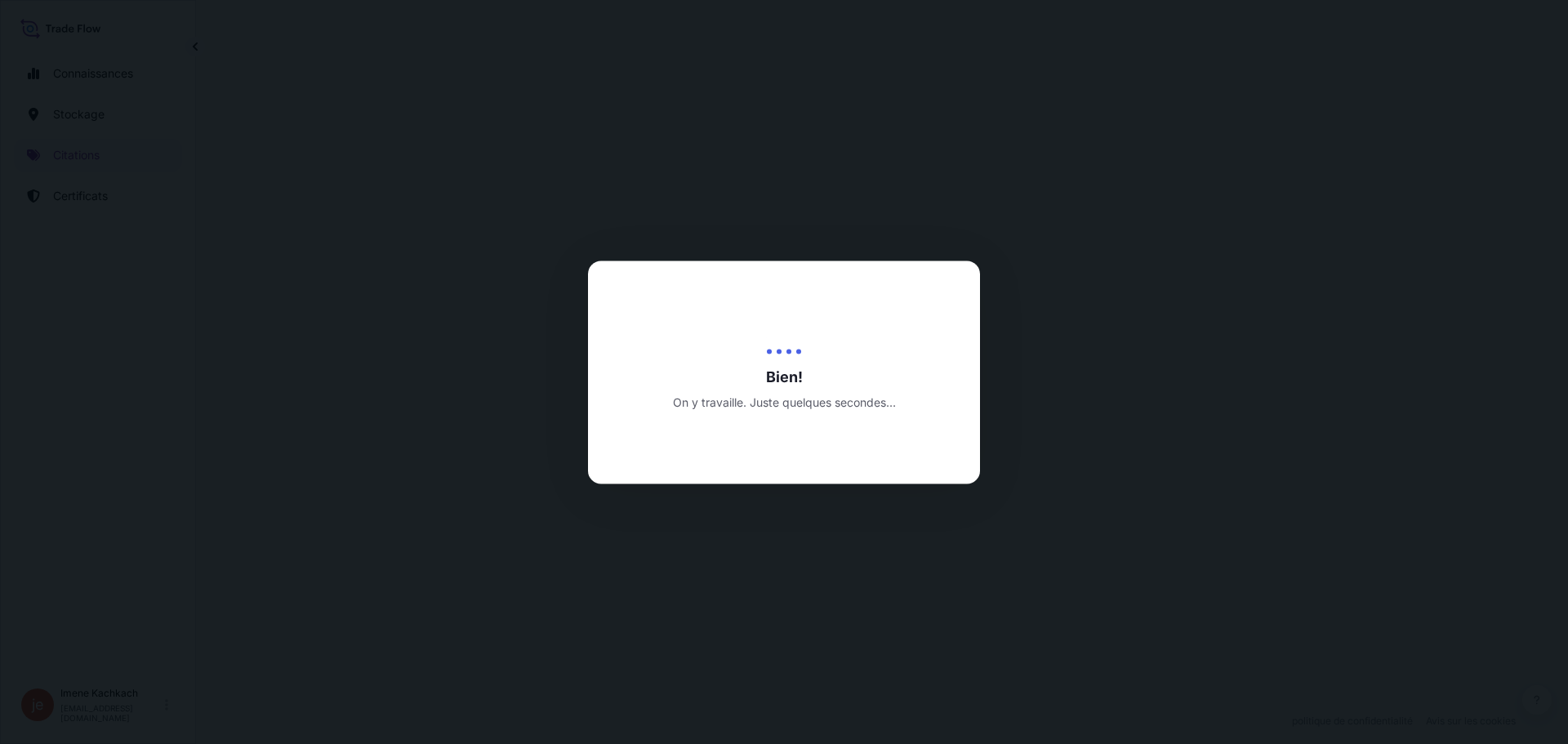
select select "Land / Air"
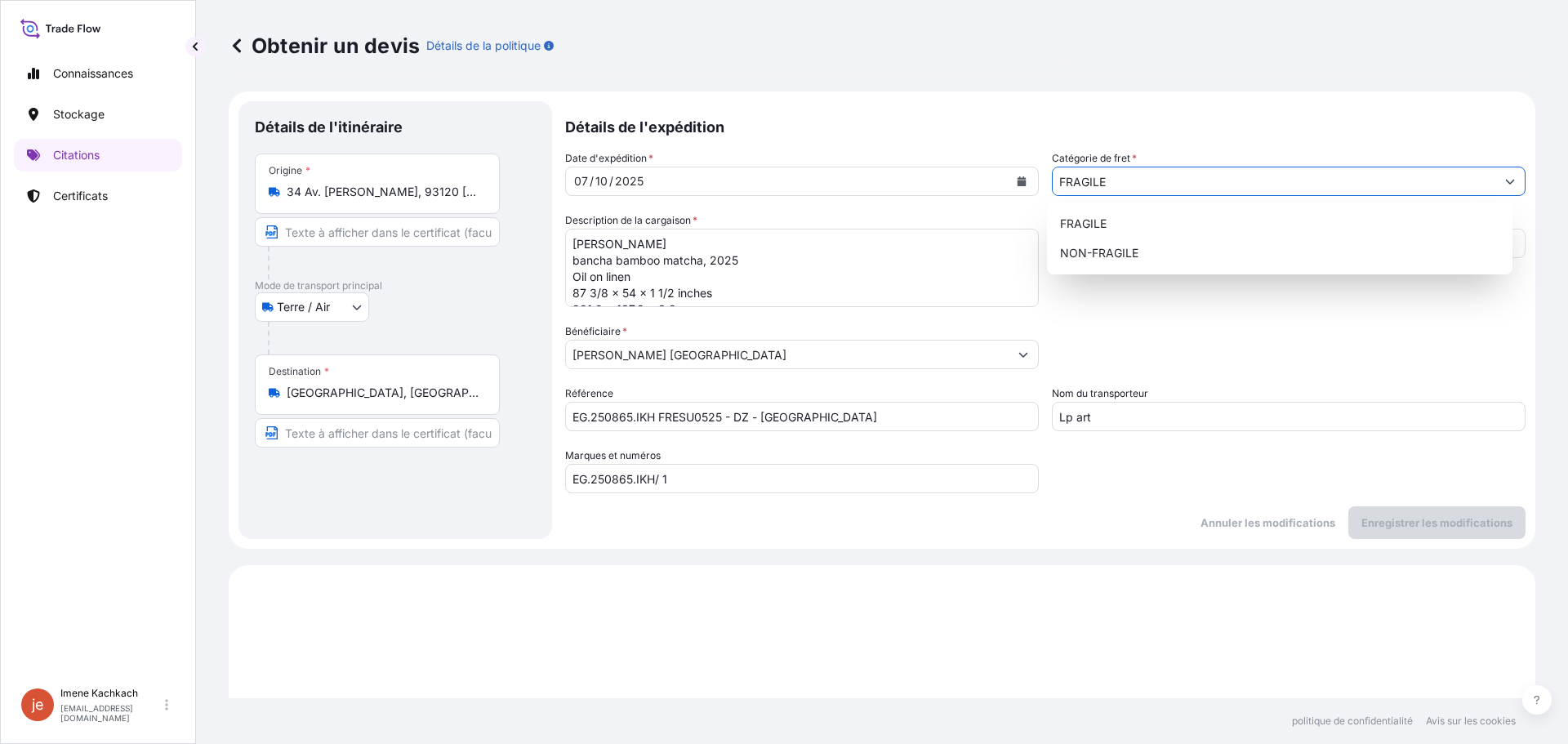
click at [1145, 176] on input "FRAGILE" at bounding box center [1274, 181] width 442 height 30
click at [1160, 315] on div "Date d'expédition * 07 / 10 / 2025 Catégorie de fret * FRAGILE Description de l…" at bounding box center [1045, 322] width 960 height 343
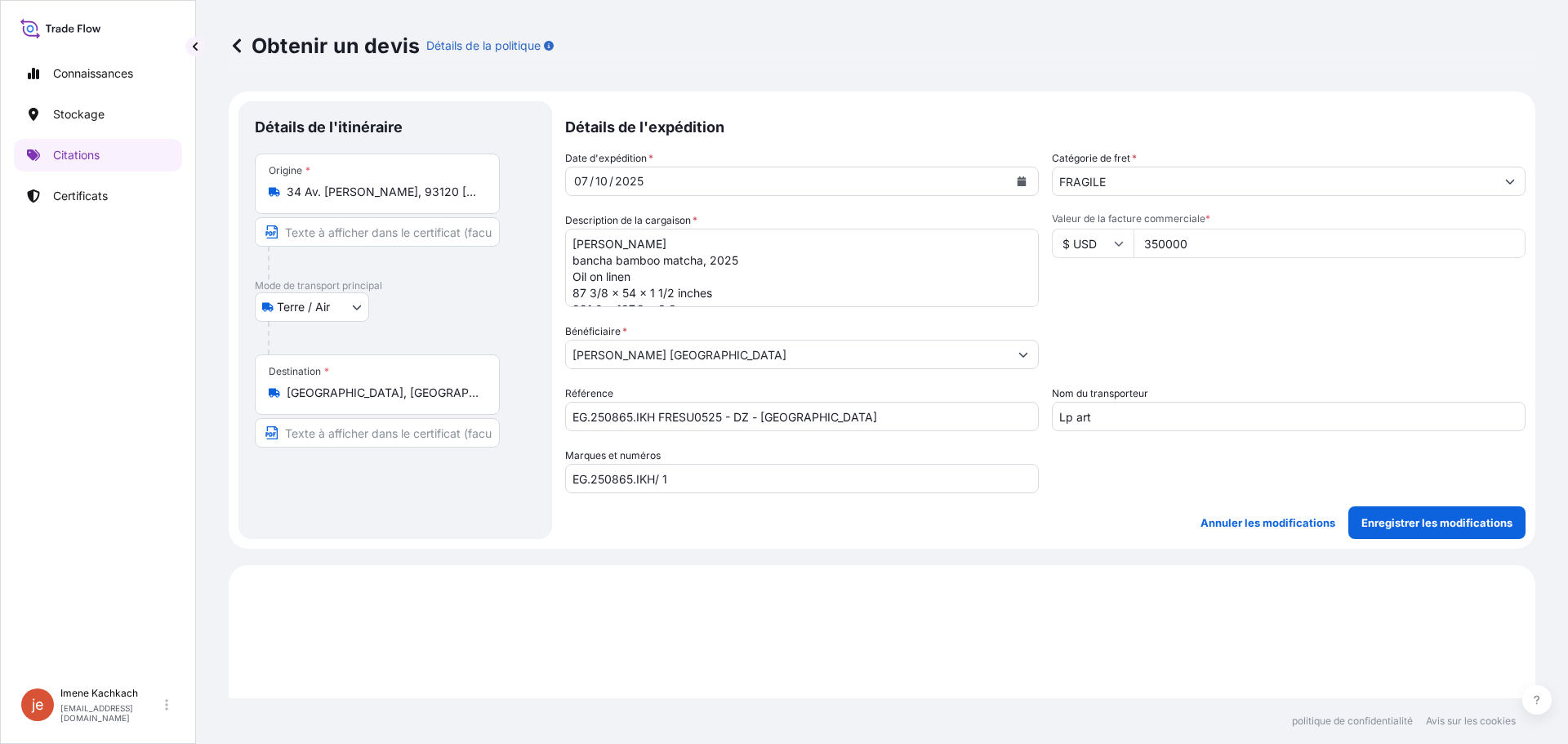
click at [1118, 194] on input "FRAGILE" at bounding box center [1274, 181] width 442 height 30
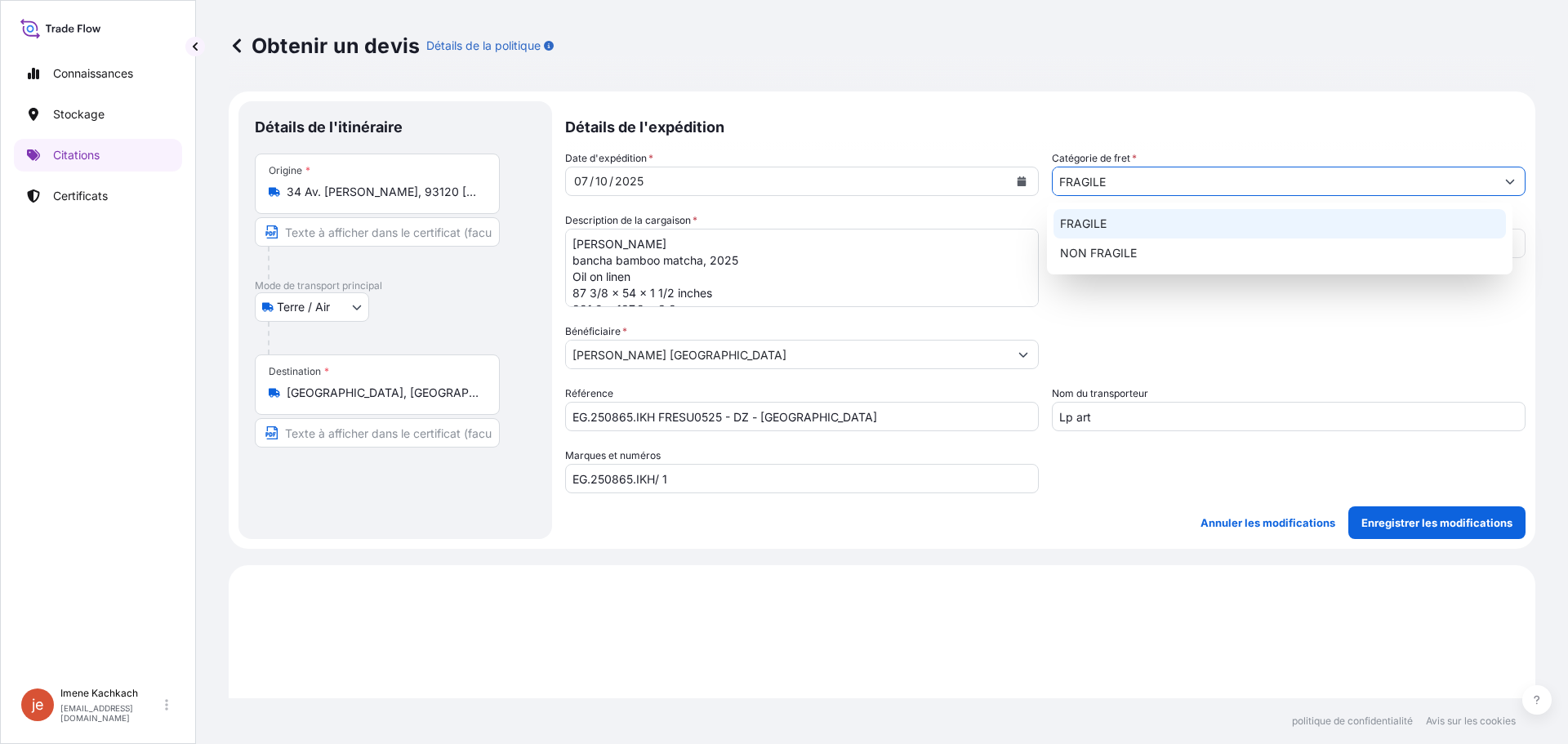
drag, startPoint x: 1138, startPoint y: 184, endPoint x: 1014, endPoint y: 192, distance: 124.3
click at [1014, 192] on div "Date d'expédition * 07 / 10 / 2025 Catégorie de fret * FRAGILE Description de l…" at bounding box center [1045, 322] width 960 height 343
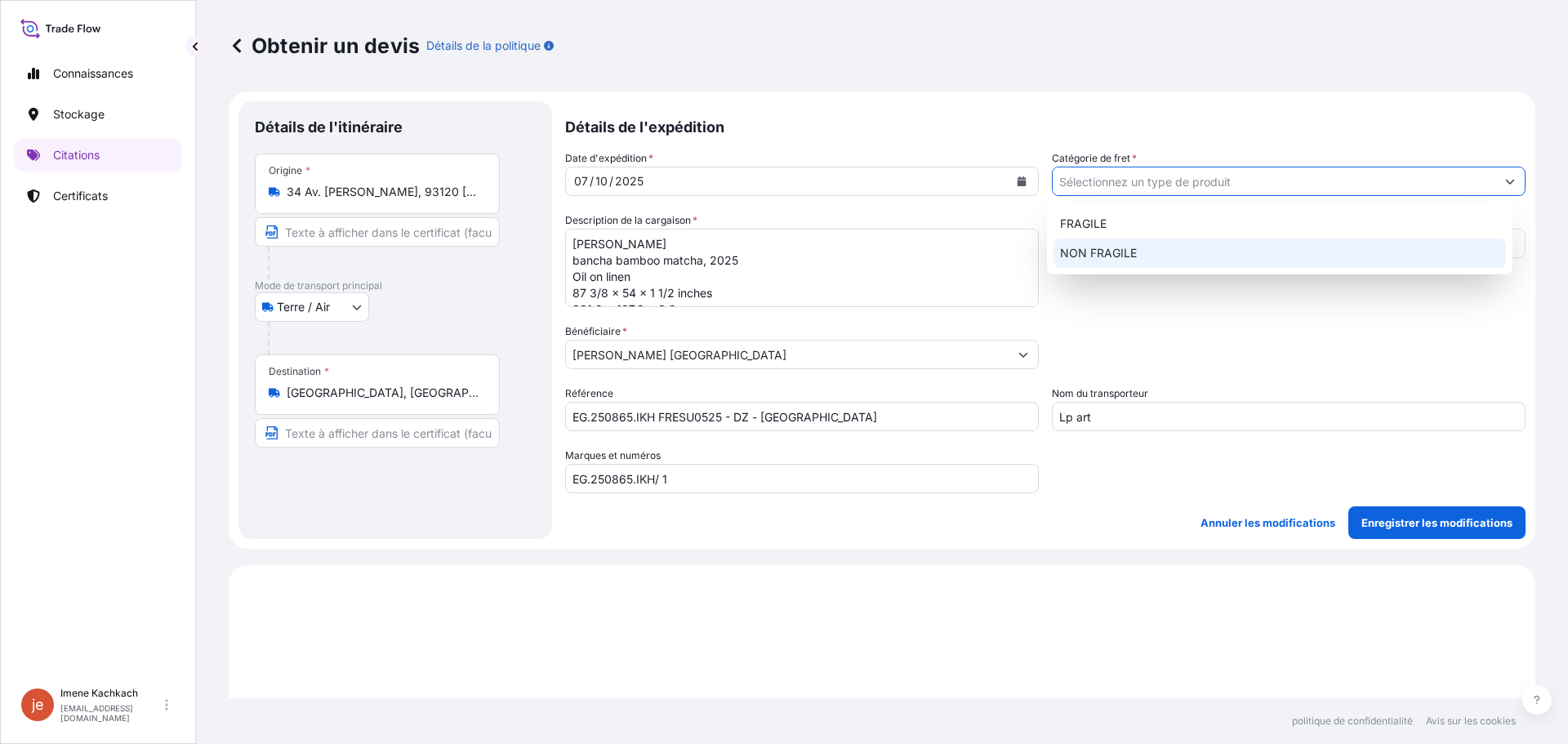
click at [1261, 324] on div "Catégorie d'emballage Tapez pour rechercher un mode conteneur Veuillez d’abord …" at bounding box center [1288, 346] width 474 height 45
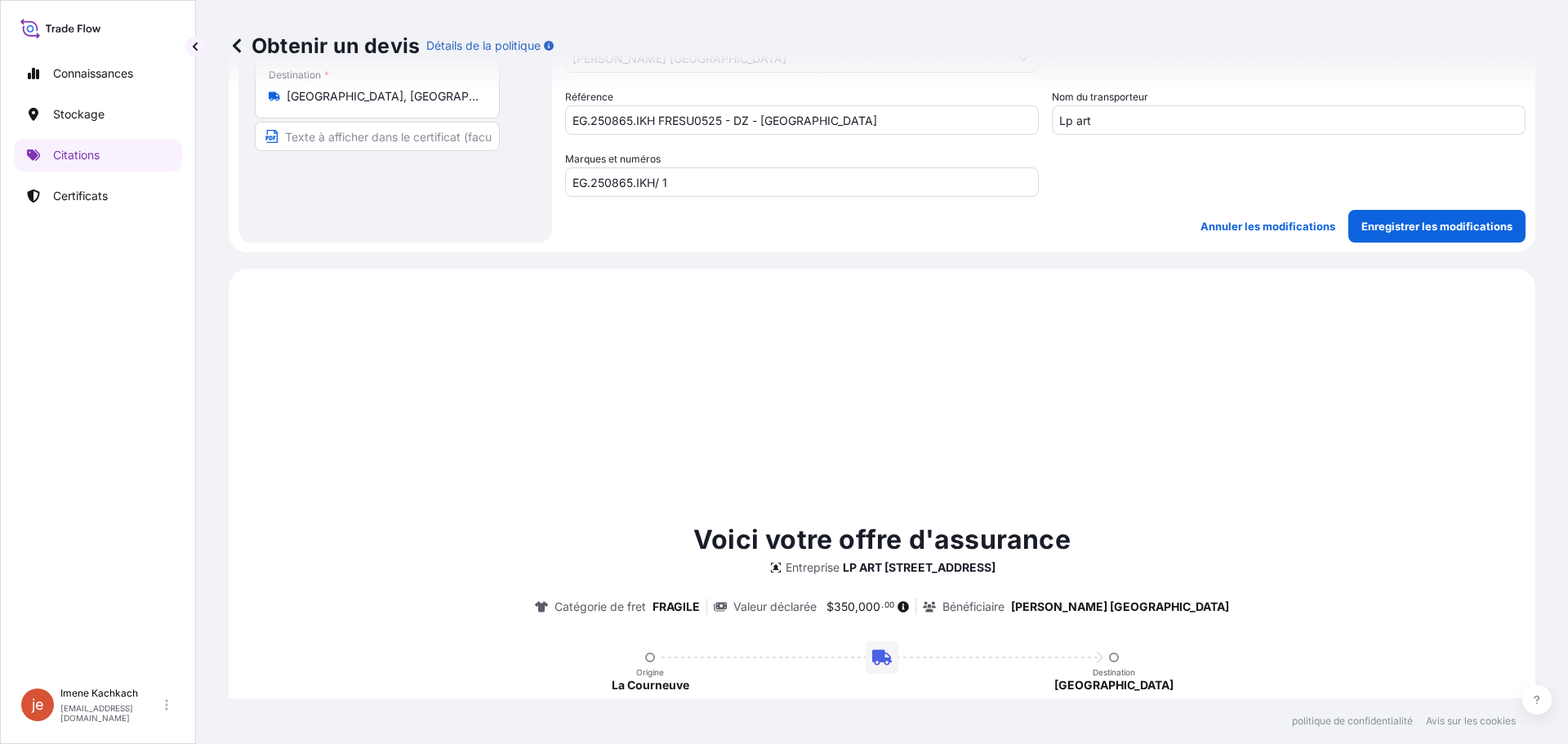
scroll to position [327, 0]
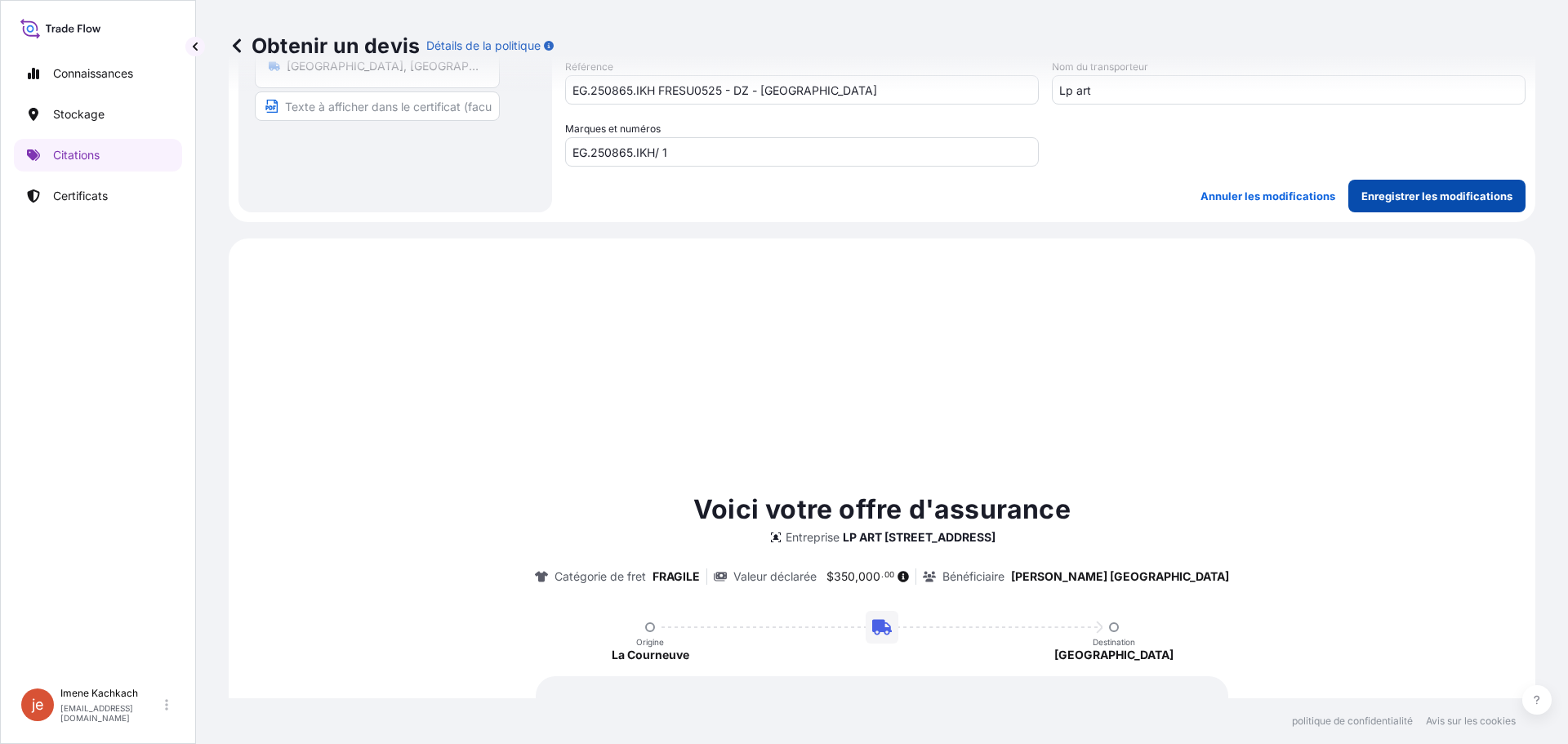
click at [1435, 195] on font "Enregistrer les modifications" at bounding box center [1436, 195] width 151 height 13
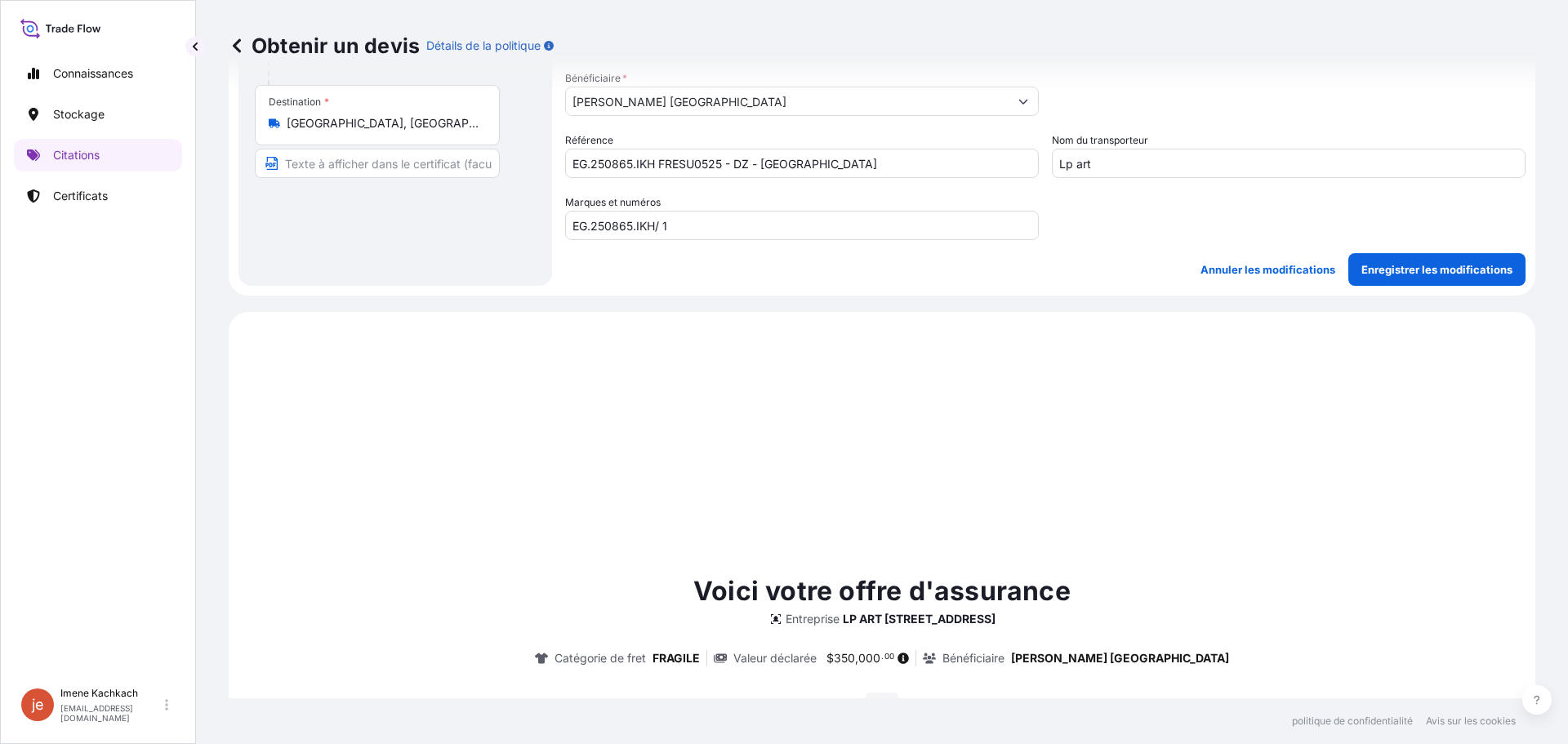
scroll to position [82, 0]
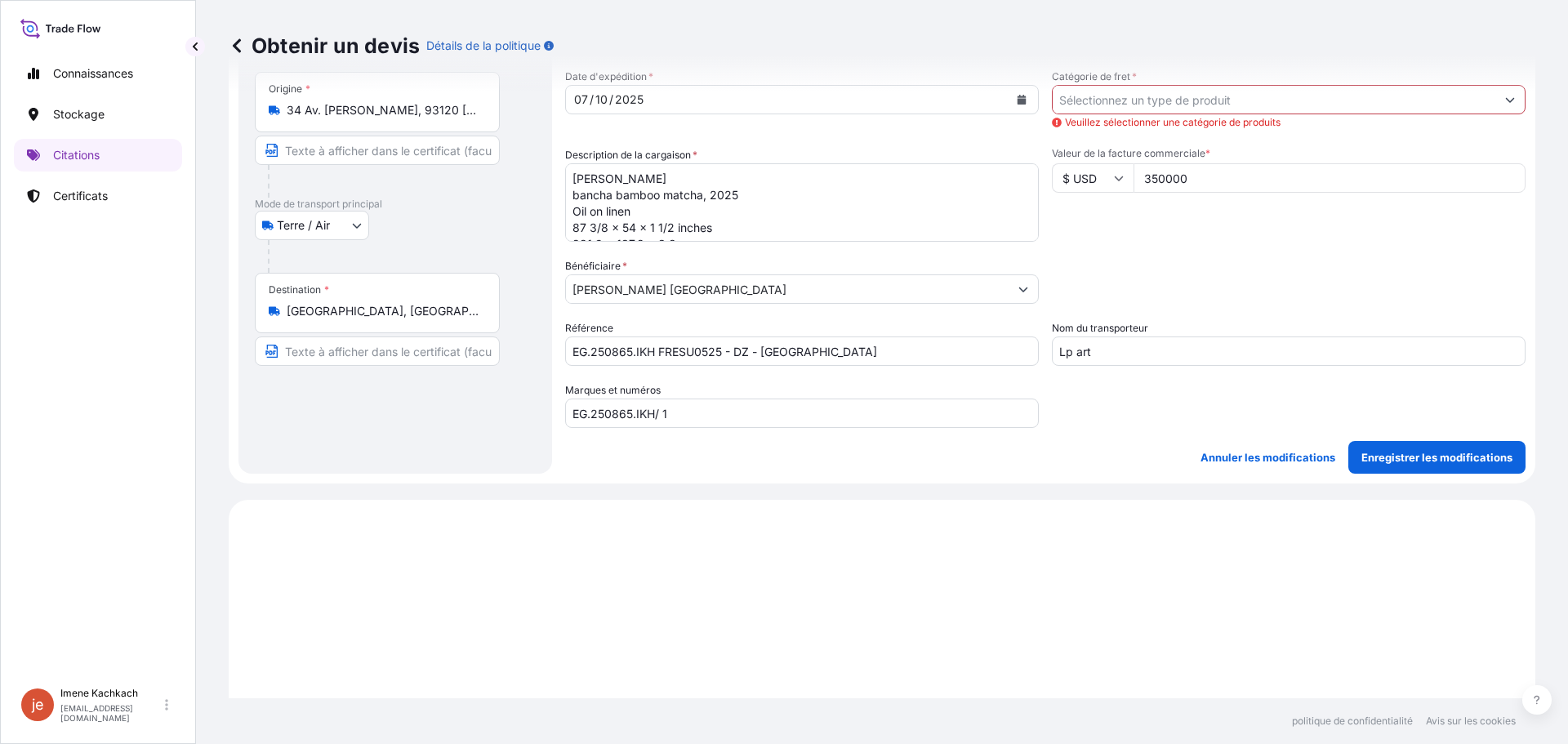
click at [1227, 109] on input "Catégorie de fret *" at bounding box center [1274, 100] width 442 height 30
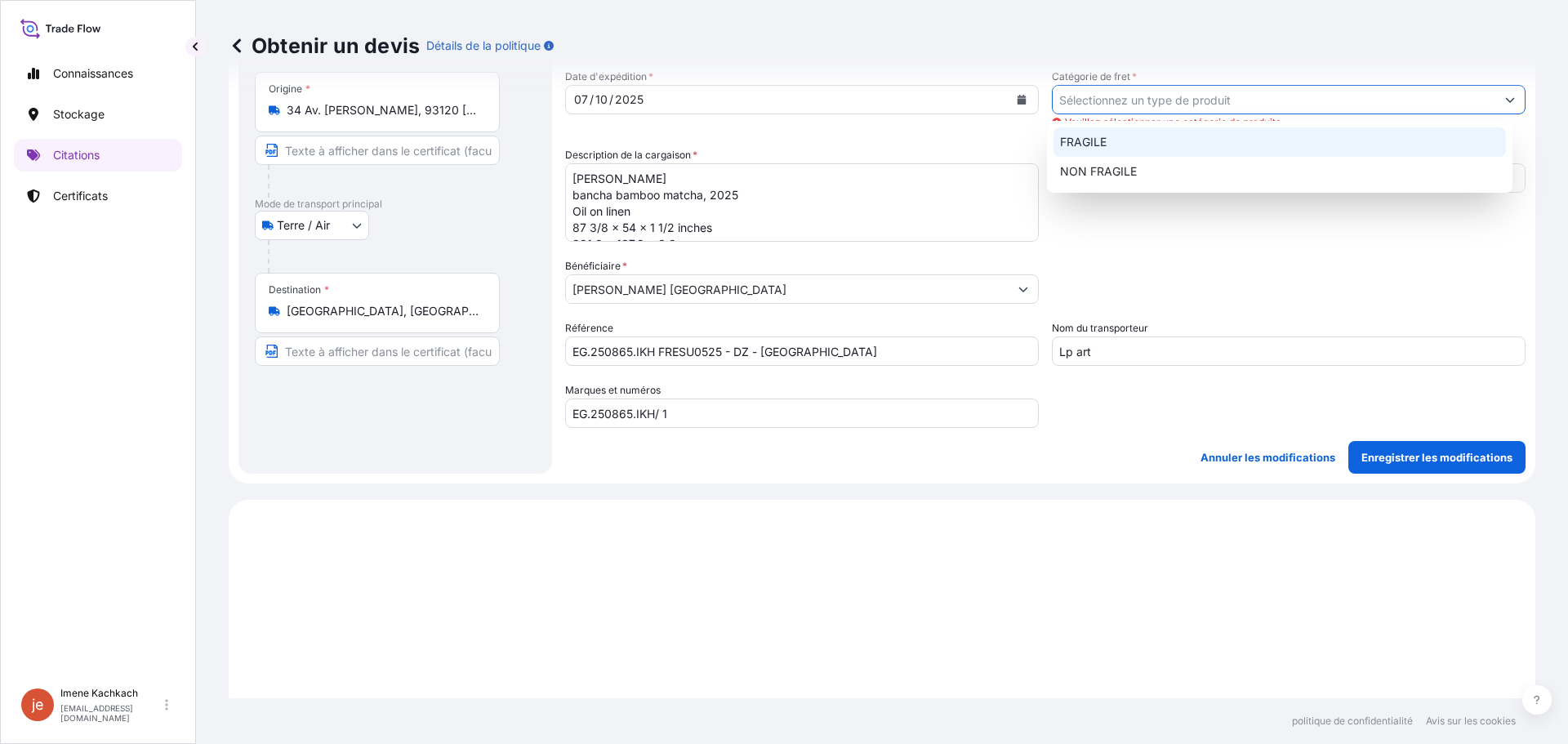
click at [1191, 147] on div "FRAGILE" at bounding box center [1280, 142] width 453 height 30
type input "FRAGILE"
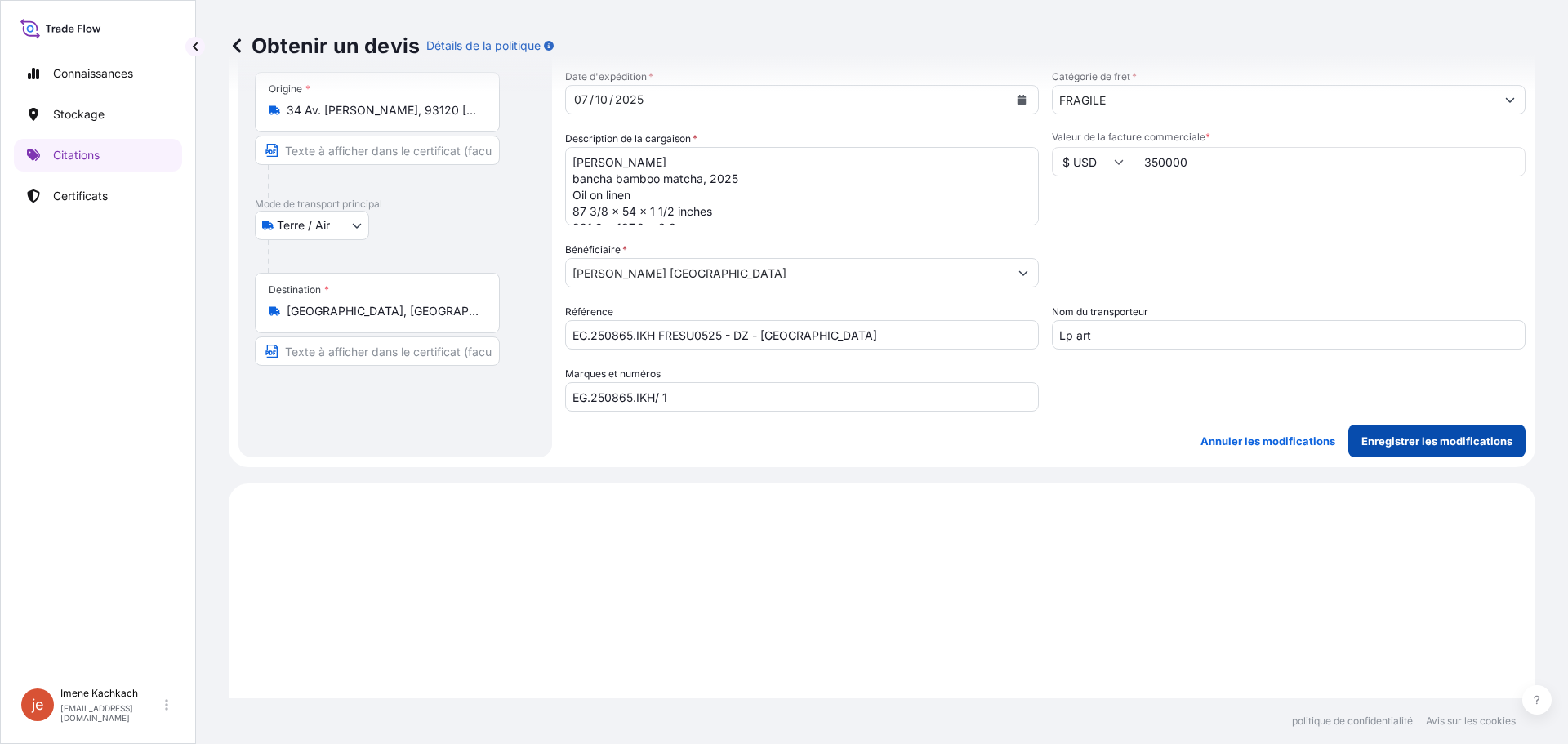
click at [1407, 445] on font "Enregistrer les modifications" at bounding box center [1436, 440] width 151 height 13
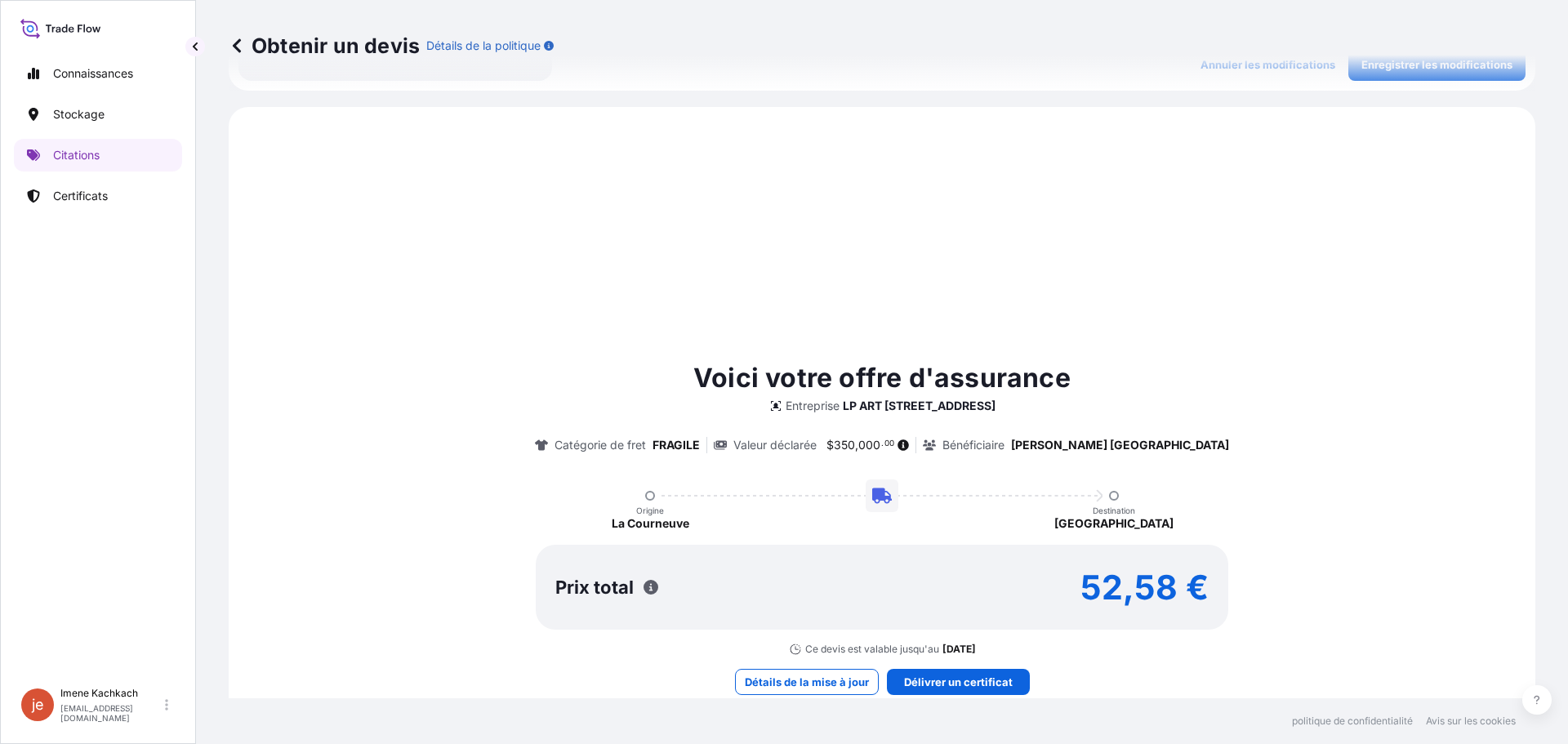
scroll to position [484, 0]
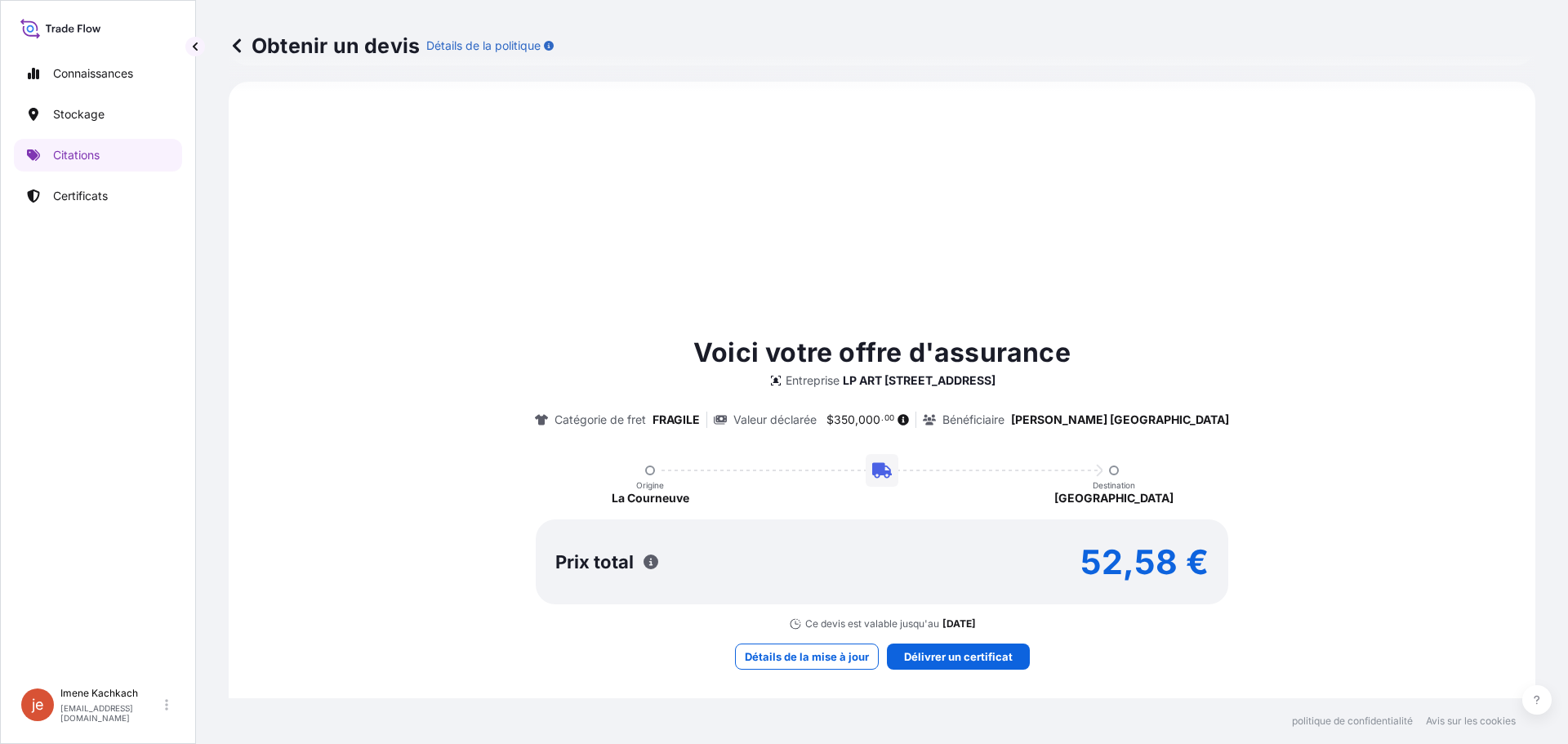
select select "Land / Air"
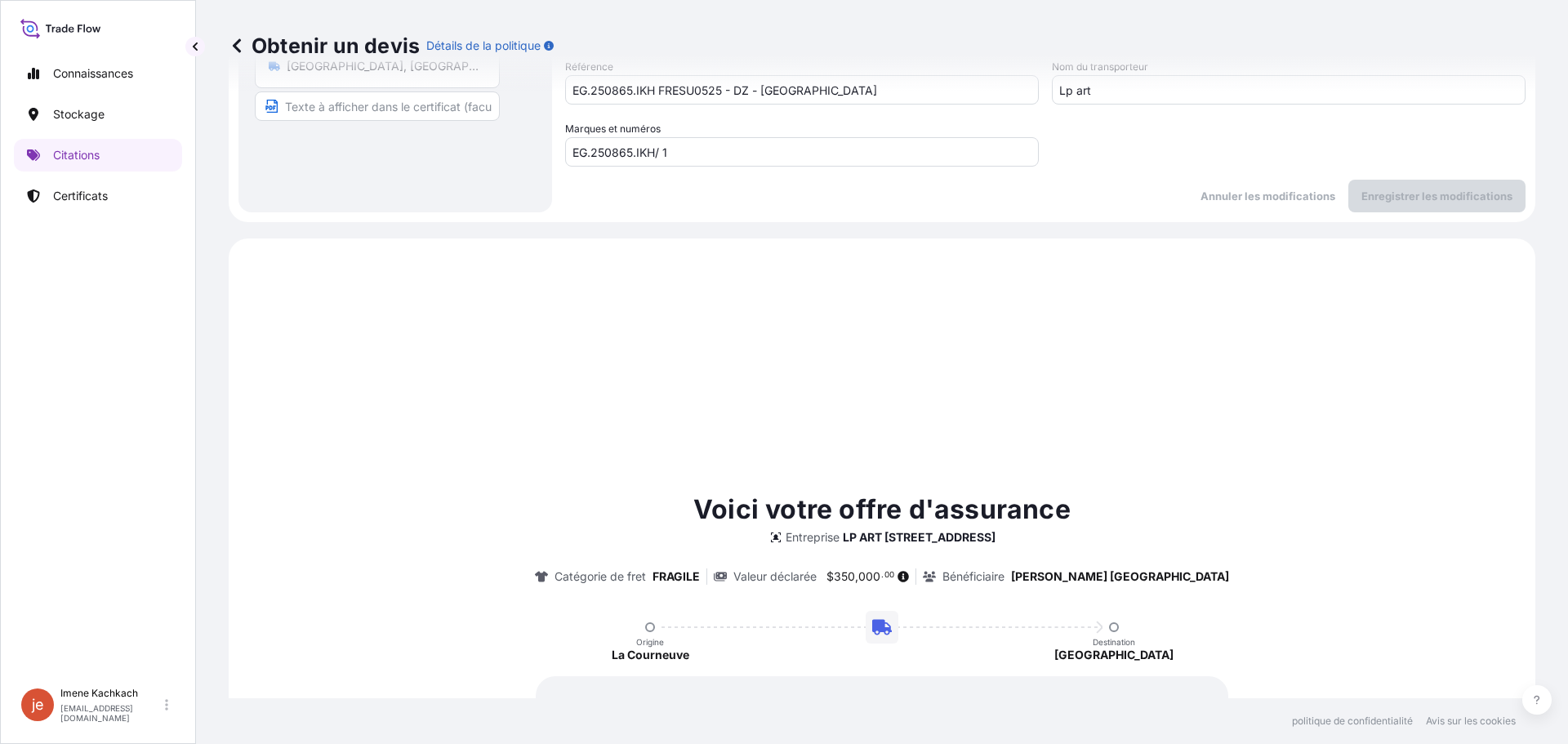
scroll to position [0, 0]
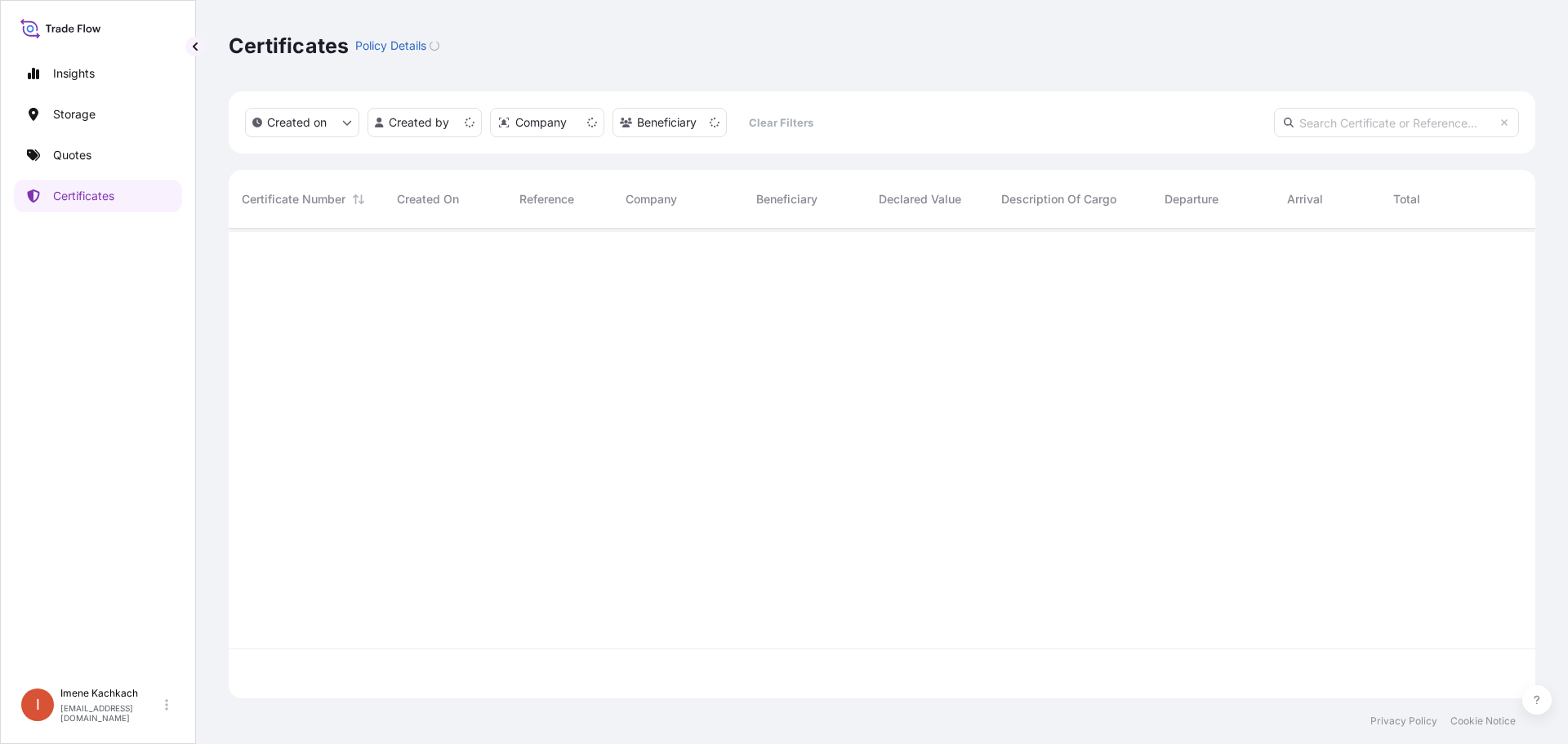
scroll to position [467, 1294]
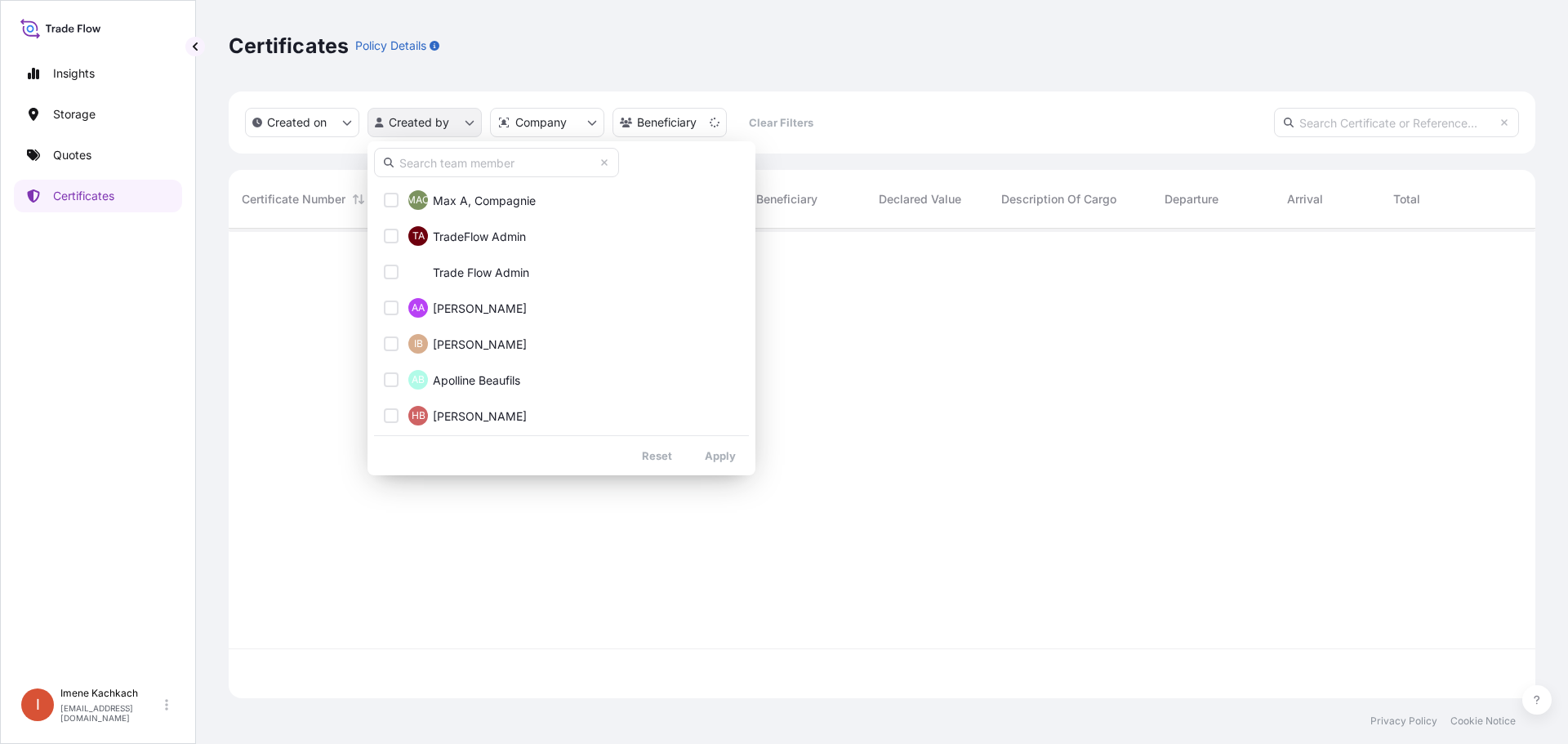
click at [434, 112] on html "Insights Storage Quotes Certificates I [PERSON_NAME] [EMAIL_ADDRESS][DOMAIN_NAM…" at bounding box center [784, 372] width 1568 height 744
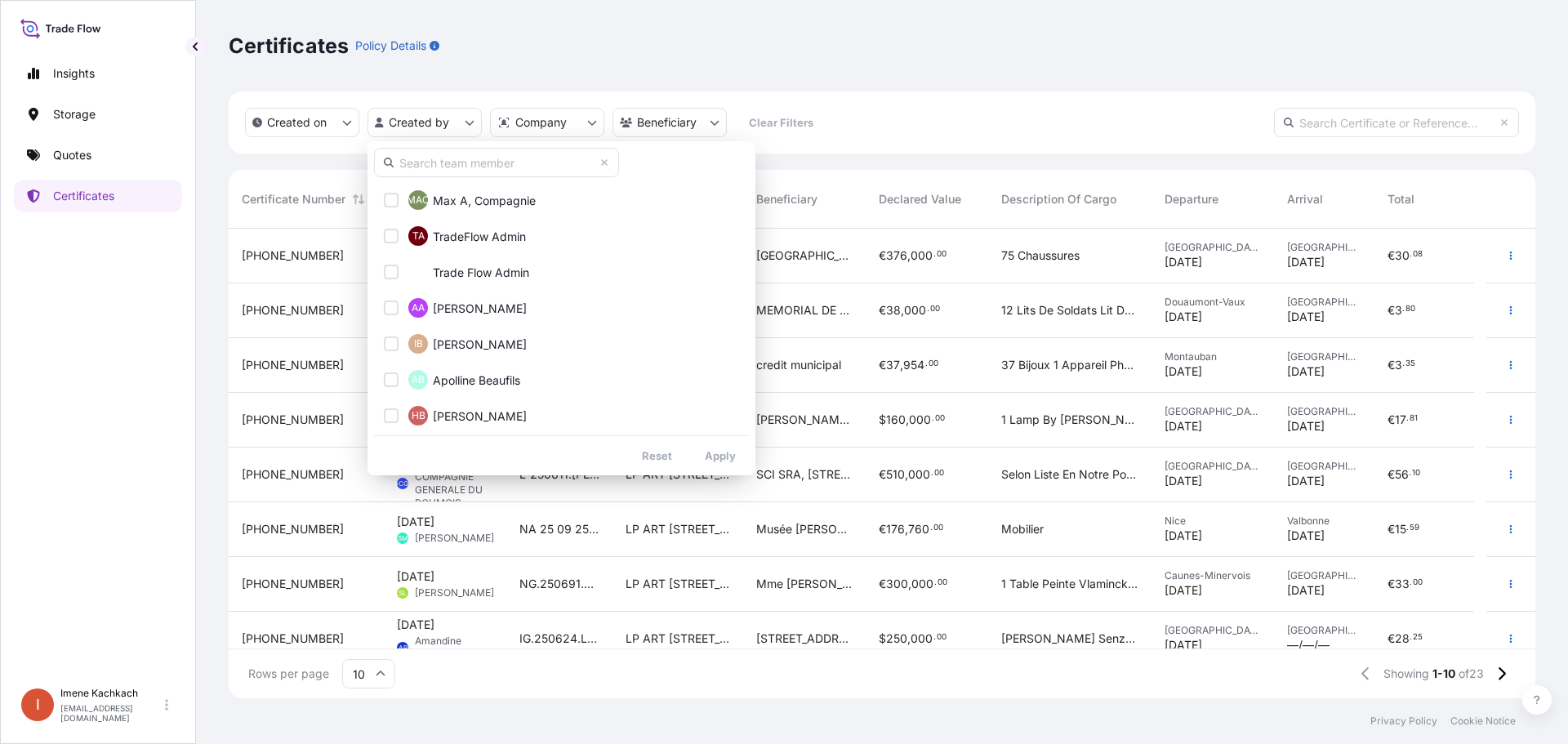
click at [485, 169] on input "text" at bounding box center [496, 163] width 245 height 30
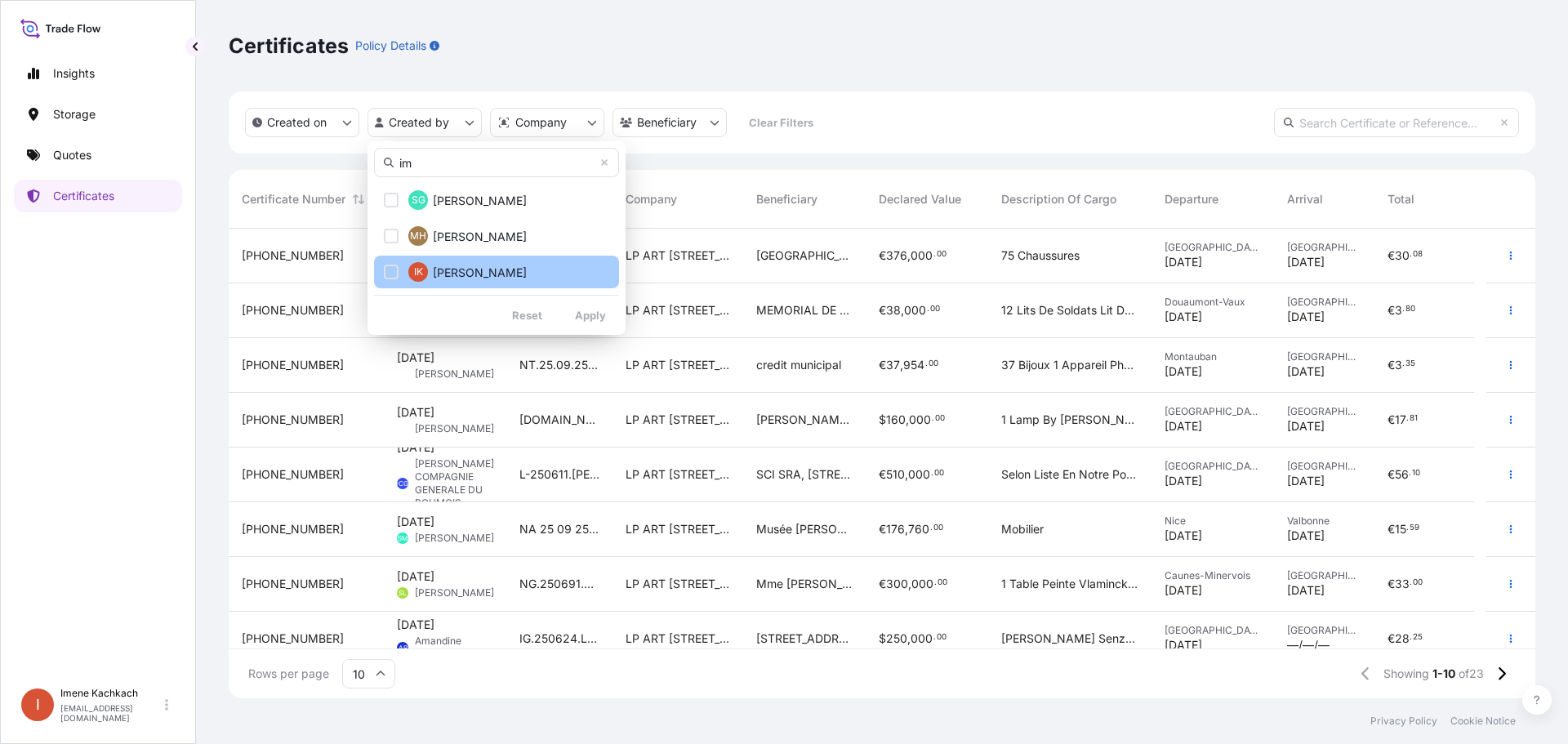
type input "im"
click at [476, 270] on span "[PERSON_NAME]" at bounding box center [480, 273] width 94 height 17
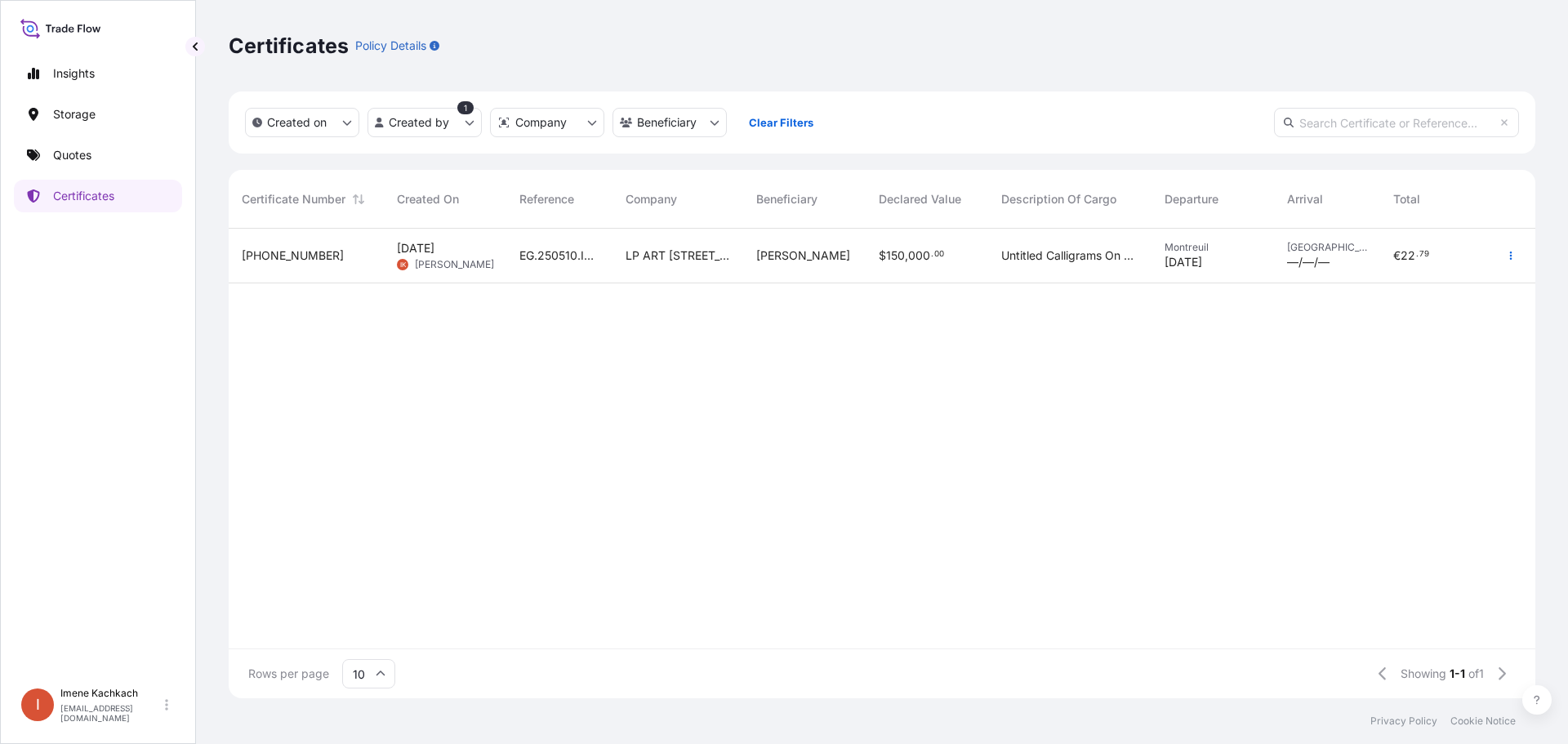
click at [474, 266] on span "[PERSON_NAME]" at bounding box center [454, 264] width 79 height 13
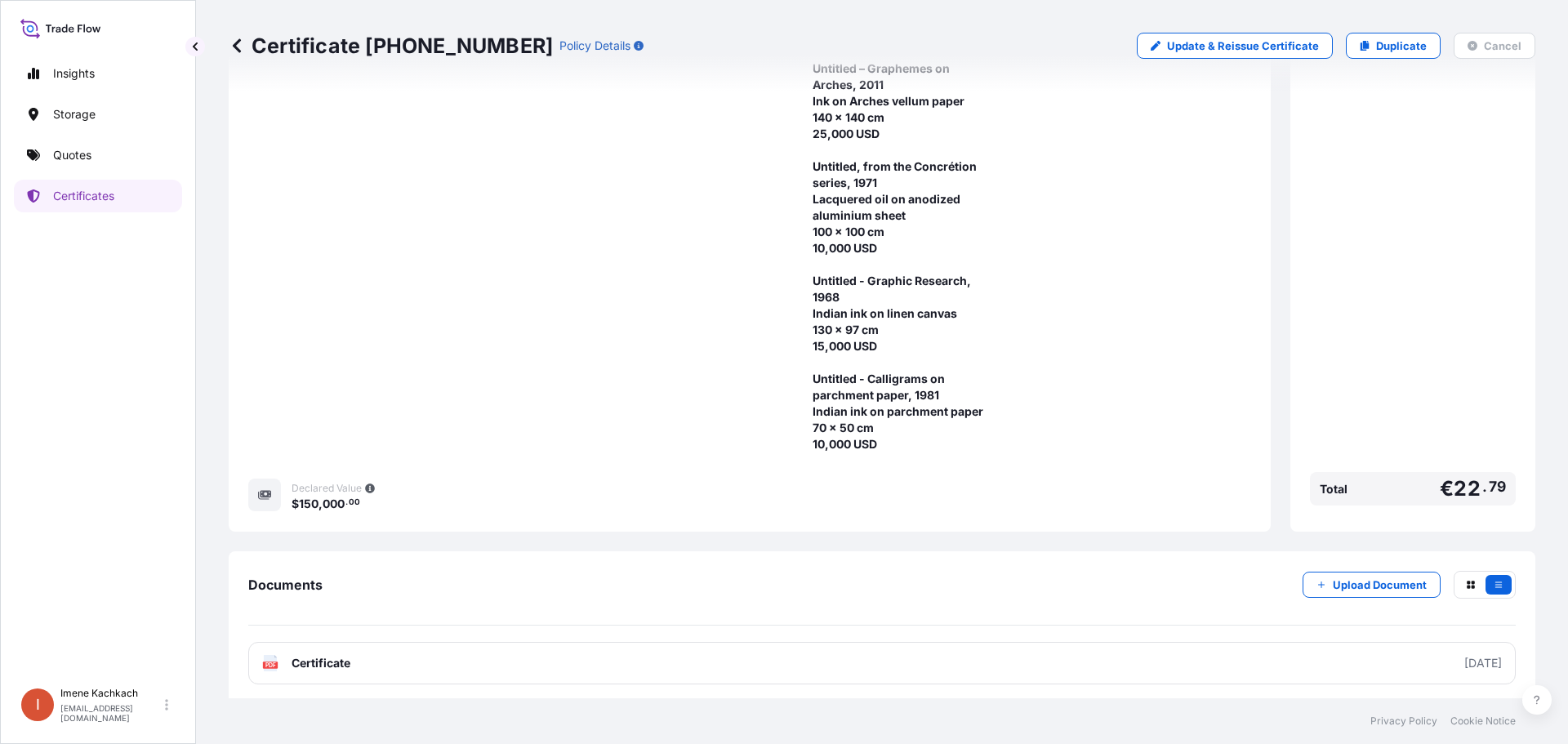
scroll to position [895, 0]
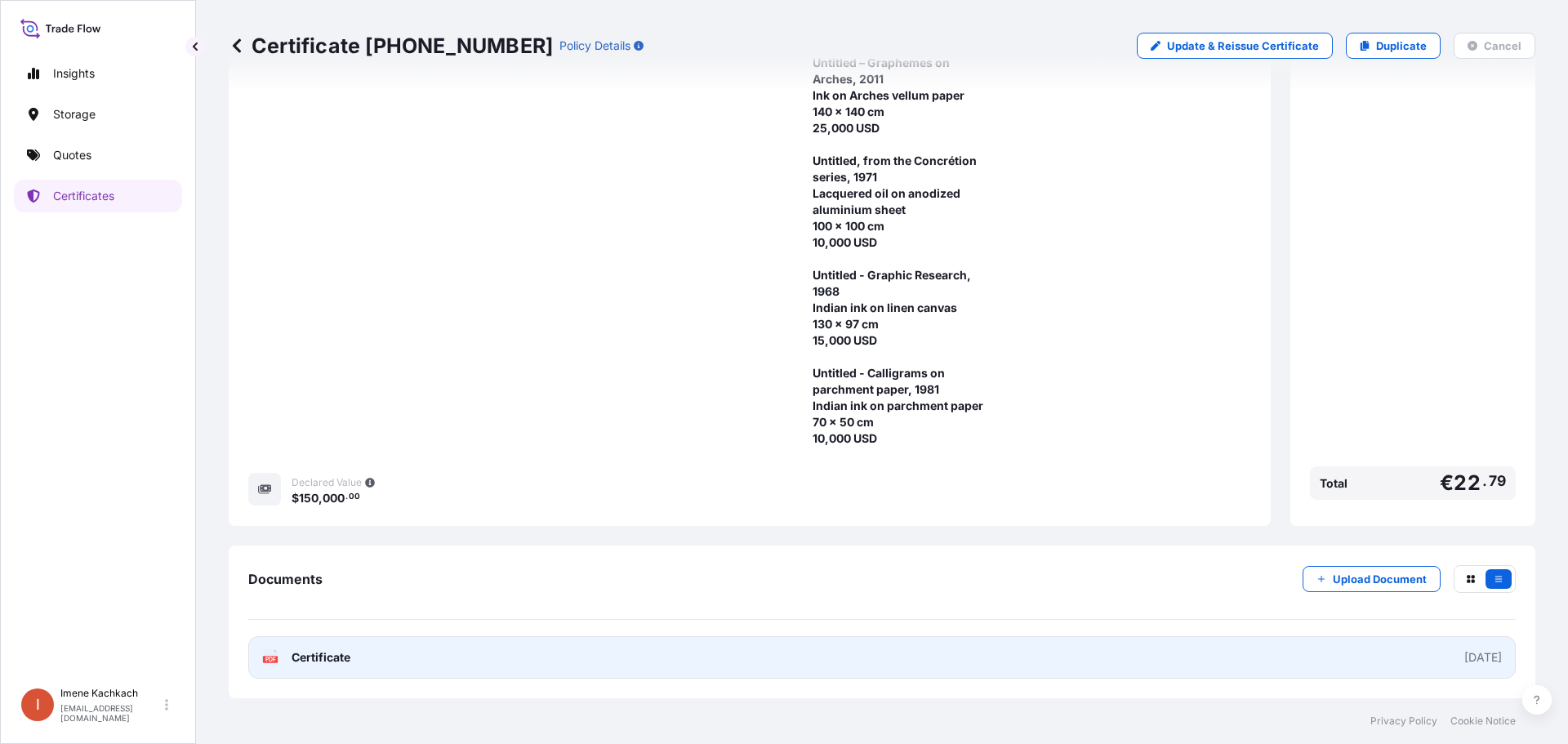
click at [305, 665] on span "Certificate" at bounding box center [321, 657] width 59 height 17
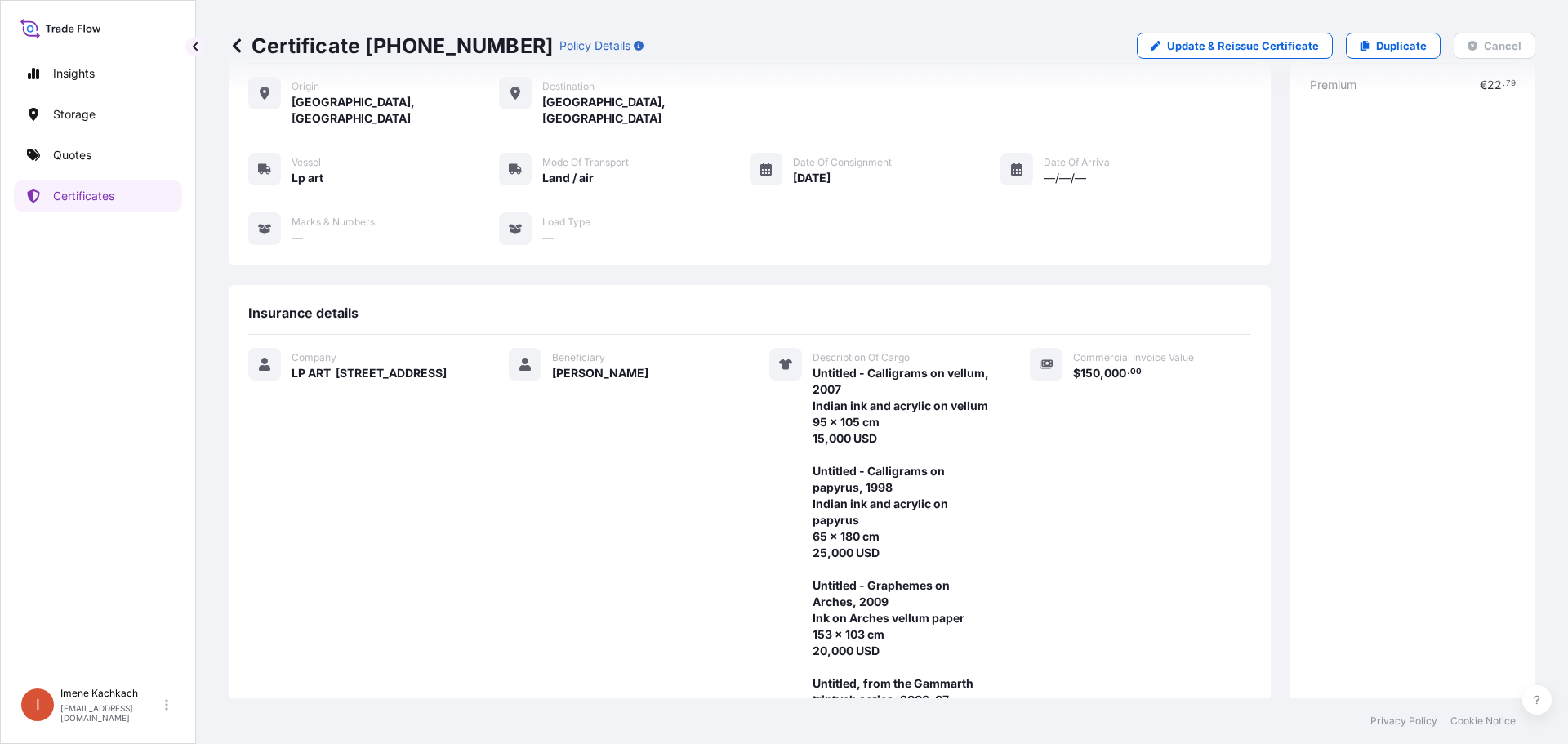
scroll to position [0, 0]
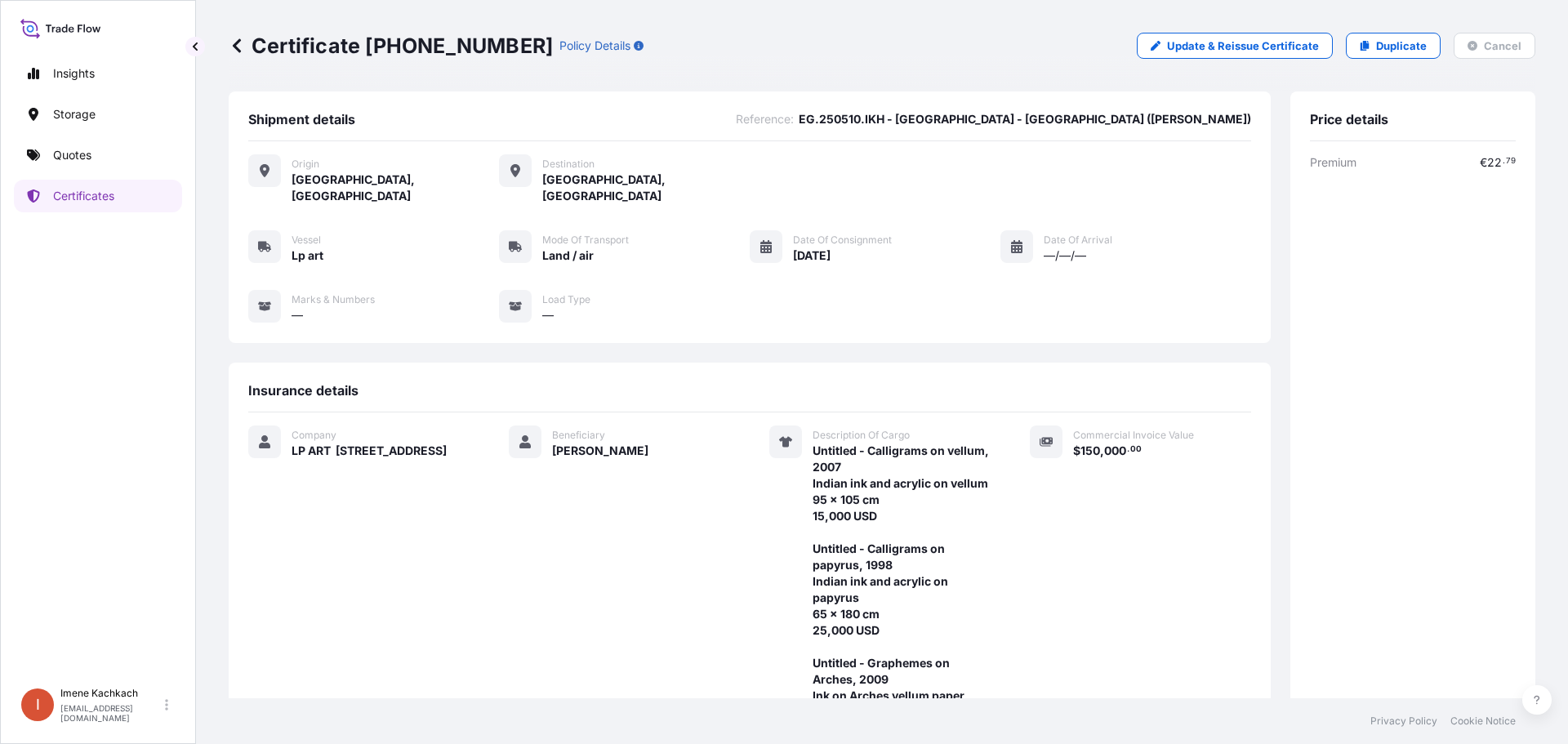
click at [236, 46] on icon at bounding box center [236, 45] width 17 height 17
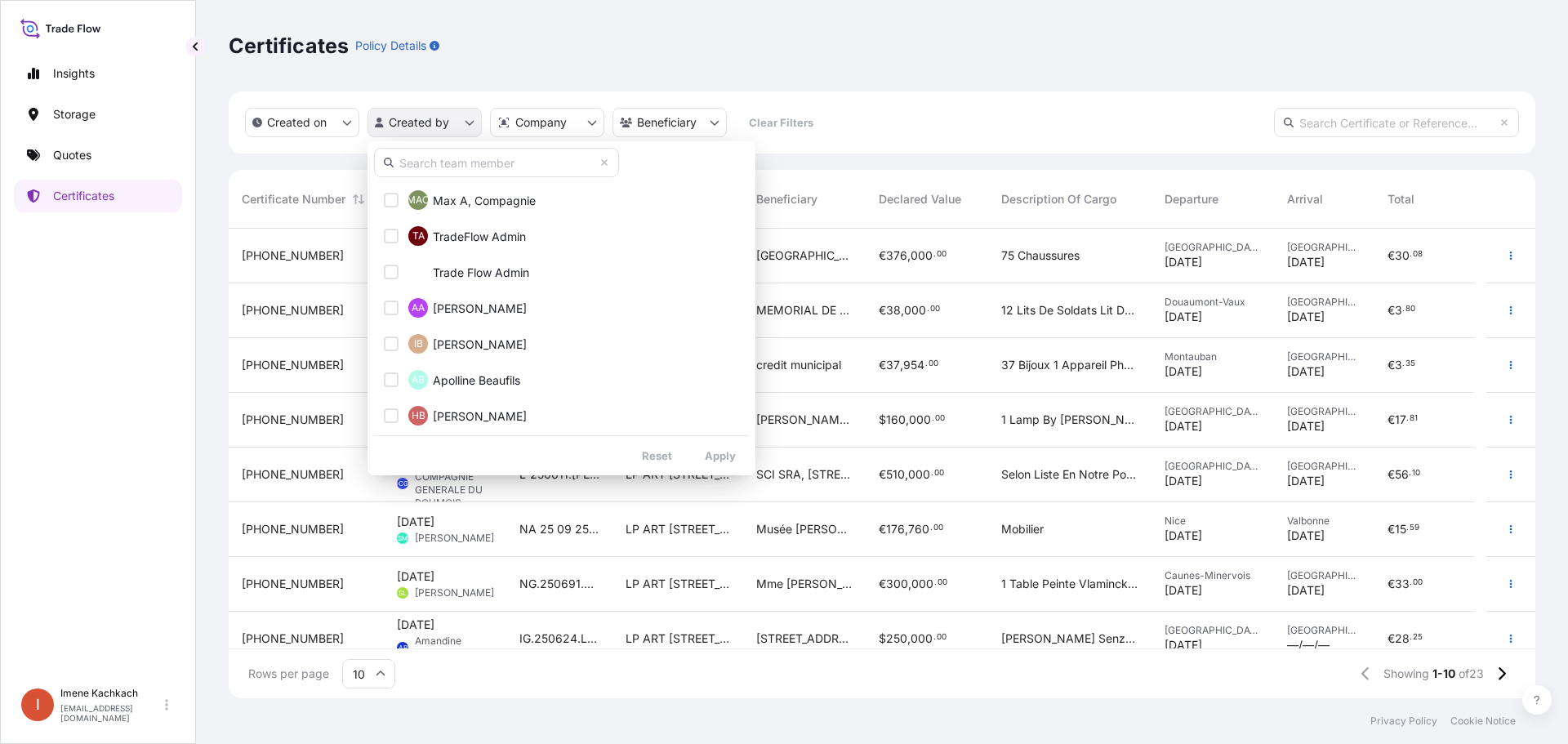
click at [447, 119] on html "Insights Storage Quotes Certificates I [PERSON_NAME] [EMAIL_ADDRESS][DOMAIN_NAM…" at bounding box center [784, 372] width 1568 height 744
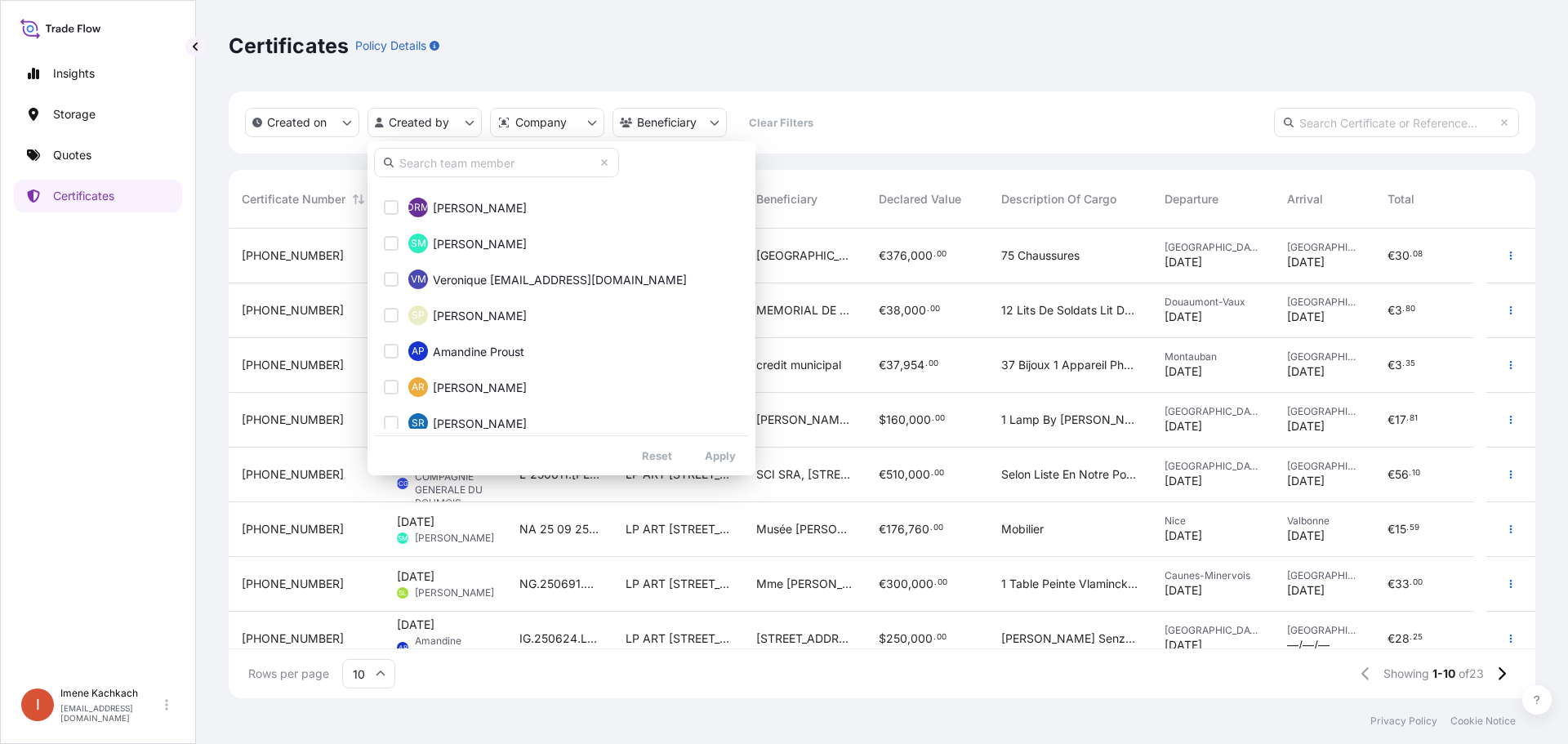
scroll to position [1144, 0]
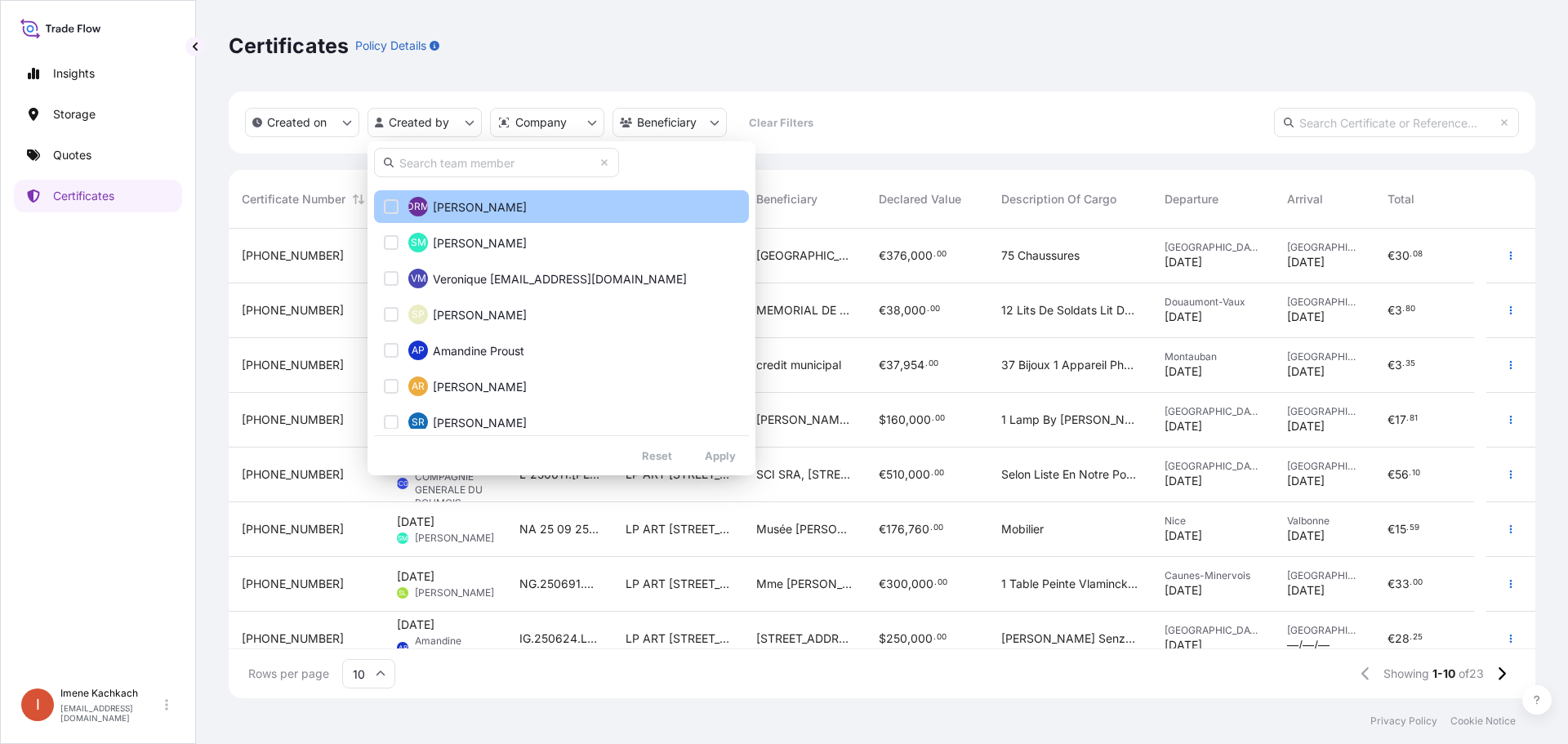
click at [492, 208] on span "[PERSON_NAME]" at bounding box center [480, 207] width 94 height 17
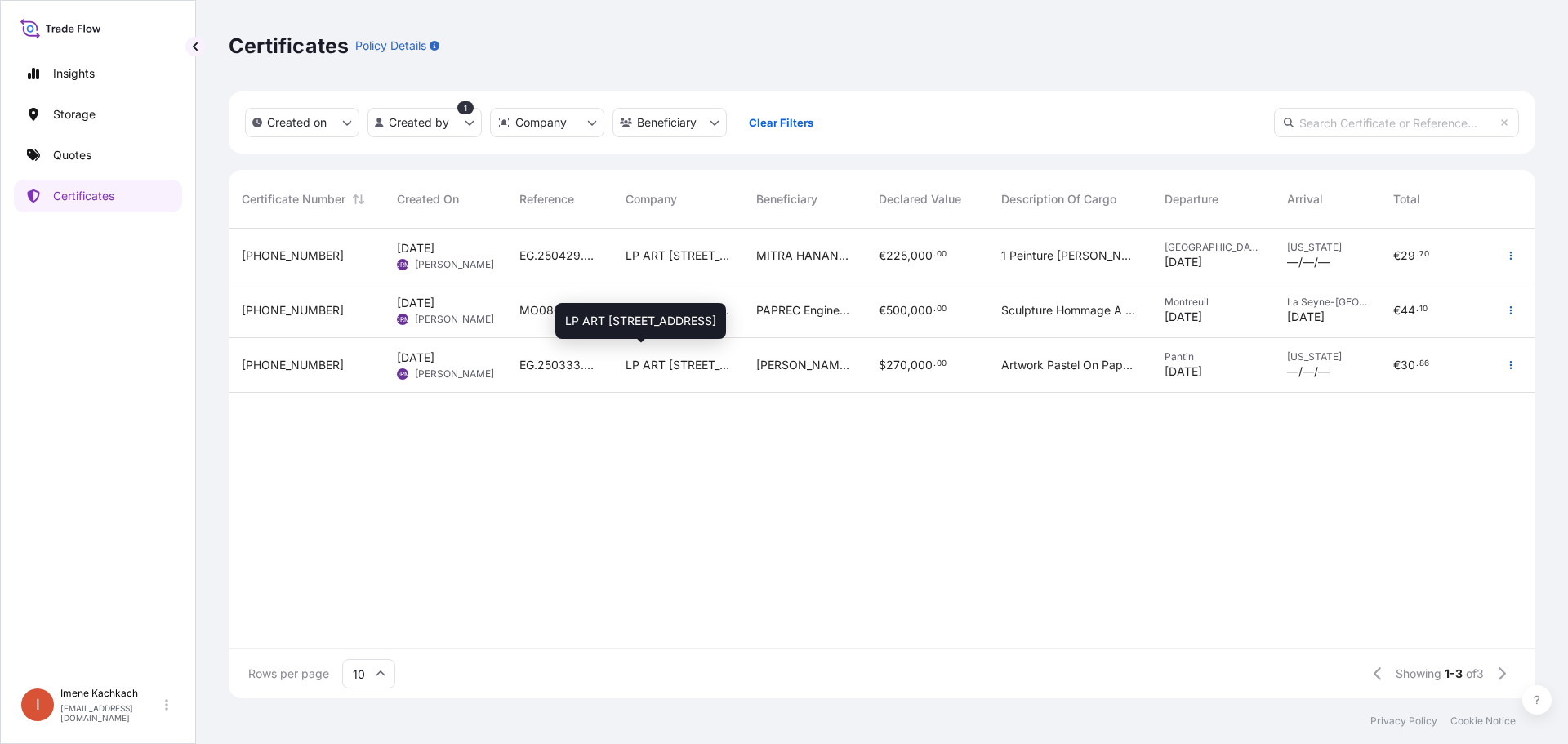
click at [654, 367] on span "LP ART [STREET_ADDRESS]" at bounding box center [678, 365] width 104 height 17
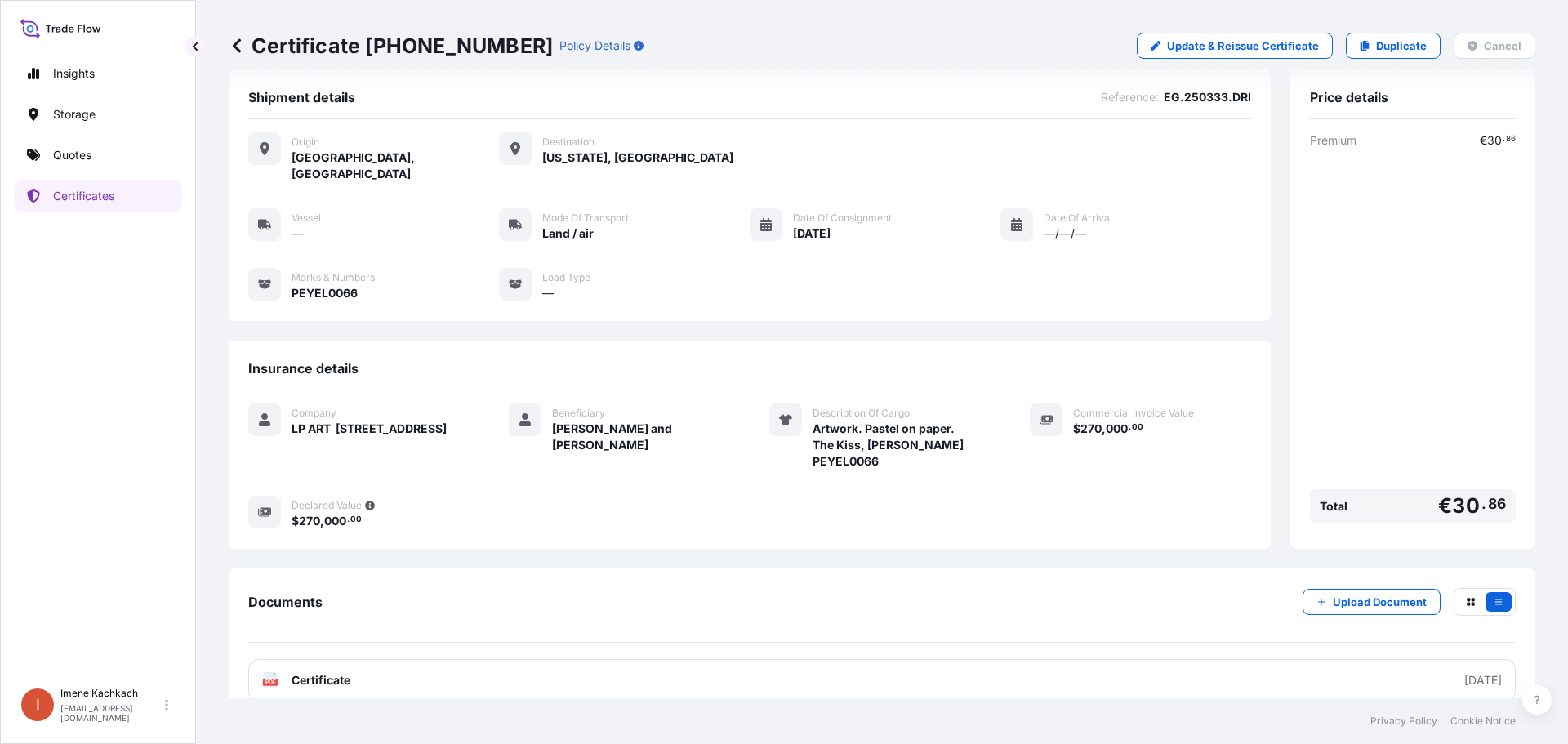
scroll to position [29, 0]
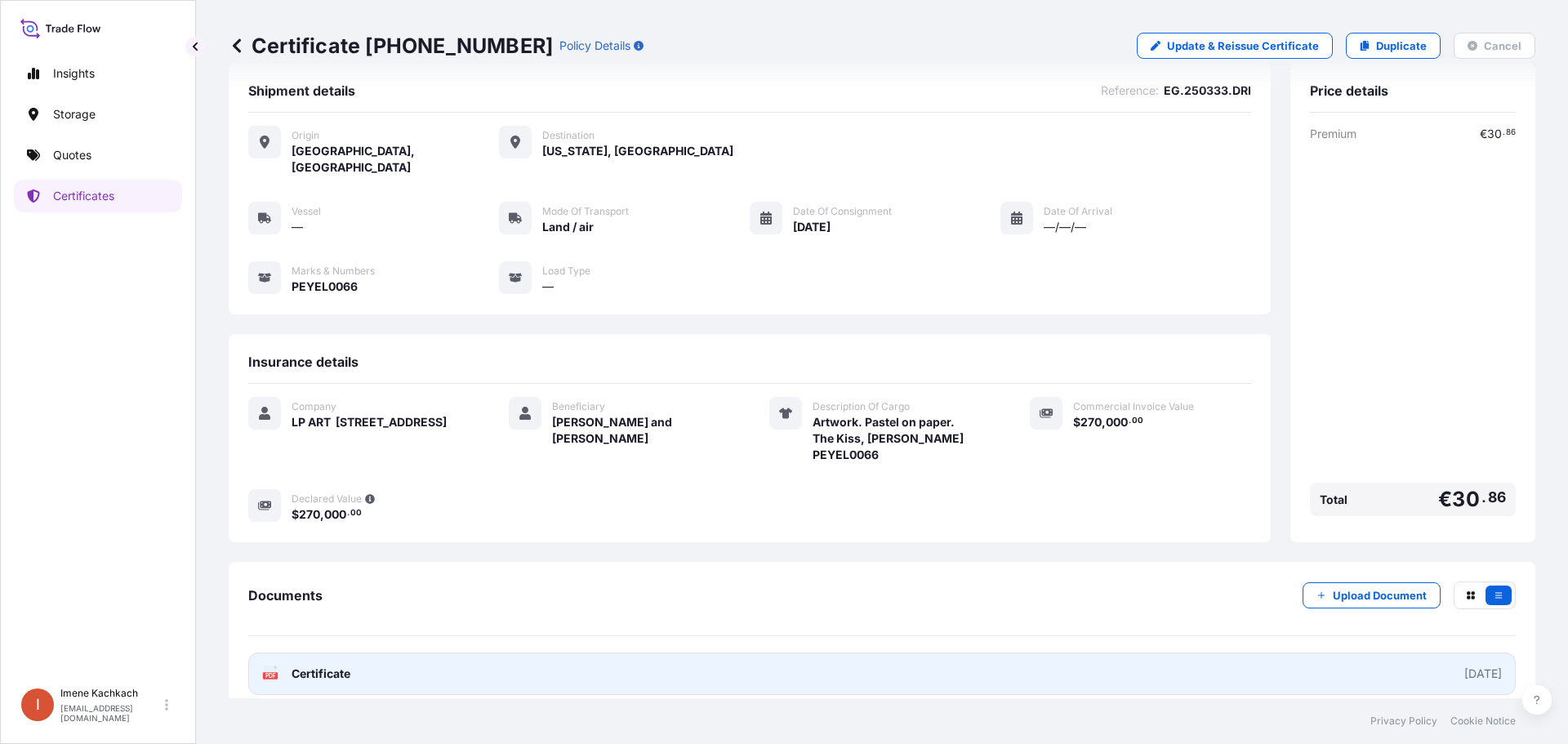
click at [332, 666] on span "Certificate" at bounding box center [321, 674] width 59 height 17
